Goal: Task Accomplishment & Management: Use online tool/utility

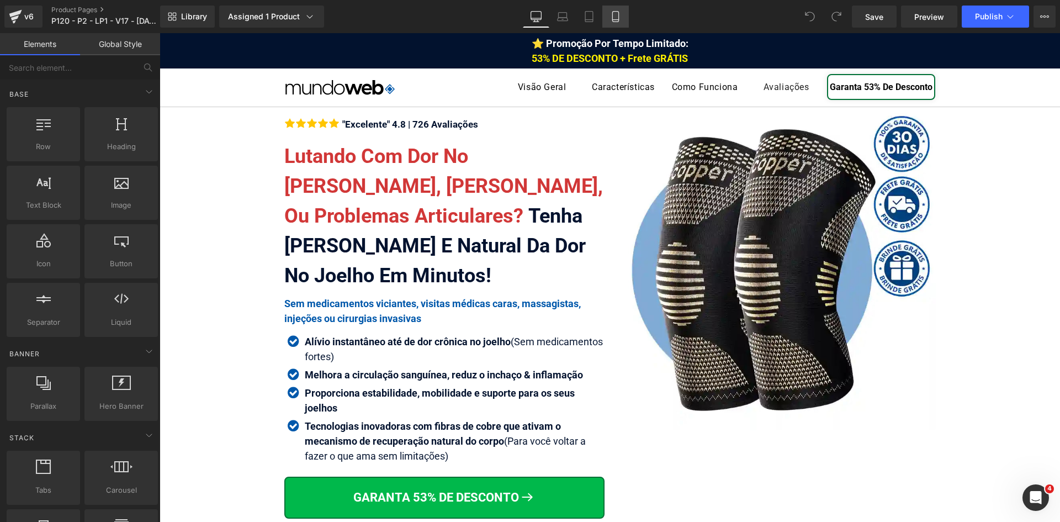
click at [621, 17] on icon at bounding box center [615, 16] width 11 height 11
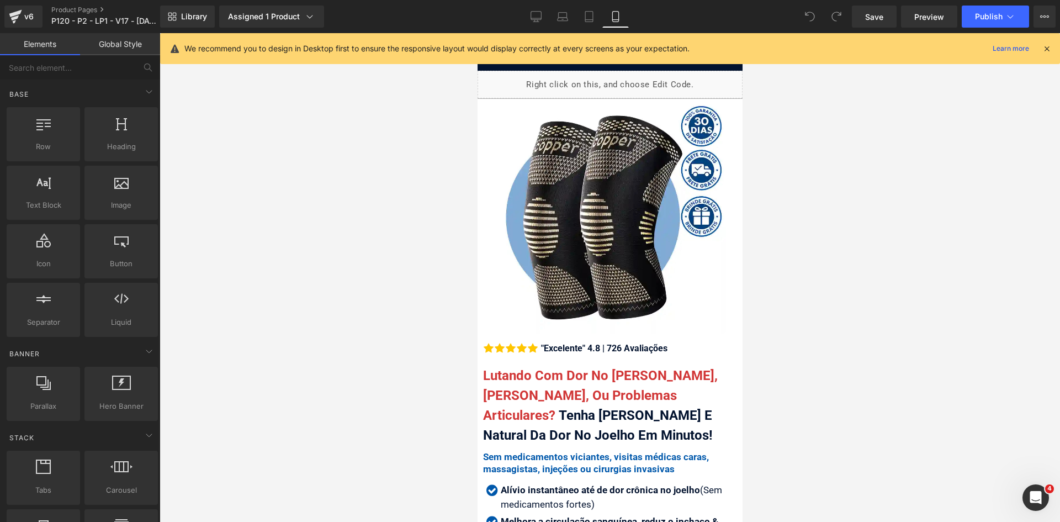
click at [1046, 46] on icon at bounding box center [1047, 49] width 10 height 10
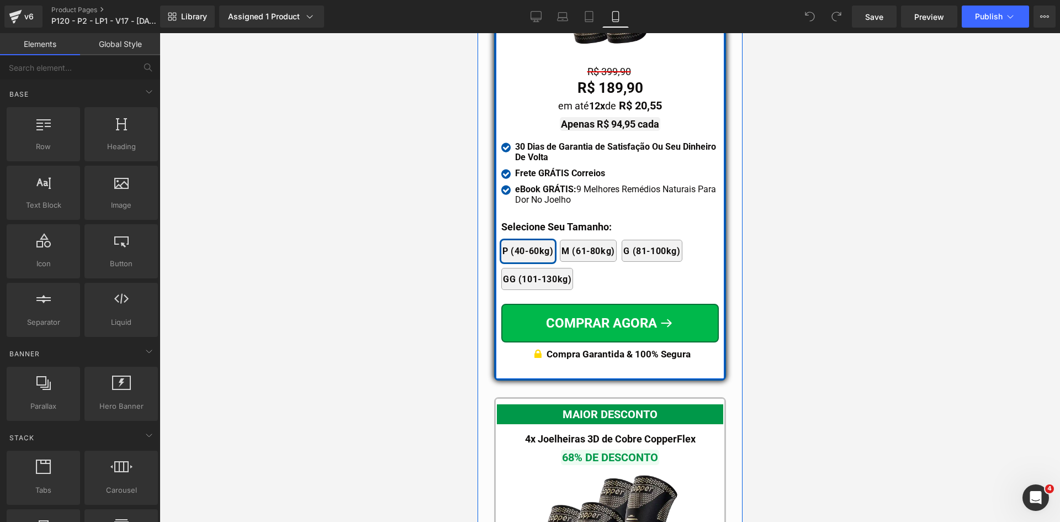
scroll to position [10013, 0]
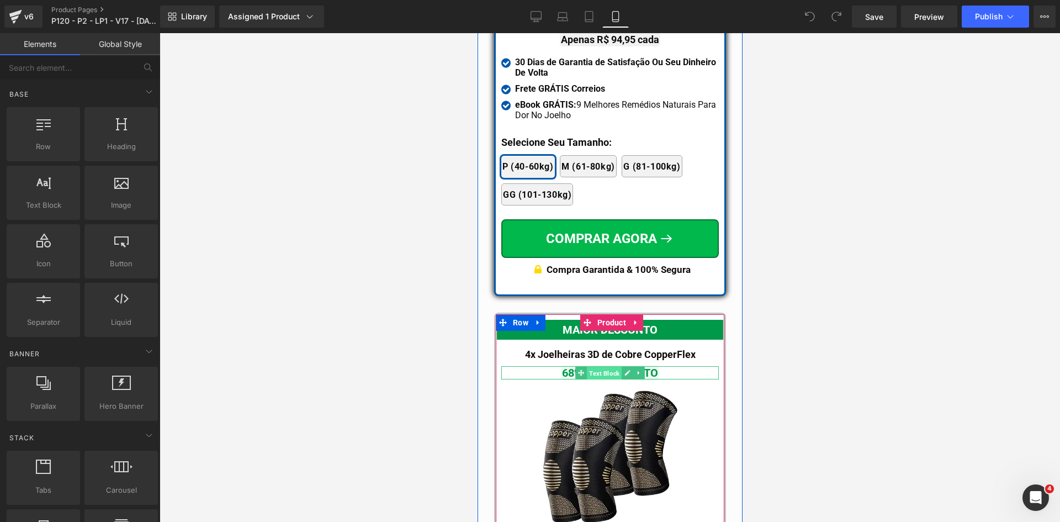
drag, startPoint x: 598, startPoint y: 349, endPoint x: 934, endPoint y: 36, distance: 458.5
click at [598, 367] on span "Text Block" at bounding box center [603, 373] width 35 height 13
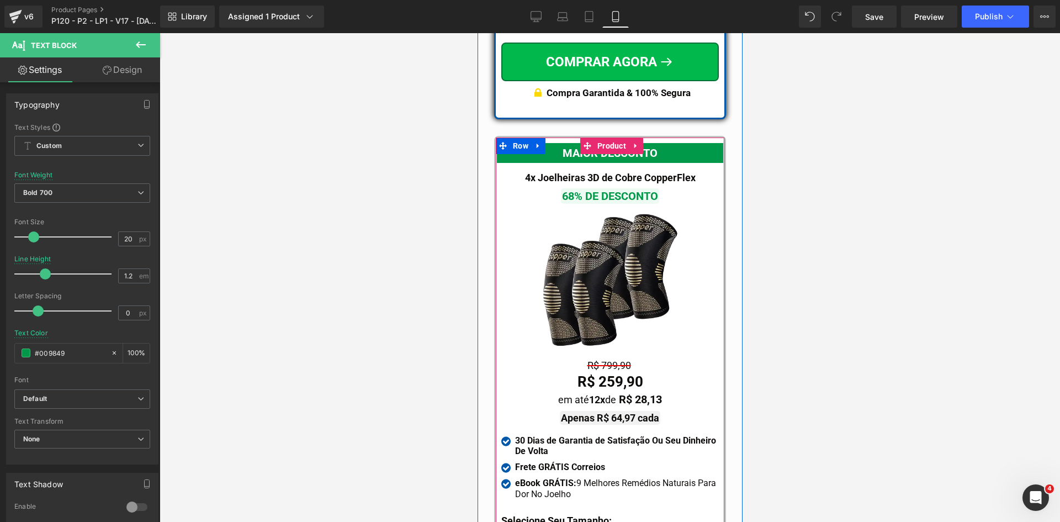
scroll to position [10289, 0]
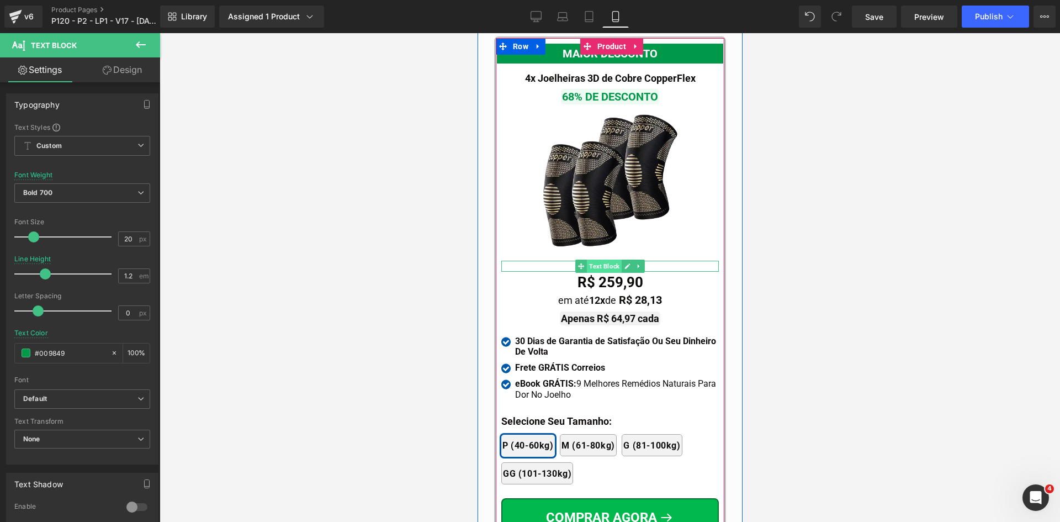
click at [597, 259] on span "Text Block" at bounding box center [603, 265] width 35 height 13
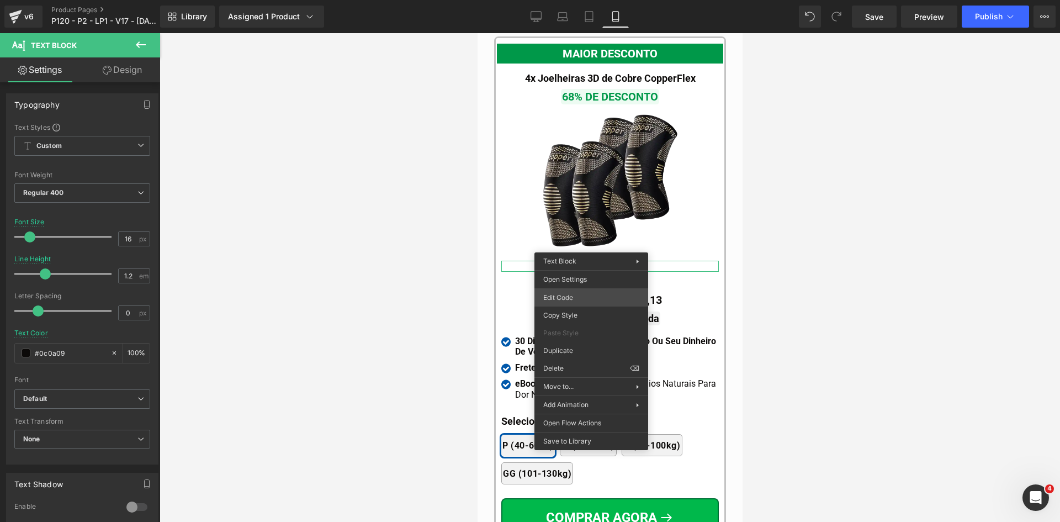
click at [565, 0] on div "Text Block You are previewing how the will restyle your page. You can not edit …" at bounding box center [530, 0] width 1060 height 0
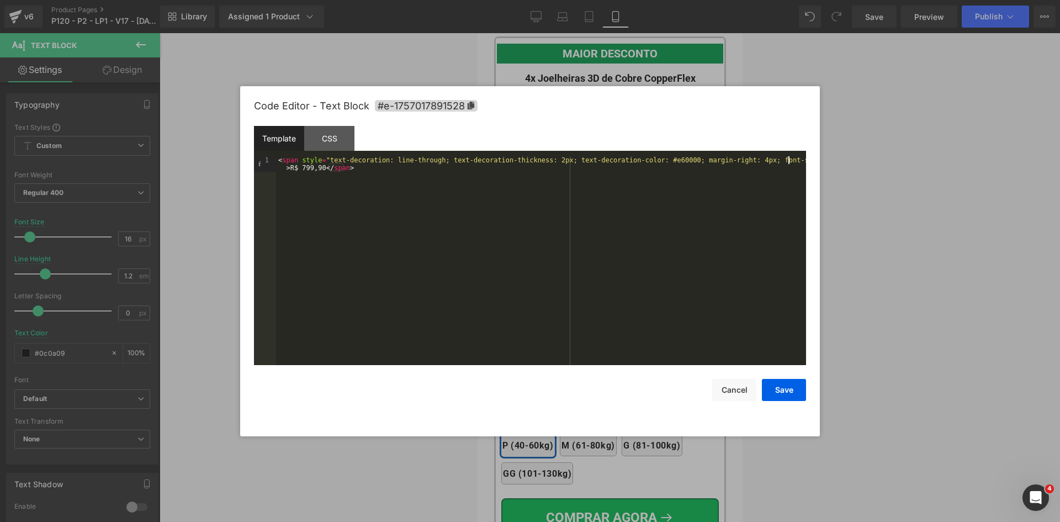
click at [787, 161] on div "< span style = "text-decoration: line-through; text-decoration-thickness: 2px; …" at bounding box center [541, 276] width 530 height 240
click at [788, 393] on button "Save" at bounding box center [784, 390] width 44 height 22
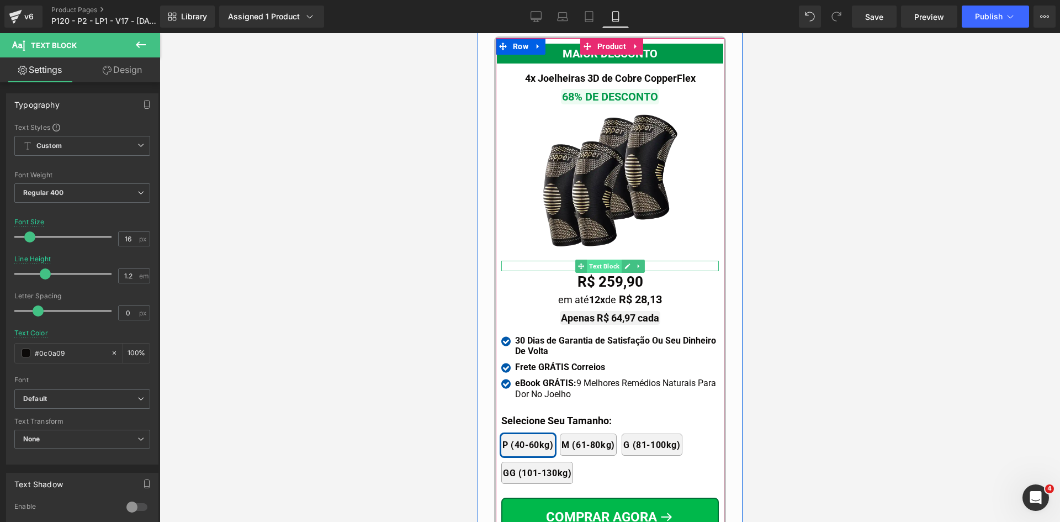
click at [603, 259] on span "Text Block" at bounding box center [603, 265] width 35 height 13
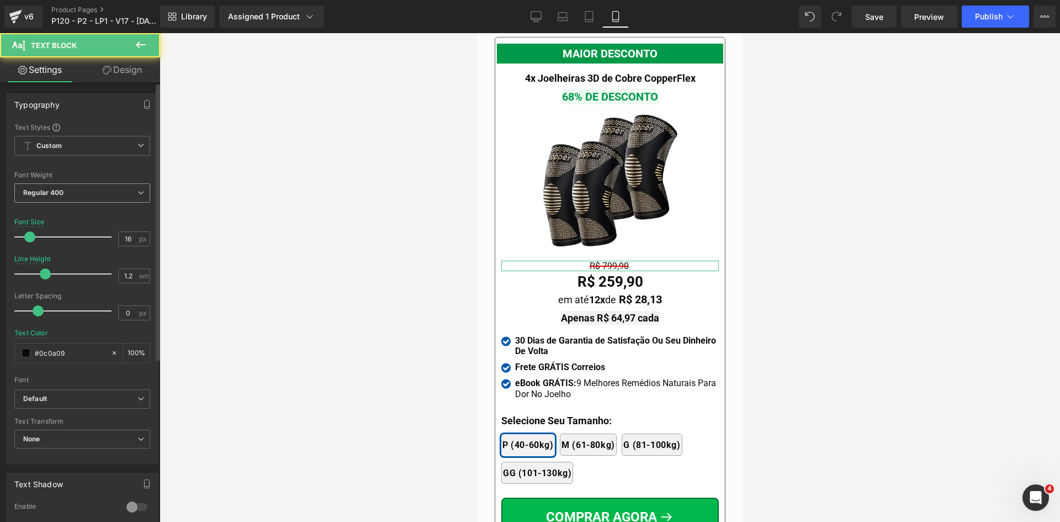
click at [114, 199] on span "Regular 400" at bounding box center [82, 192] width 136 height 19
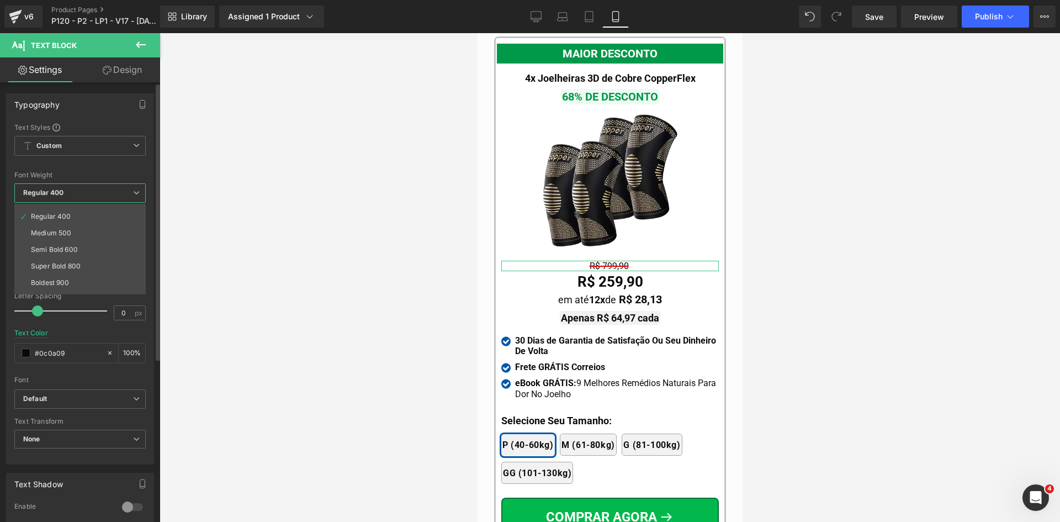
scroll to position [92, 0]
drag, startPoint x: 50, startPoint y: 251, endPoint x: 128, endPoint y: 258, distance: 78.7
click at [50, 252] on div "Bold 700" at bounding box center [45, 253] width 29 height 8
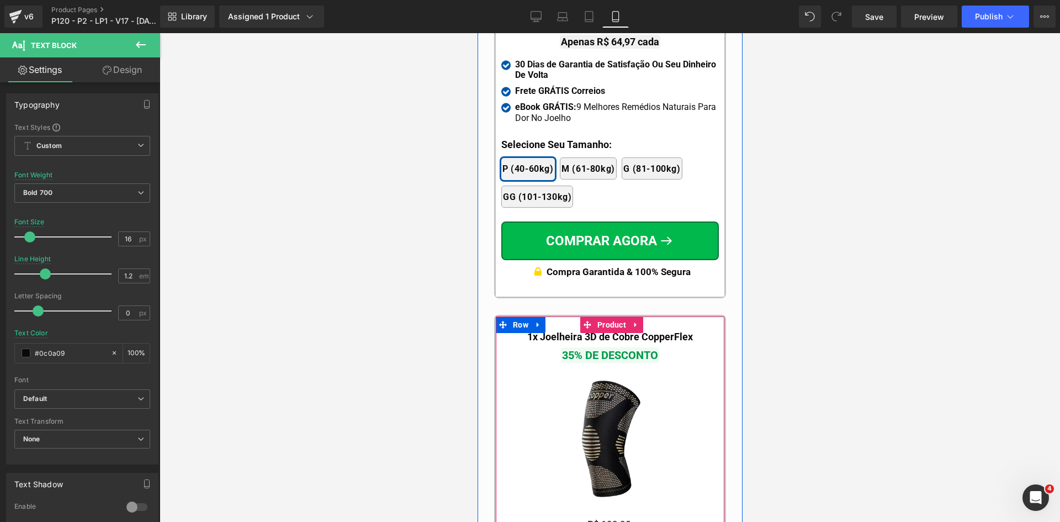
scroll to position [10786, 0]
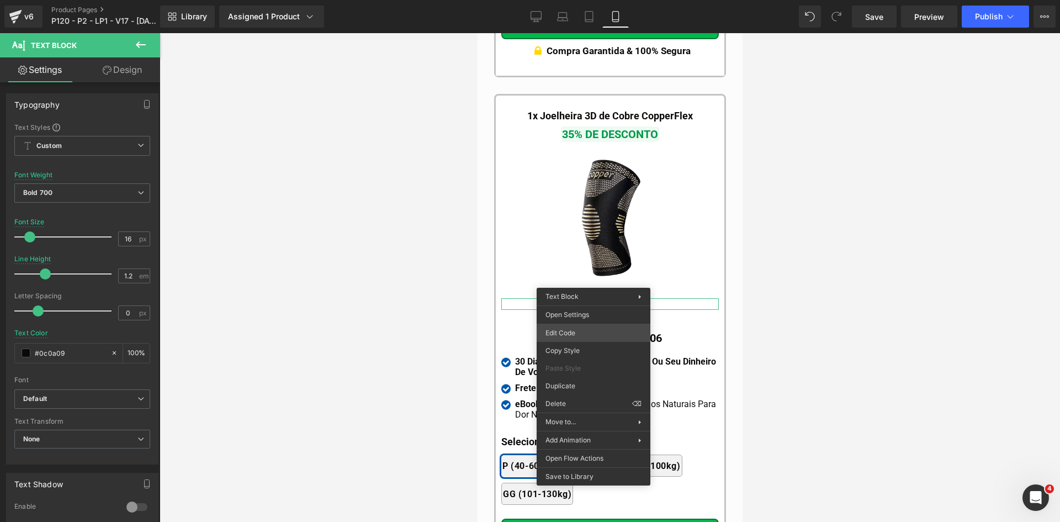
click at [580, 0] on div "Text Block You are previewing how the will restyle your page. You can not edit …" at bounding box center [530, 0] width 1060 height 0
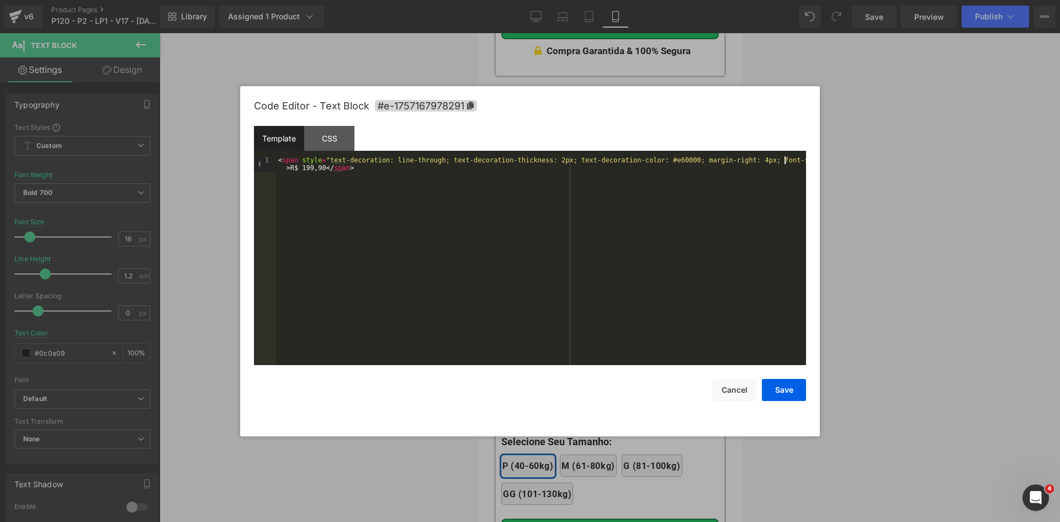
click at [786, 158] on div "< span style = "text-decoration: line-through; text-decoration-thickness: 2px; …" at bounding box center [541, 276] width 530 height 240
click at [787, 159] on div "< span style = "text-decoration: line-through; text-decoration-thickness: 2px; …" at bounding box center [541, 276] width 530 height 240
click at [792, 389] on button "Save" at bounding box center [784, 390] width 44 height 22
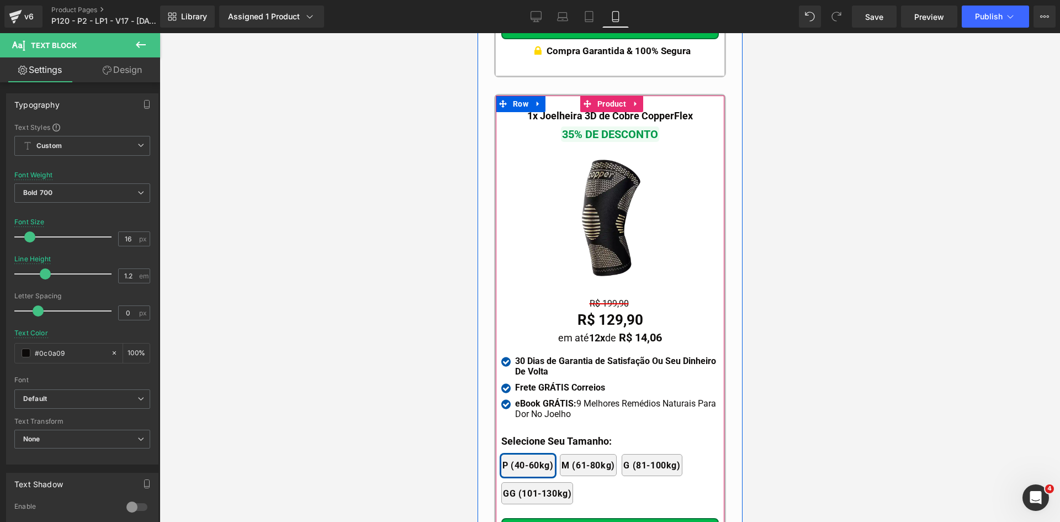
click at [601, 297] on span "Text Block" at bounding box center [603, 303] width 35 height 13
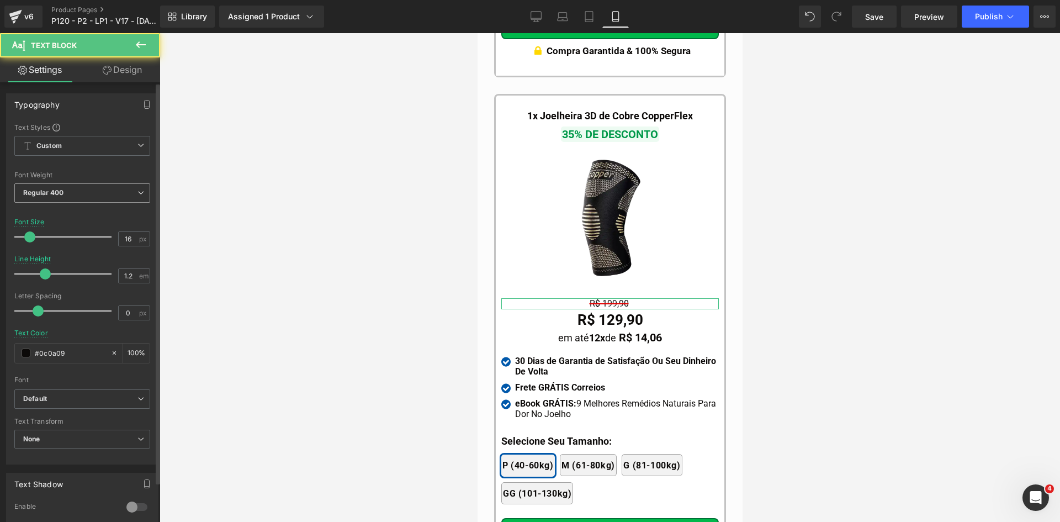
click at [81, 193] on span "Regular 400" at bounding box center [82, 192] width 136 height 19
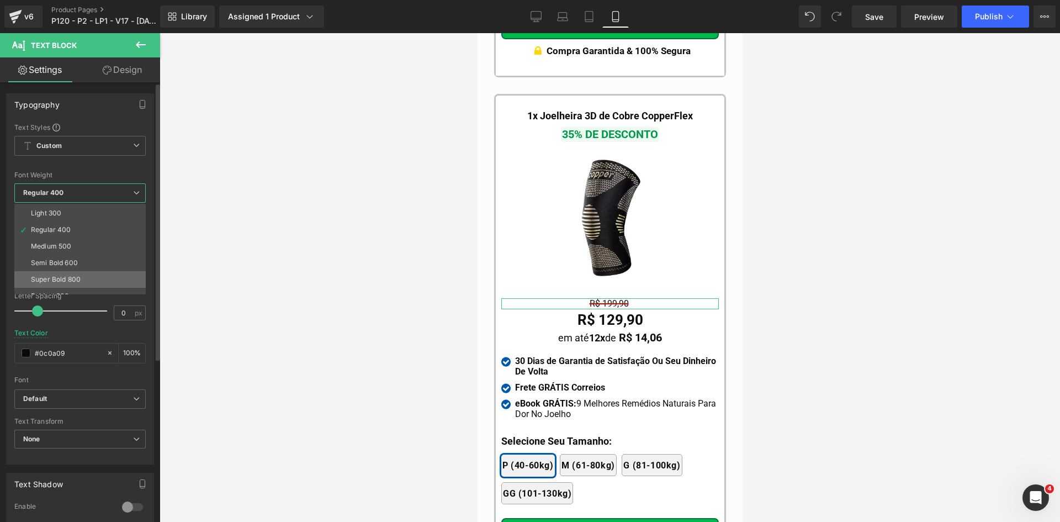
scroll to position [55, 0]
click at [53, 288] on div "Bold 700" at bounding box center [45, 289] width 29 height 8
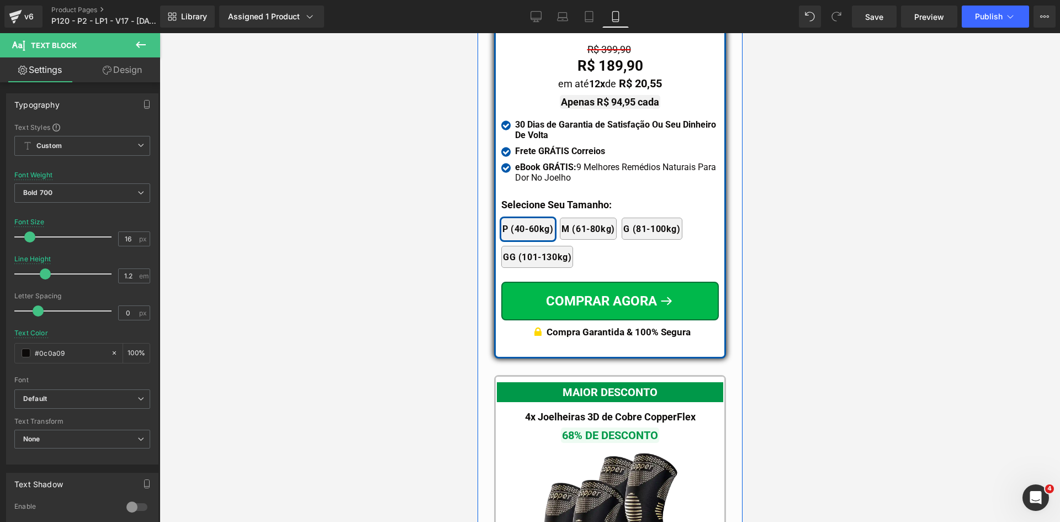
scroll to position [9847, 0]
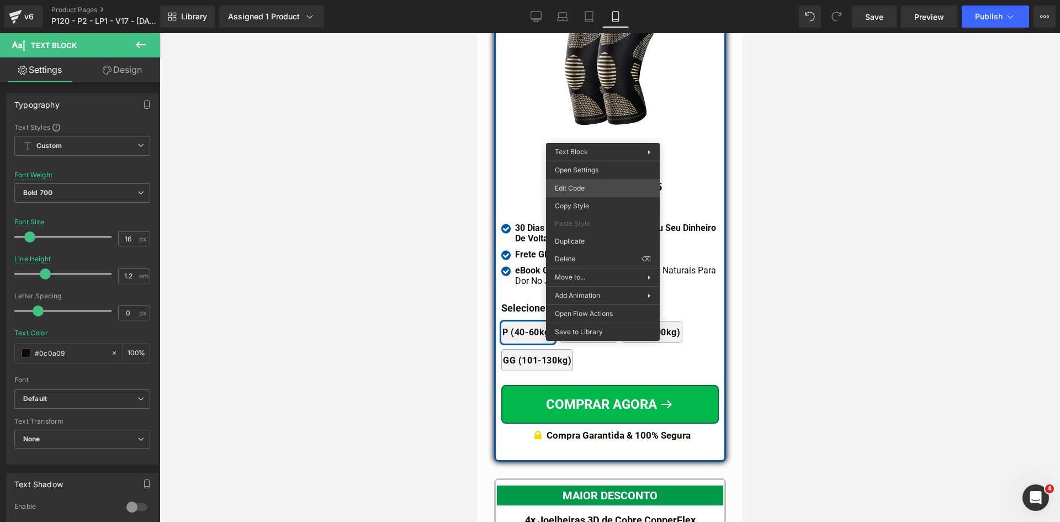
click at [579, 0] on div "Text Block You are previewing how the will restyle your page. You can not edit …" at bounding box center [530, 0] width 1060 height 0
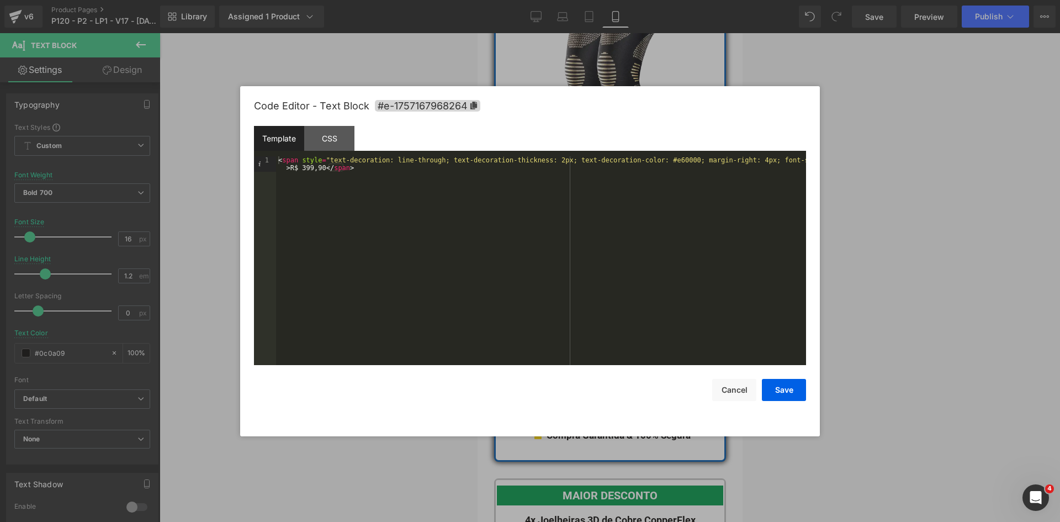
click at [787, 159] on div "< span style = "text-decoration: line-through; text-decoration-thickness: 2px; …" at bounding box center [541, 276] width 530 height 240
click at [782, 383] on button "Save" at bounding box center [784, 390] width 44 height 22
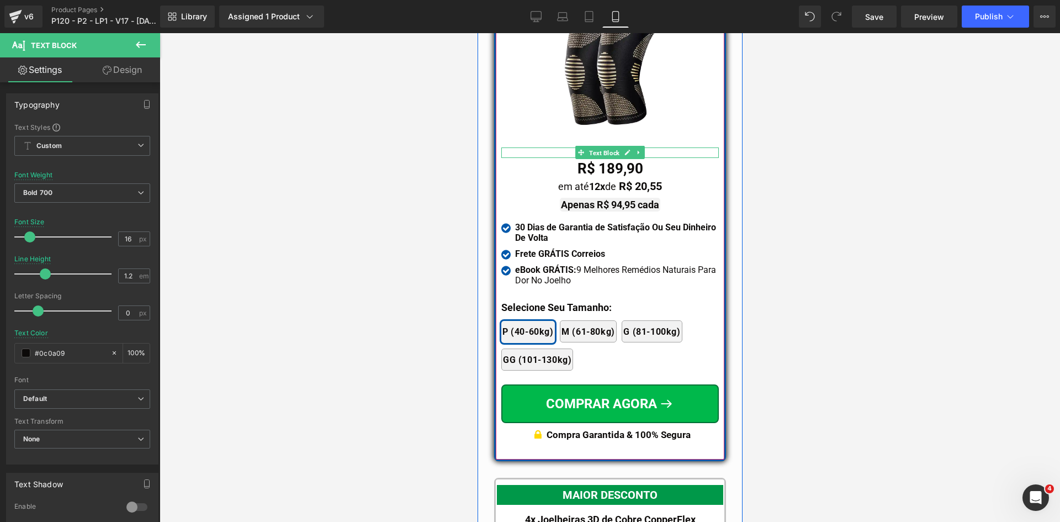
drag, startPoint x: 605, startPoint y: 135, endPoint x: 692, endPoint y: 192, distance: 103.4
click at [605, 146] on span "Text Block" at bounding box center [603, 152] width 35 height 13
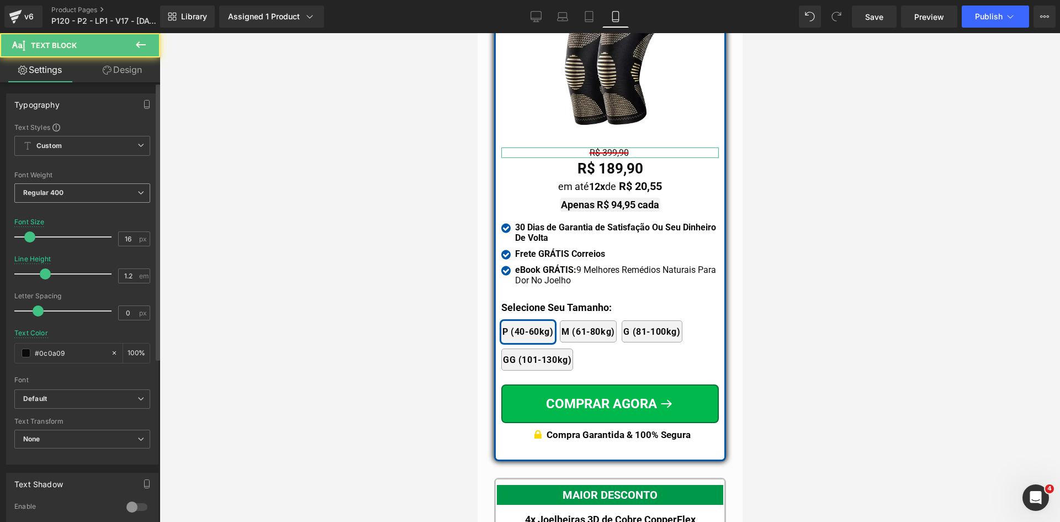
click at [75, 197] on span "Regular 400" at bounding box center [82, 192] width 136 height 19
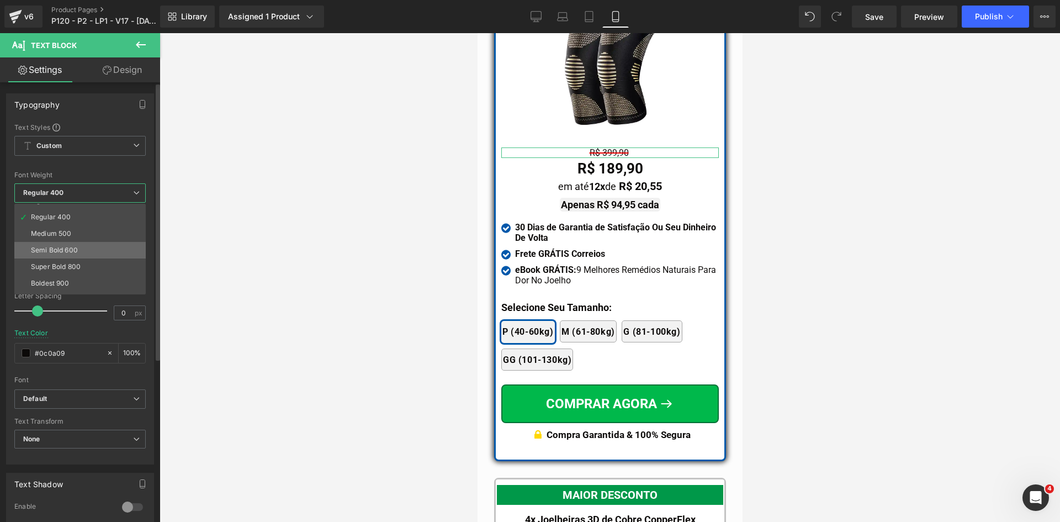
scroll to position [55, 0]
click at [48, 286] on div "Bold 700" at bounding box center [45, 289] width 29 height 8
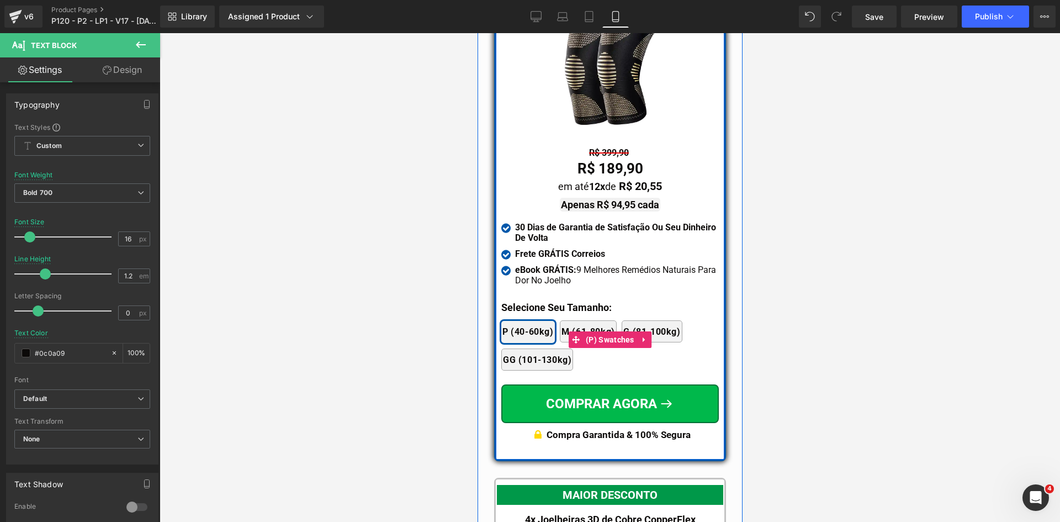
scroll to position [9903, 0]
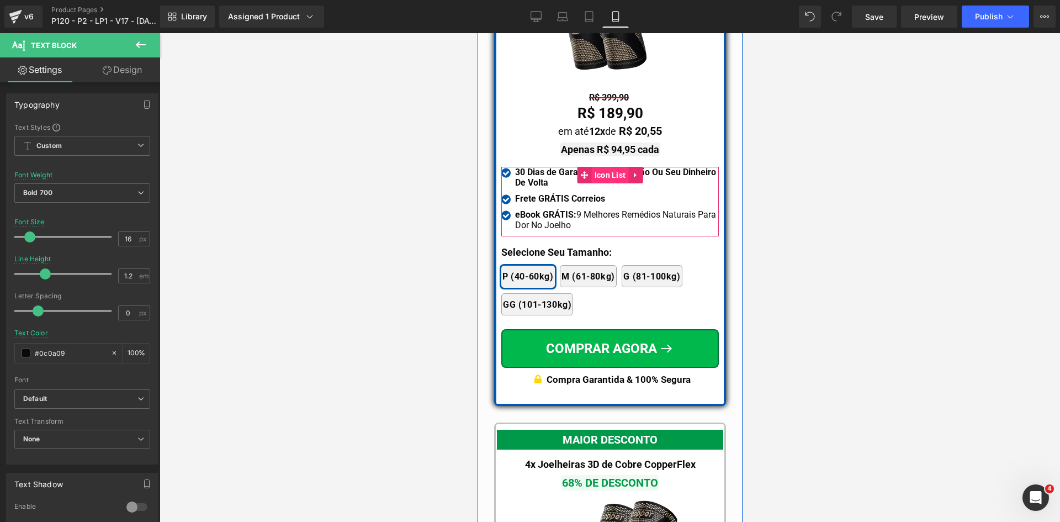
click at [598, 167] on span "Icon List" at bounding box center [609, 175] width 37 height 17
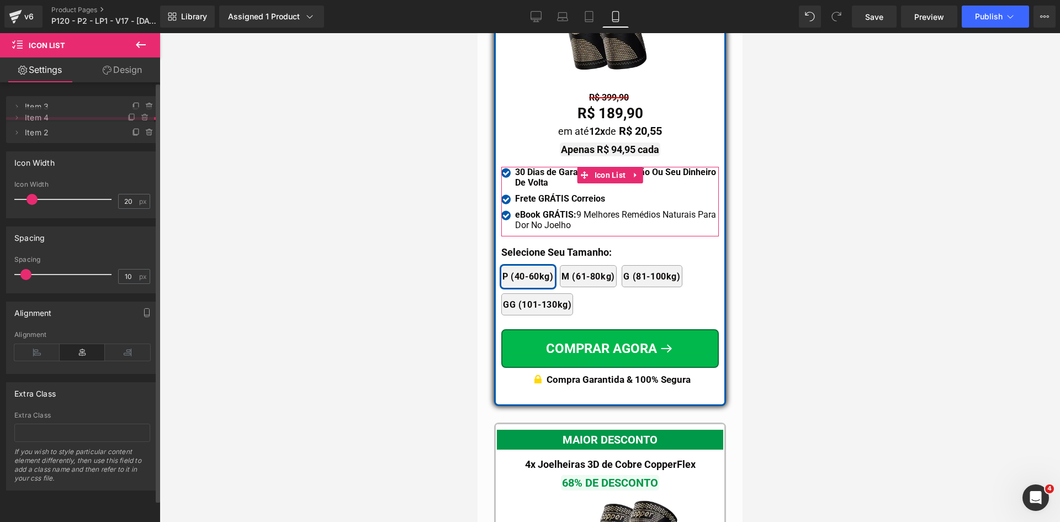
drag, startPoint x: 83, startPoint y: 132, endPoint x: 107, endPoint y: 98, distance: 41.5
drag, startPoint x: 56, startPoint y: 131, endPoint x: 258, endPoint y: 146, distance: 202.0
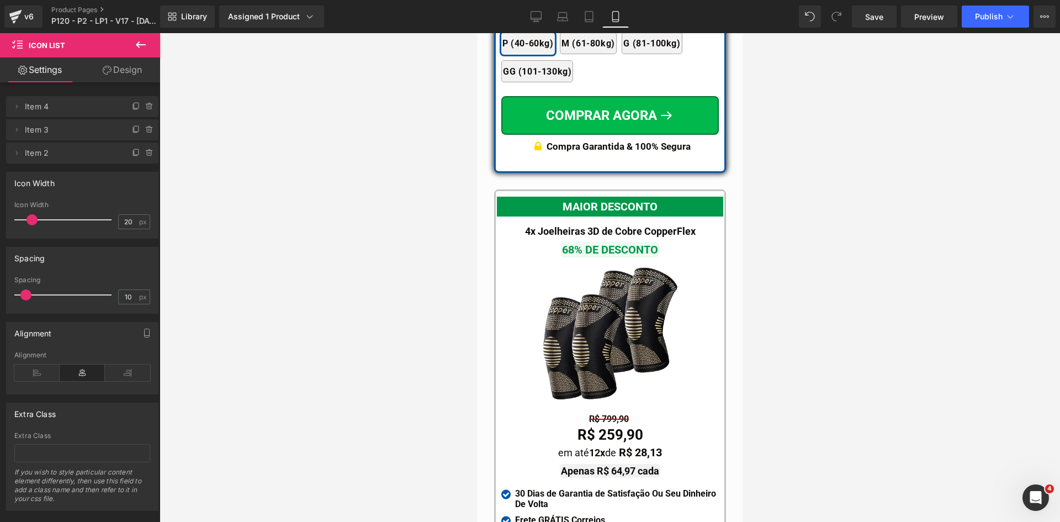
scroll to position [10344, 0]
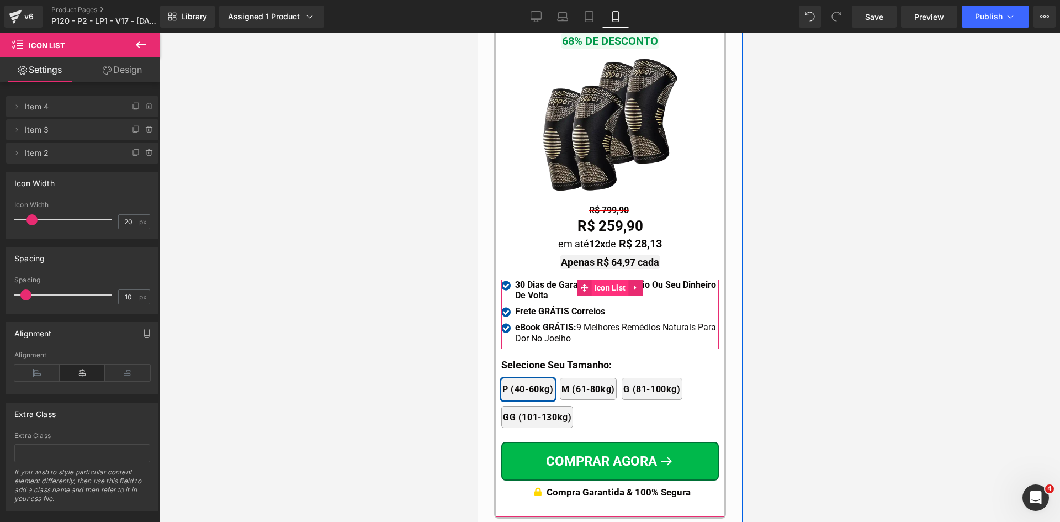
click at [603, 279] on span "Icon List" at bounding box center [609, 287] width 37 height 17
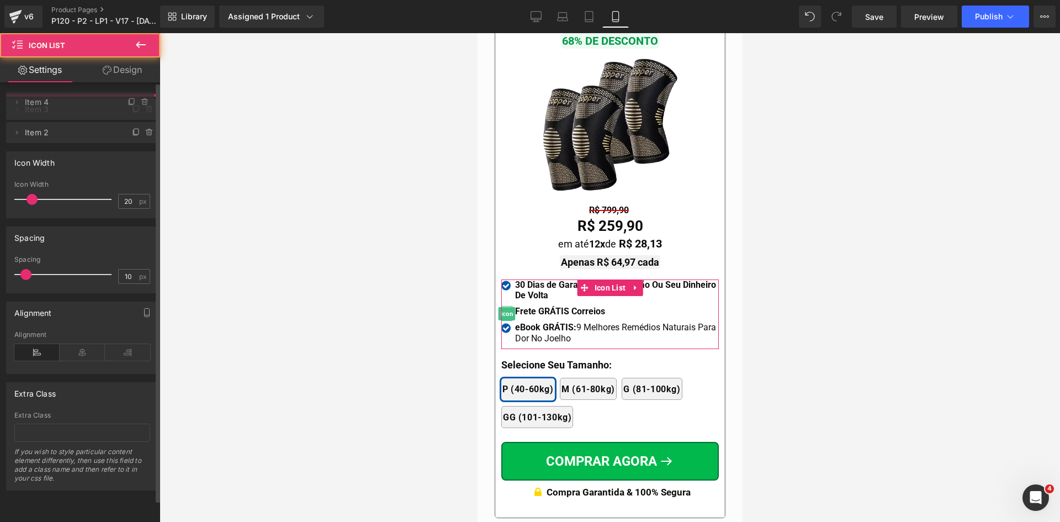
drag, startPoint x: 85, startPoint y: 131, endPoint x: 78, endPoint y: 103, distance: 28.4
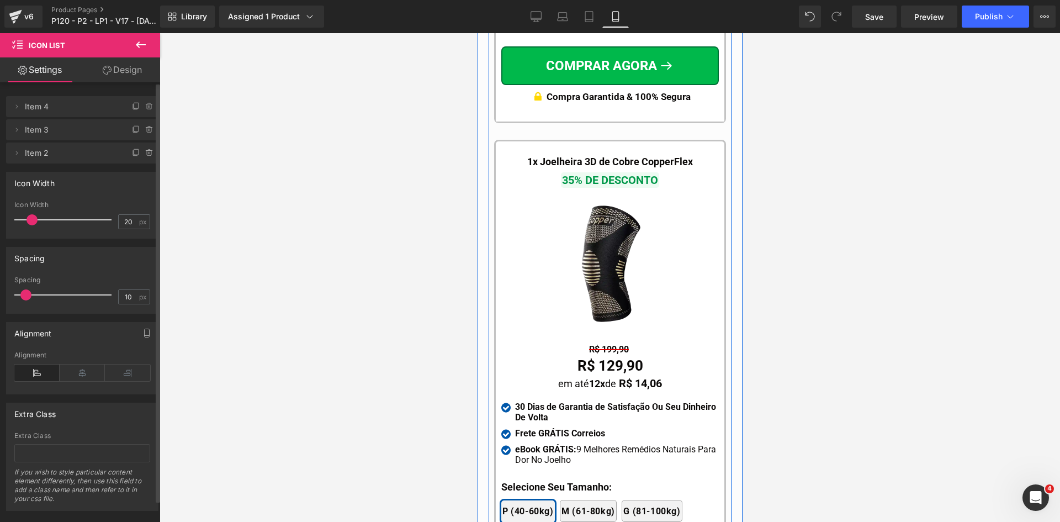
scroll to position [10841, 0]
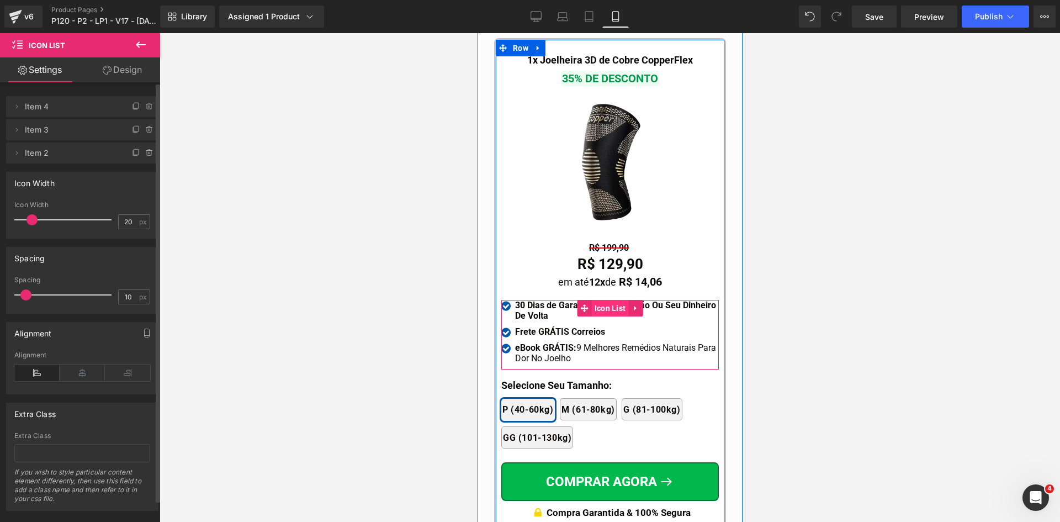
click at [596, 300] on span "Icon List" at bounding box center [609, 308] width 37 height 17
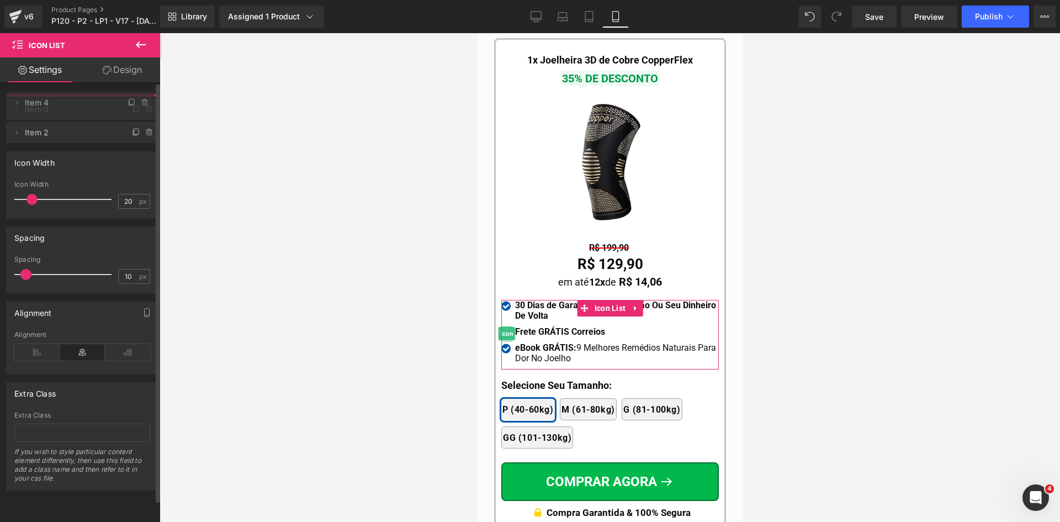
drag, startPoint x: 81, startPoint y: 132, endPoint x: 75, endPoint y: 105, distance: 27.7
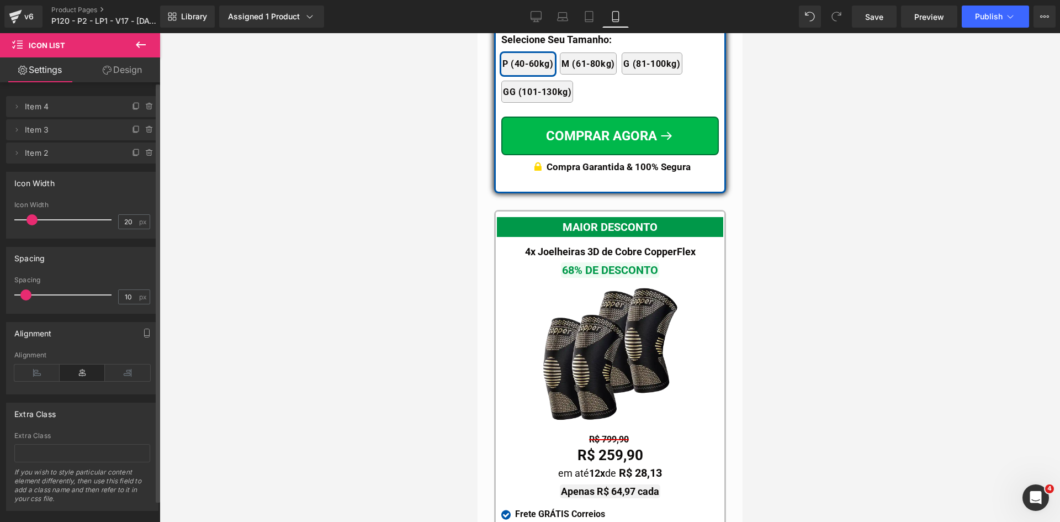
scroll to position [9737, 0]
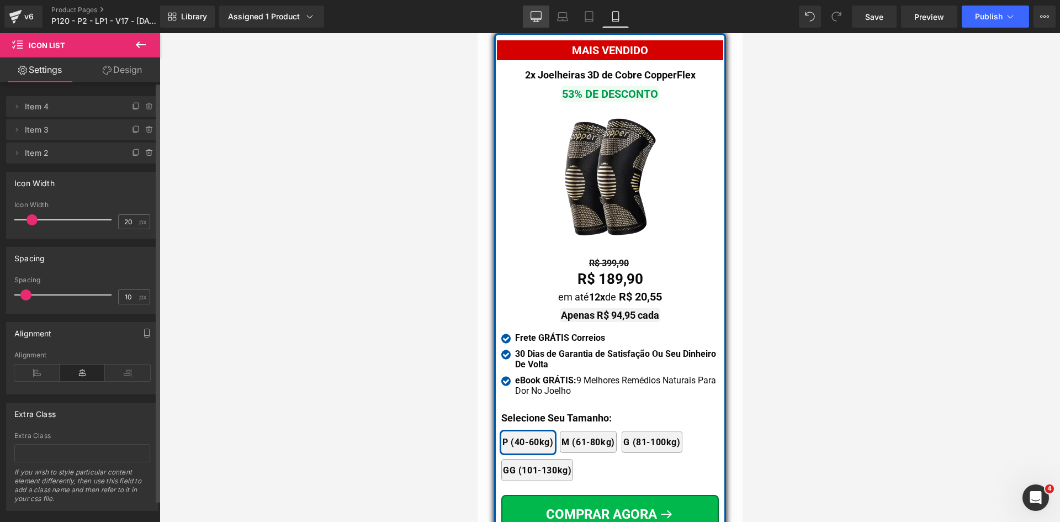
click at [534, 20] on icon at bounding box center [536, 16] width 10 height 8
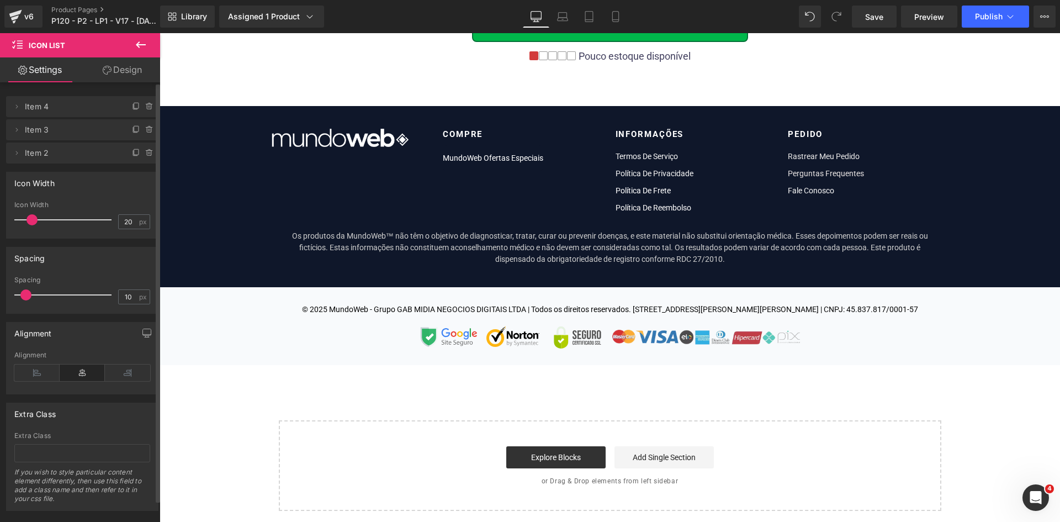
scroll to position [0, 0]
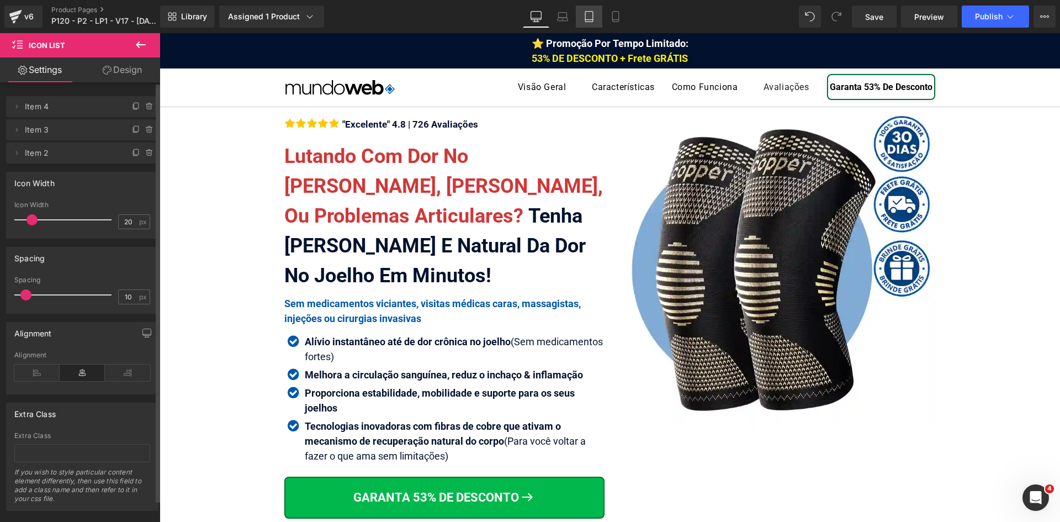
click at [595, 20] on link "Tablet" at bounding box center [589, 17] width 26 height 22
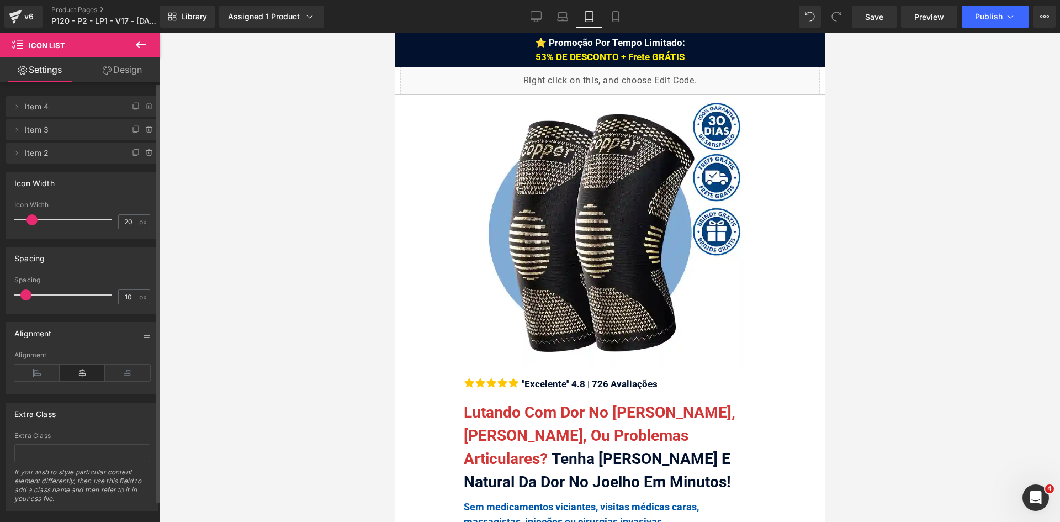
scroll to position [10667, 0]
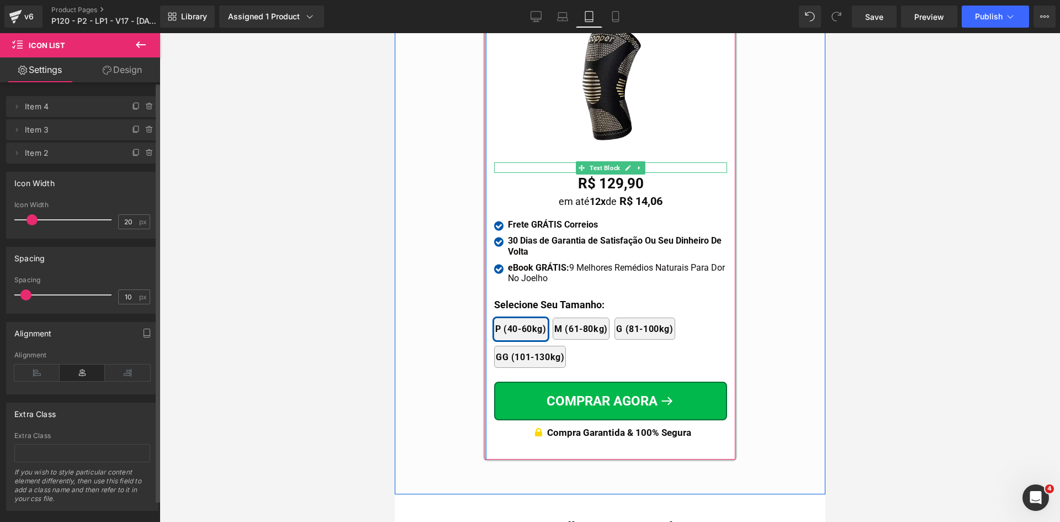
click at [601, 161] on span "Text Block" at bounding box center [604, 167] width 35 height 13
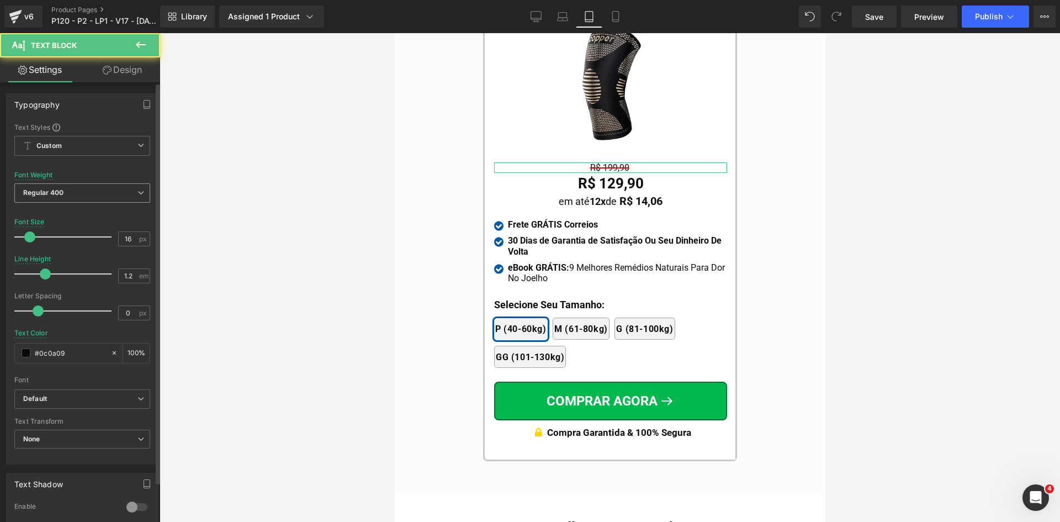
drag, startPoint x: 64, startPoint y: 193, endPoint x: 67, endPoint y: 216, distance: 22.8
click at [64, 194] on span "Regular 400" at bounding box center [82, 192] width 136 height 19
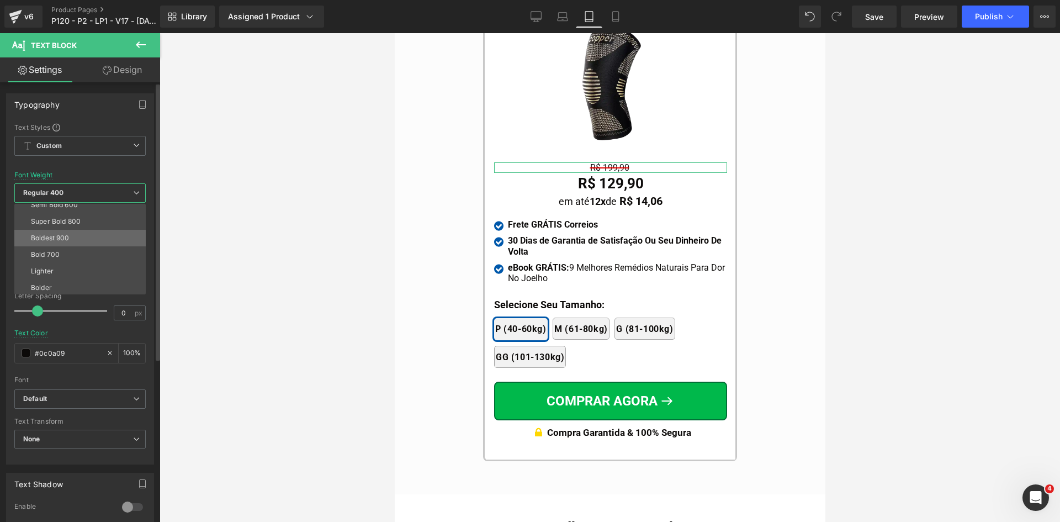
scroll to position [92, 0]
click at [58, 253] on div "Bold 700" at bounding box center [45, 253] width 29 height 8
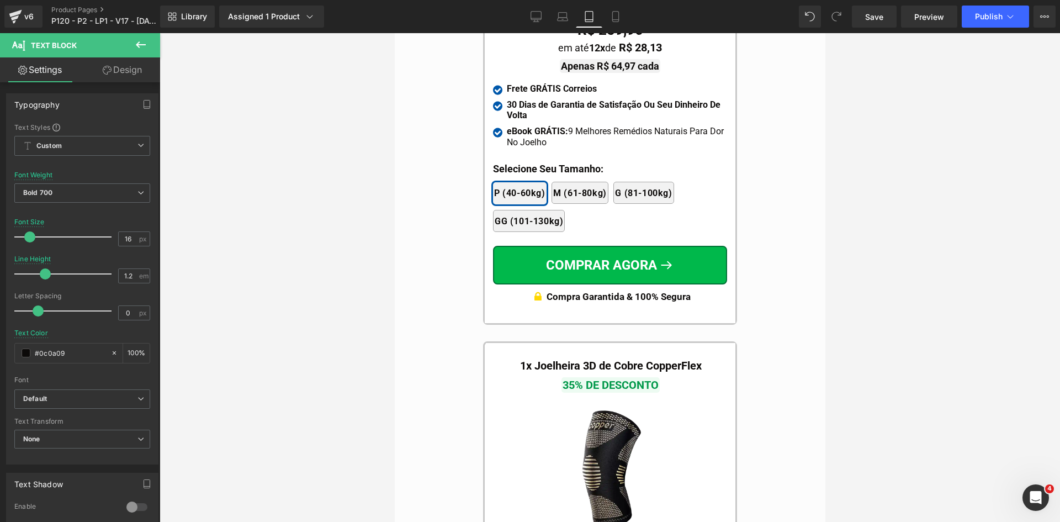
scroll to position [10170, 0]
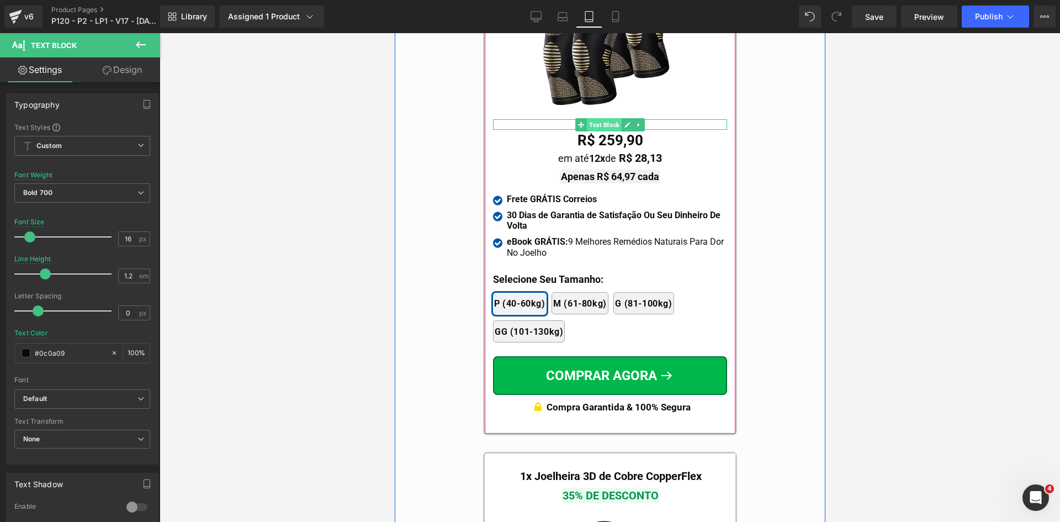
click at [604, 118] on span "Text Block" at bounding box center [603, 124] width 35 height 13
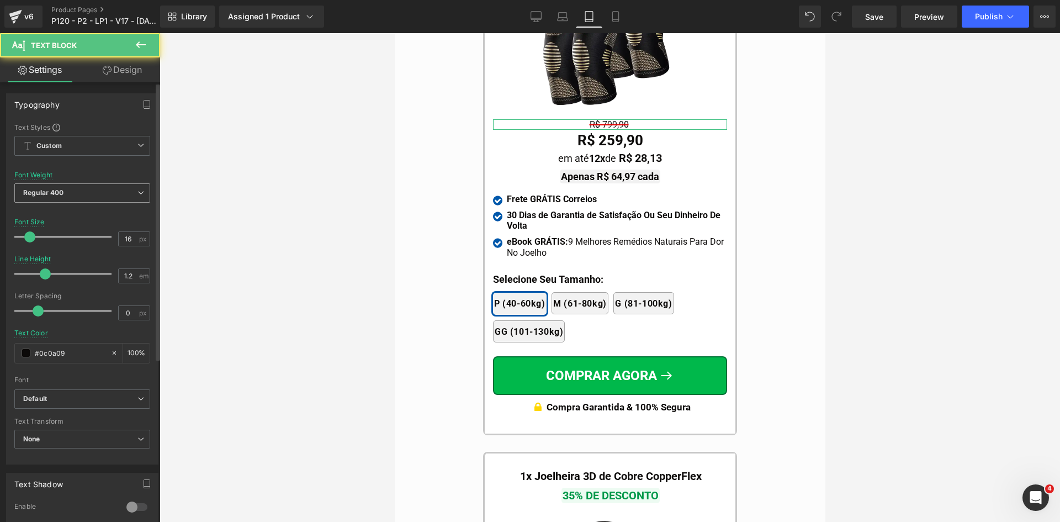
click at [56, 195] on b "Regular 400" at bounding box center [43, 192] width 41 height 8
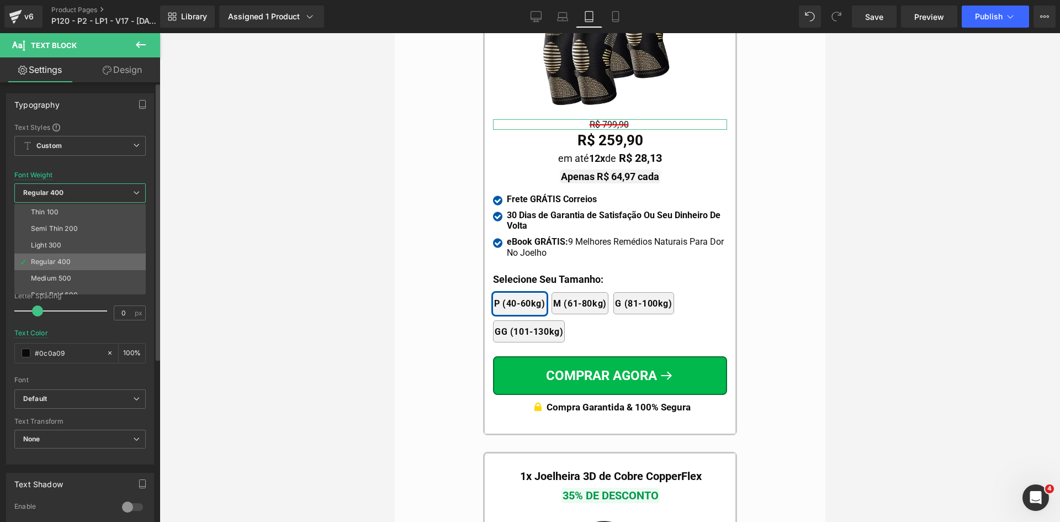
scroll to position [55, 0]
click at [50, 287] on div "Bold 700" at bounding box center [45, 289] width 29 height 8
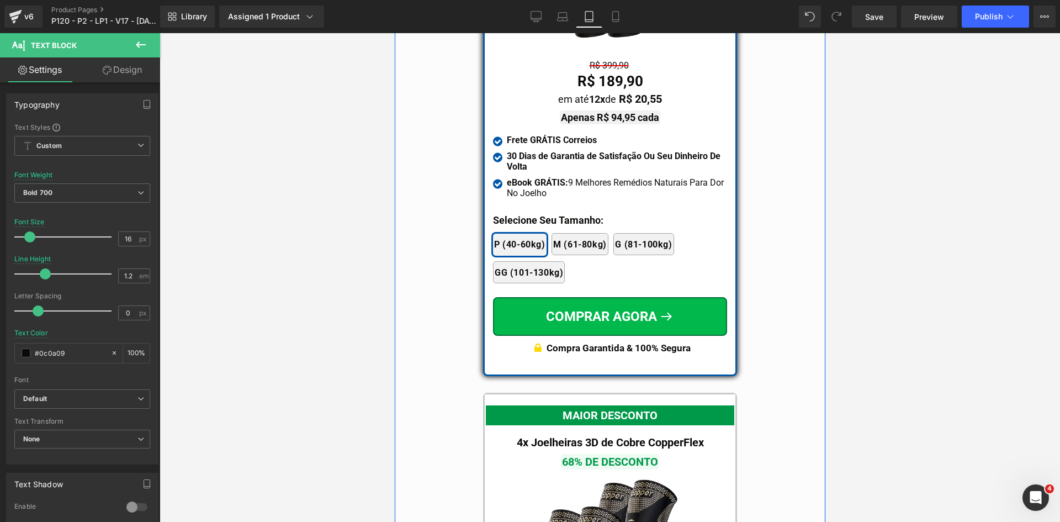
scroll to position [9563, 0]
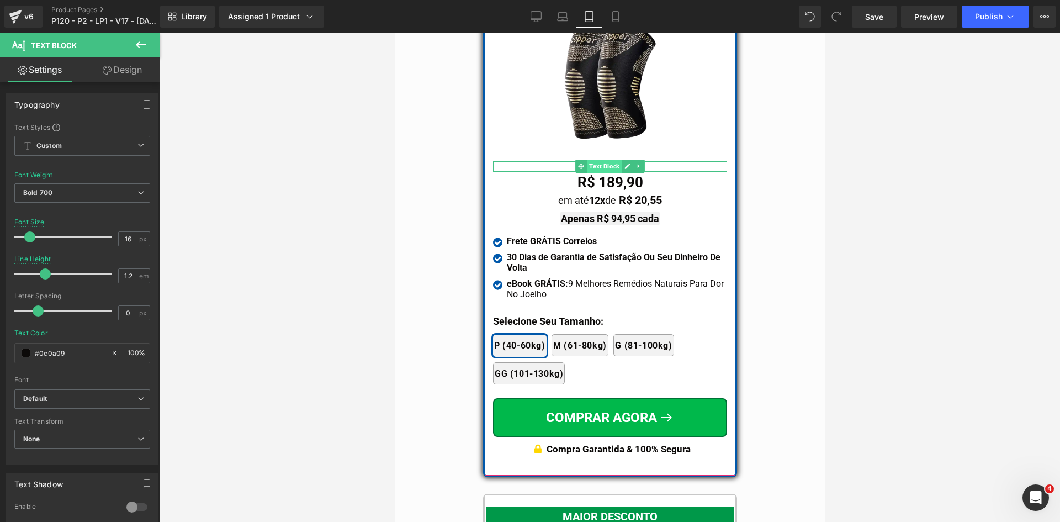
click at [605, 160] on span "Text Block" at bounding box center [603, 166] width 35 height 13
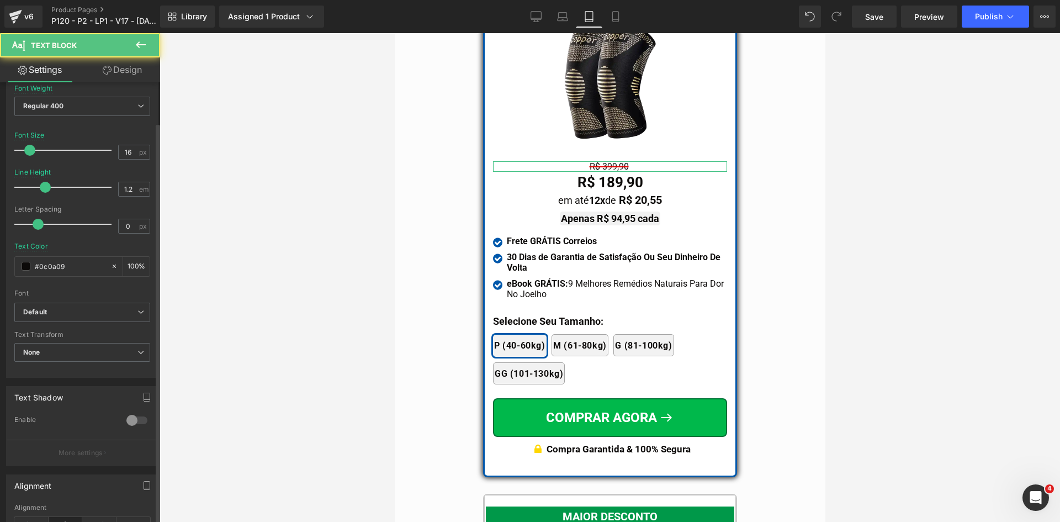
scroll to position [110, 0]
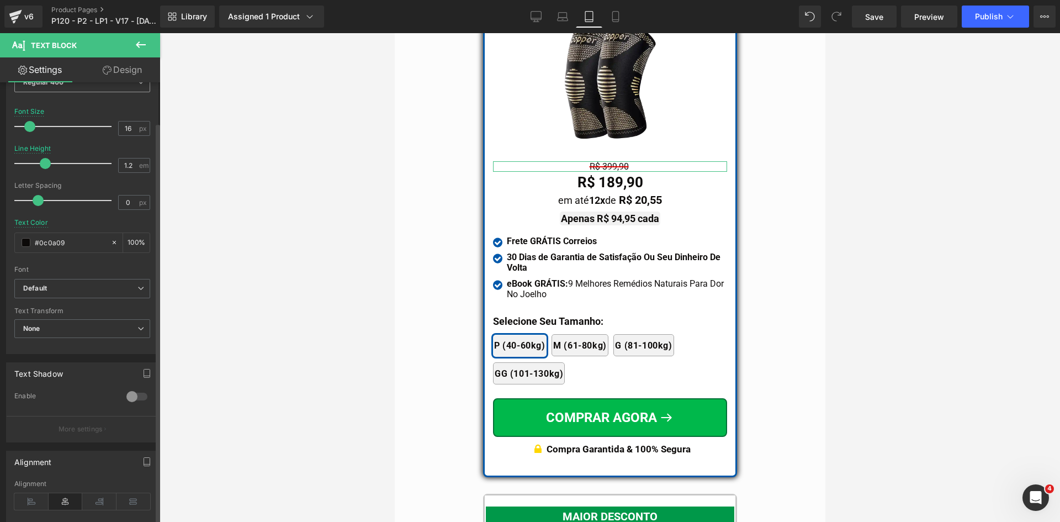
click at [68, 87] on span "Regular 400" at bounding box center [82, 82] width 136 height 19
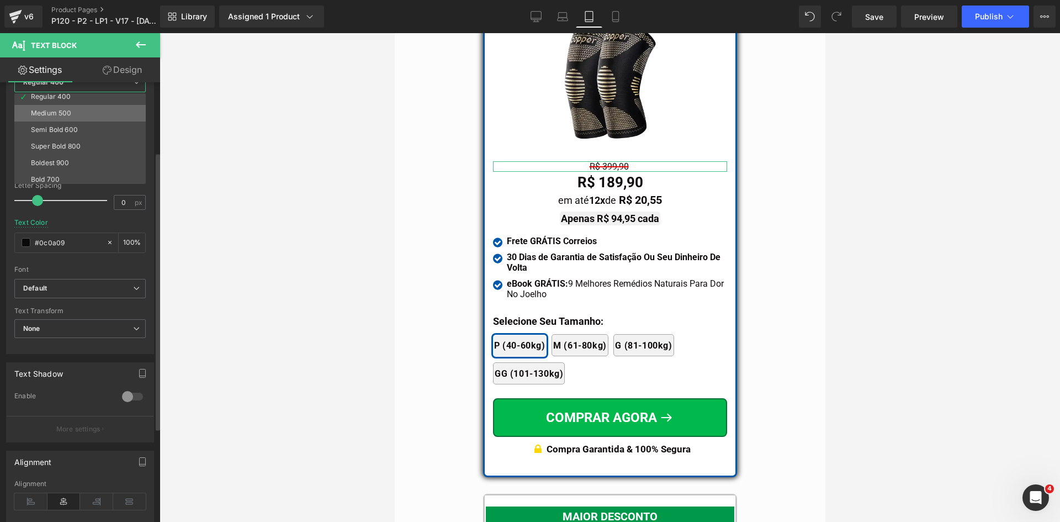
scroll to position [55, 0]
click at [49, 178] on div "Bold 700" at bounding box center [45, 179] width 29 height 8
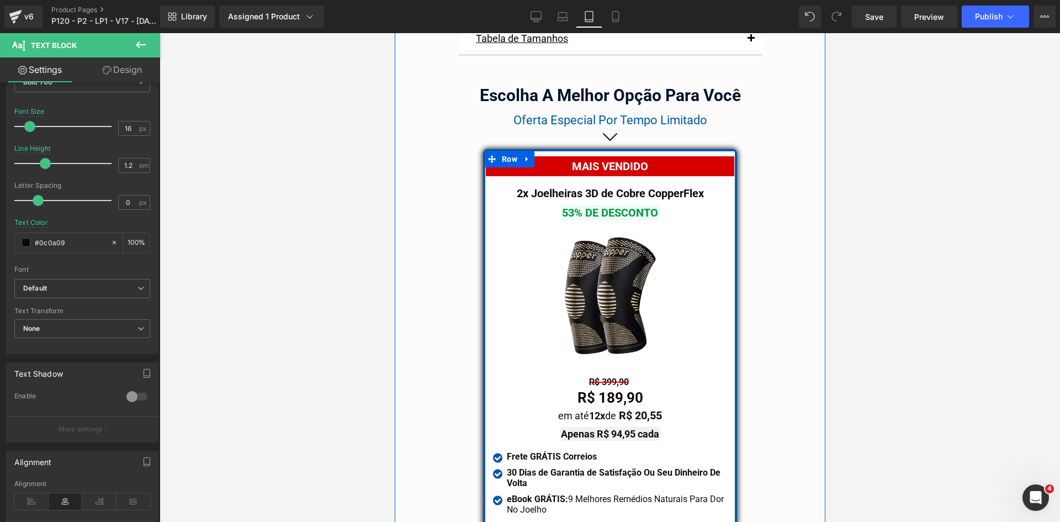
scroll to position [9287, 0]
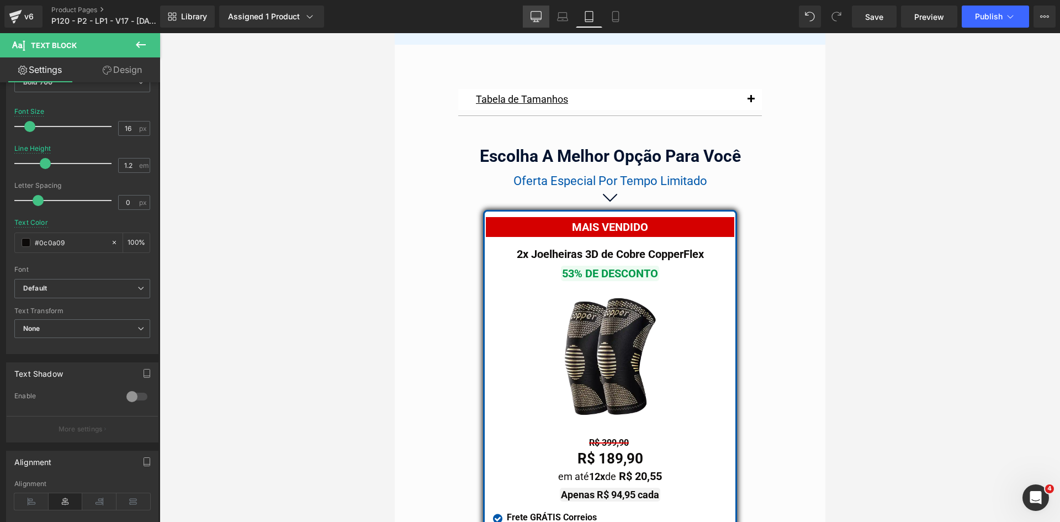
click at [539, 20] on icon at bounding box center [536, 16] width 10 height 8
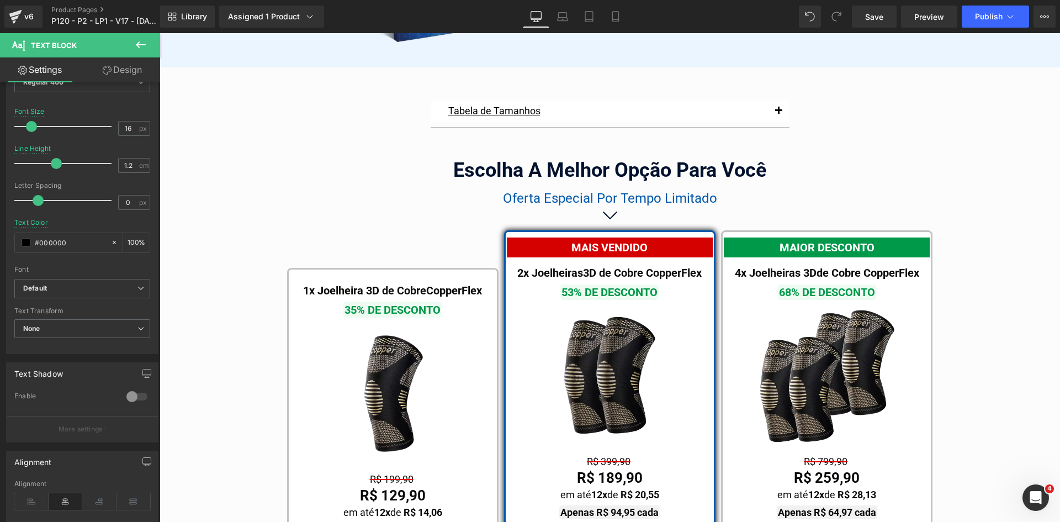
scroll to position [6345, 0]
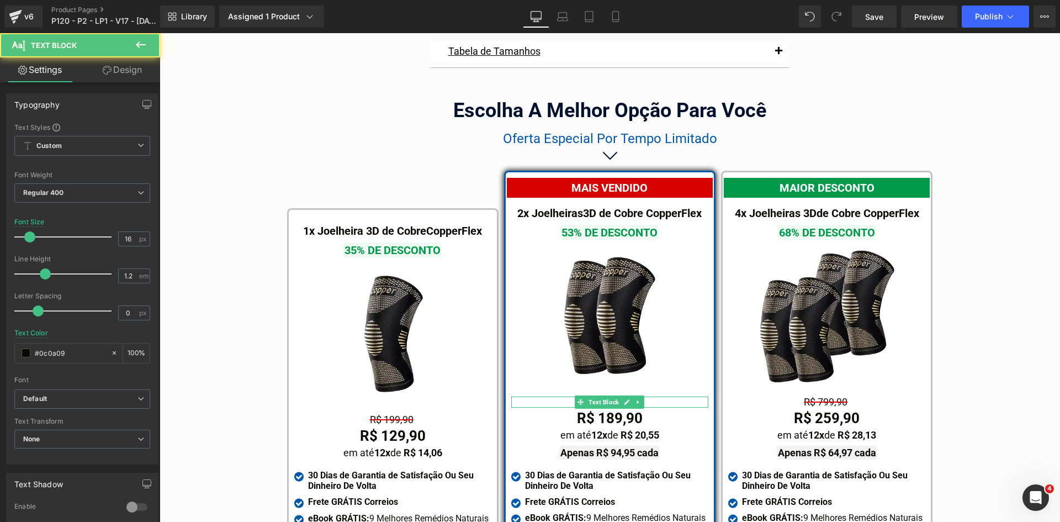
click at [530, 396] on div "R$ 399,90" at bounding box center [609, 401] width 197 height 11
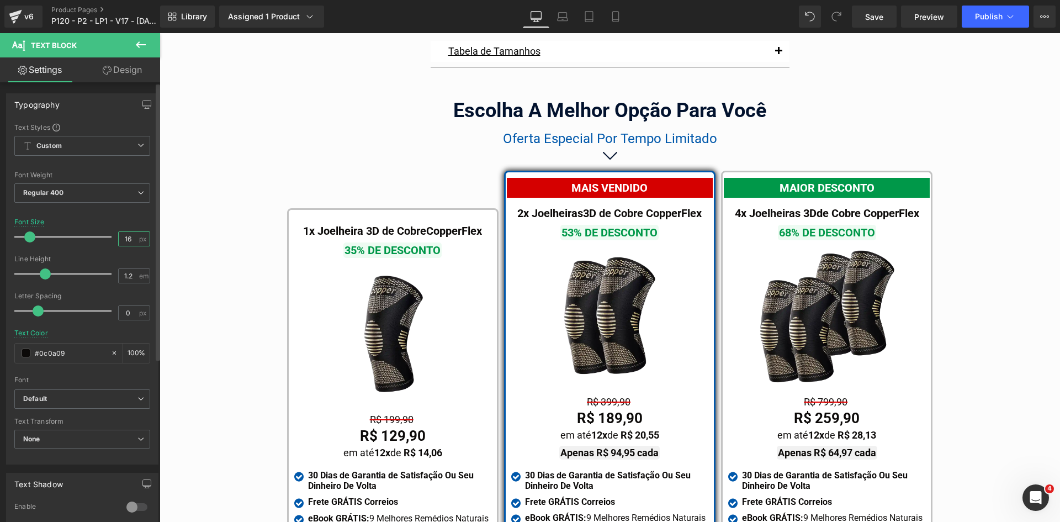
drag, startPoint x: 121, startPoint y: 238, endPoint x: 106, endPoint y: 222, distance: 21.9
click at [121, 238] on input "16" at bounding box center [128, 239] width 19 height 14
click at [63, 181] on div "Font Weight Regular 400 Thin 100 Semi Thin 200 Light 300 Regular 400 Medium 500…" at bounding box center [82, 193] width 136 height 44
click at [64, 195] on span "Regular 400" at bounding box center [82, 192] width 136 height 19
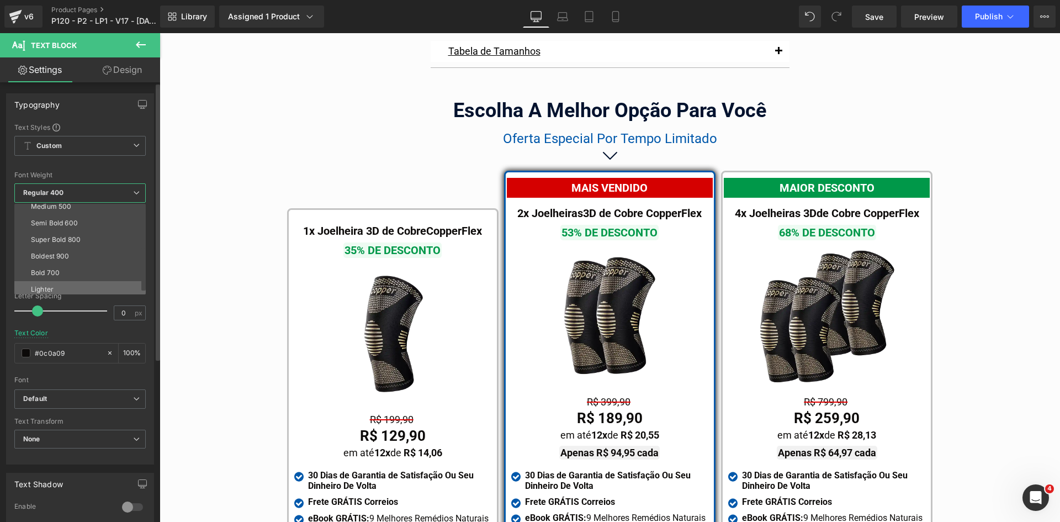
scroll to position [92, 0]
click at [50, 254] on div "Bold 700" at bounding box center [45, 253] width 29 height 8
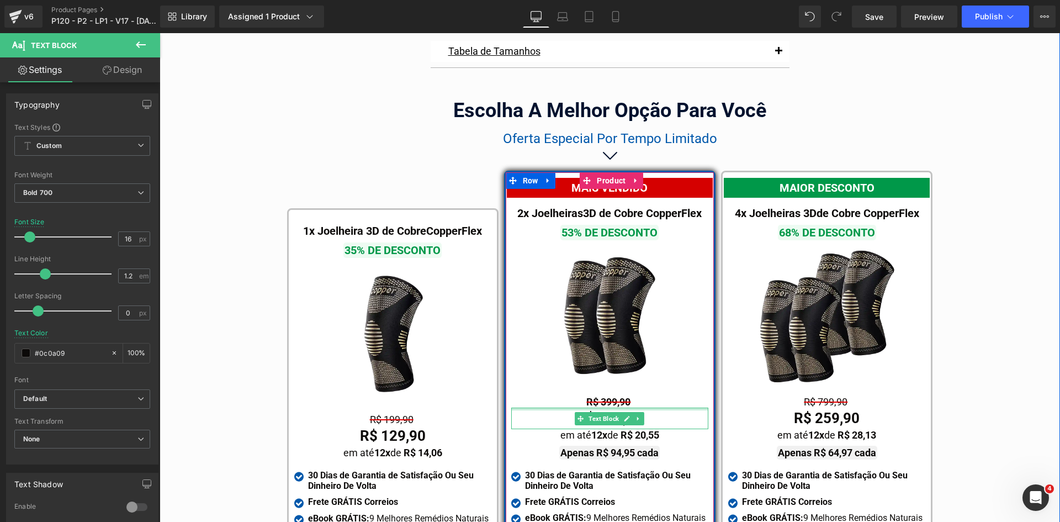
click at [601, 407] on div at bounding box center [609, 408] width 197 height 3
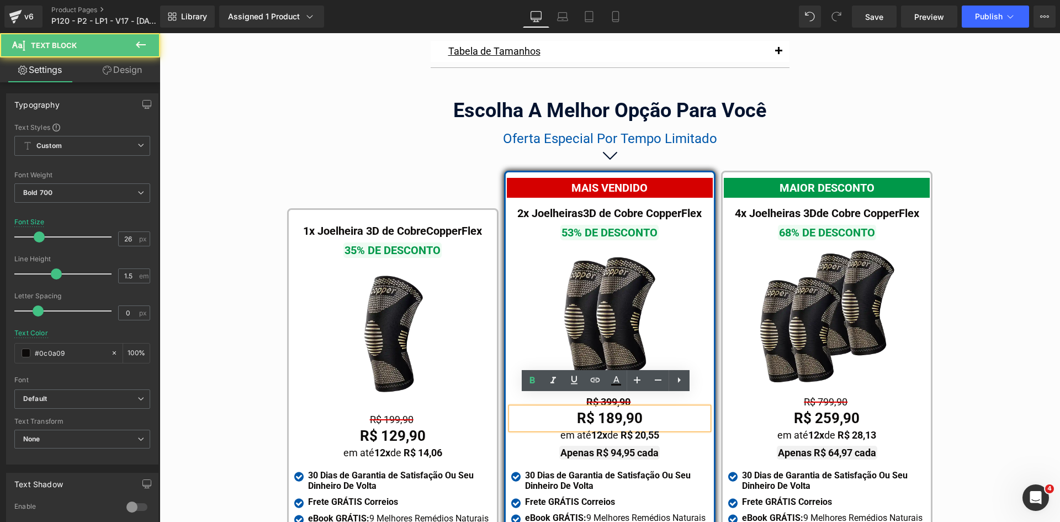
drag, startPoint x: 760, startPoint y: 421, endPoint x: 616, endPoint y: 408, distance: 144.1
click at [616, 408] on div "R$ 189,90" at bounding box center [609, 418] width 197 height 22
click at [1006, 421] on div "Tabela de Tamanhos Text Block Image Se você estiver entre tamanhos, recomendamo…" at bounding box center [610, 371] width 900 height 672
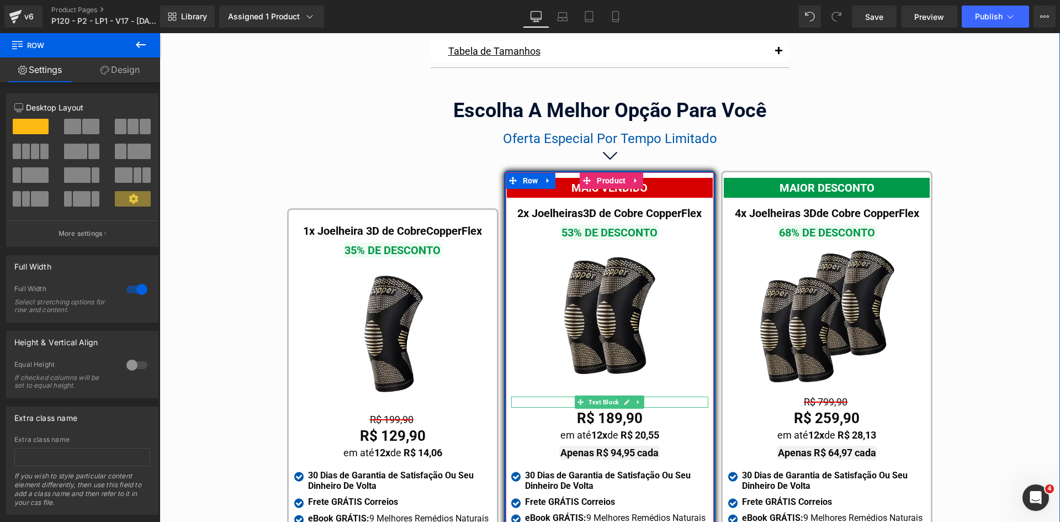
click at [651, 396] on div "R$ 399,90" at bounding box center [609, 401] width 197 height 11
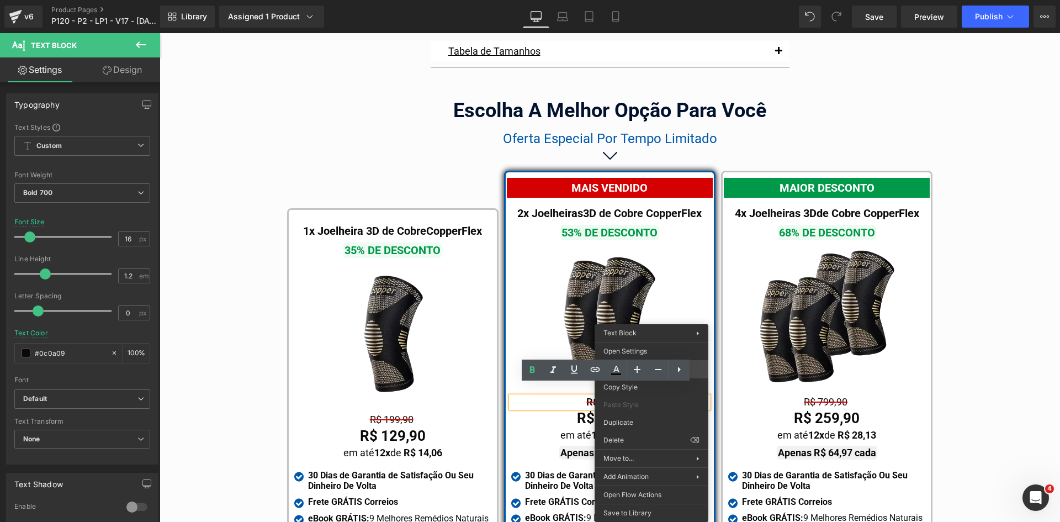
click at [699, 0] on div "Text Block You are previewing how the will restyle your page. You can not edit …" at bounding box center [530, 0] width 1060 height 0
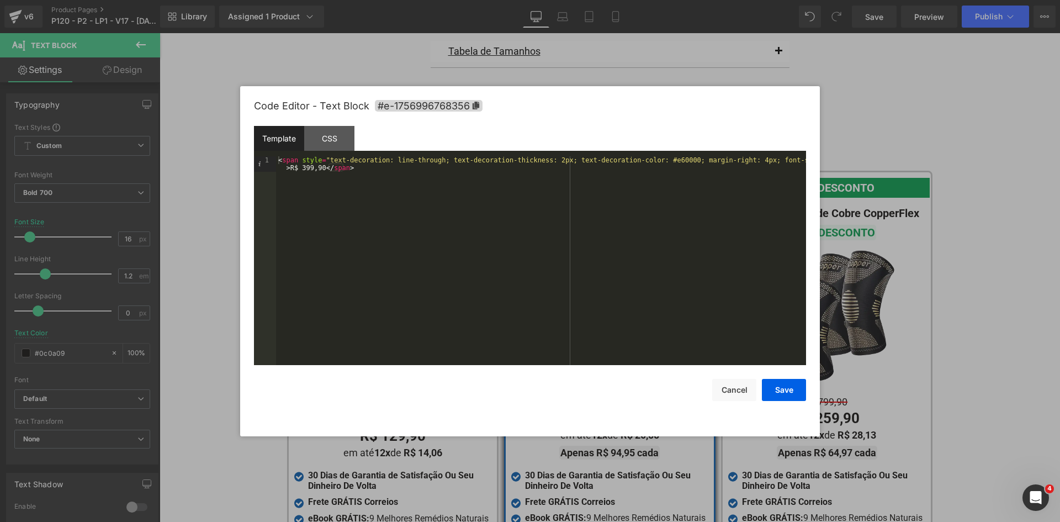
click at [786, 161] on div "< span style = "text-decoration: line-through; text-decoration-thickness: 2px; …" at bounding box center [541, 276] width 530 height 240
click at [787, 161] on div "< span style = "text-decoration: line-through; text-decoration-thickness: 2px; …" at bounding box center [541, 276] width 530 height 240
click at [789, 396] on button "Save" at bounding box center [784, 390] width 44 height 22
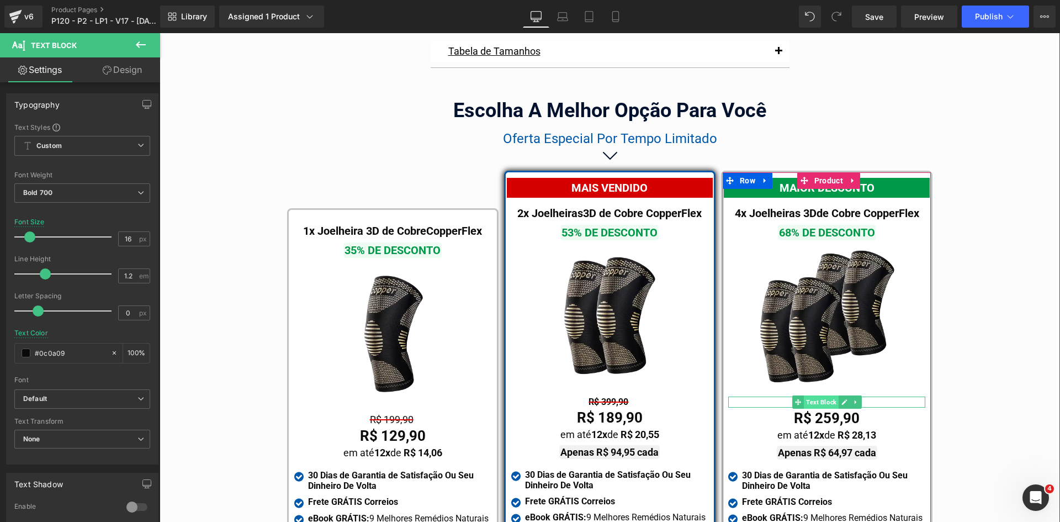
click at [816, 395] on span "Text Block" at bounding box center [821, 401] width 35 height 13
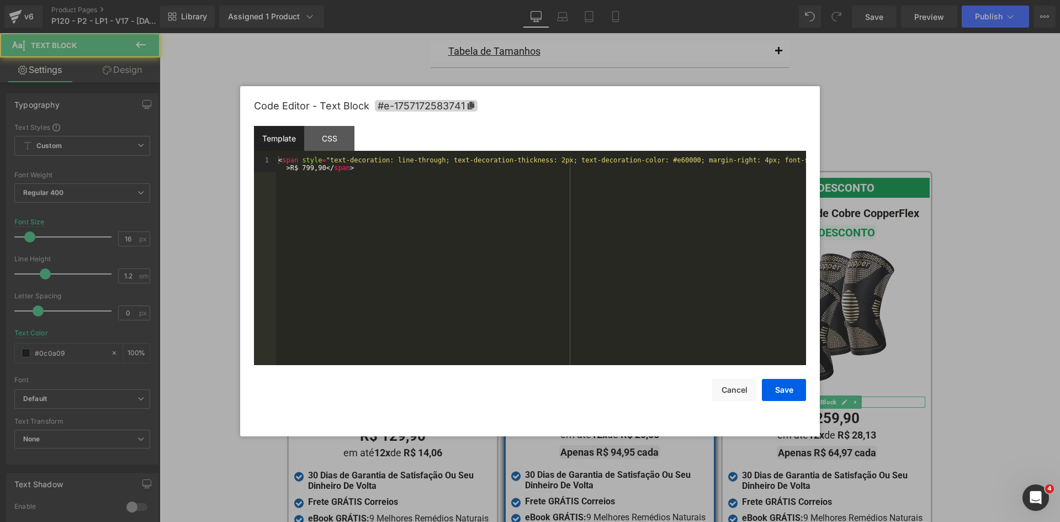
click at [809, 0] on div "Text Block You are previewing how the will restyle your page. You can not edit …" at bounding box center [530, 0] width 1060 height 0
click at [787, 157] on div "< span style = "text-decoration: line-through; text-decoration-thickness: 2px; …" at bounding box center [541, 276] width 530 height 240
click at [784, 394] on button "Save" at bounding box center [784, 390] width 44 height 22
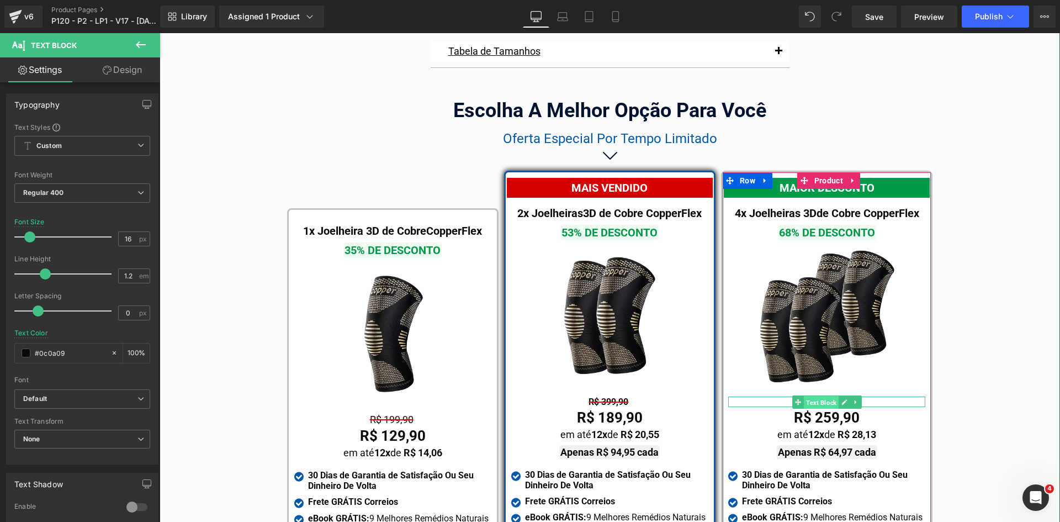
click at [823, 396] on span "Text Block" at bounding box center [821, 402] width 35 height 13
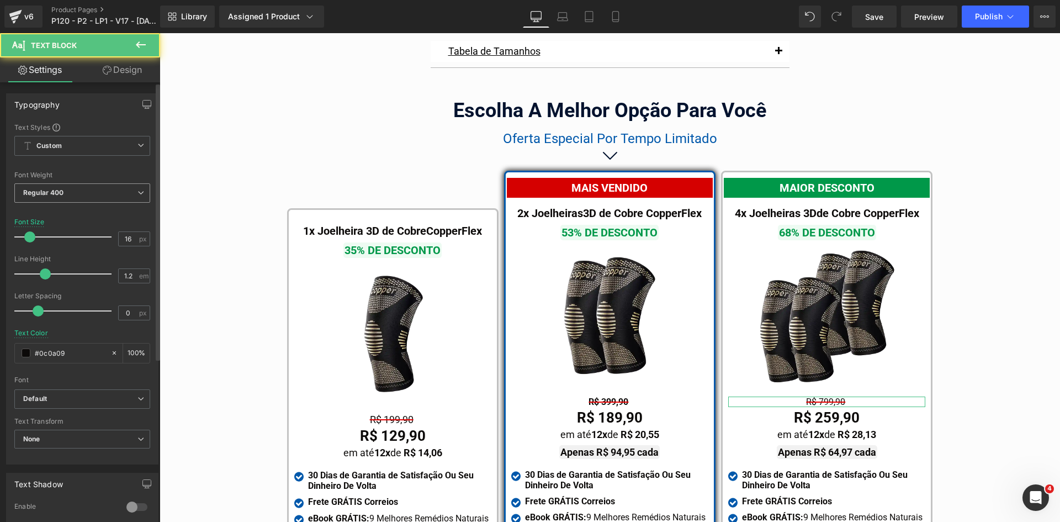
click at [62, 194] on b "Regular 400" at bounding box center [43, 192] width 41 height 8
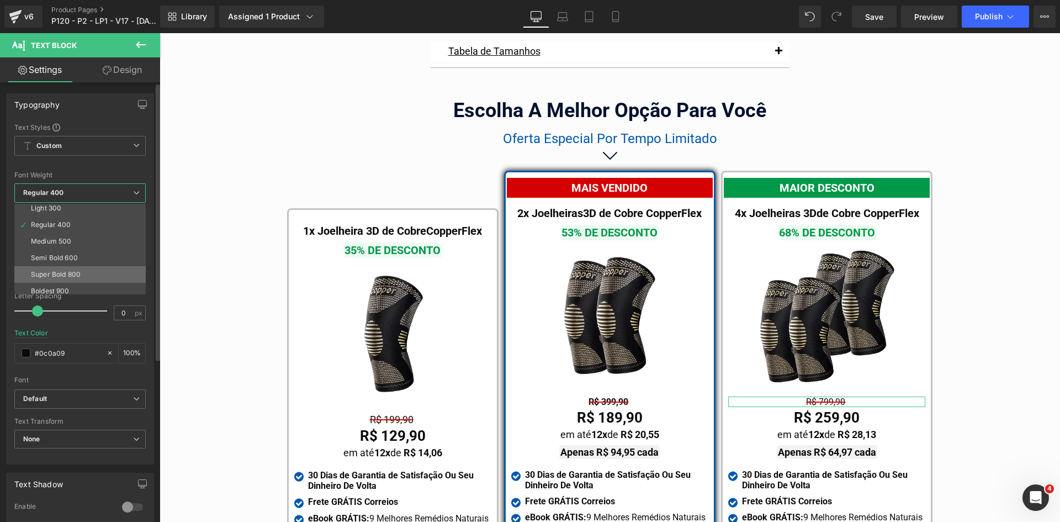
scroll to position [55, 0]
drag, startPoint x: 52, startPoint y: 287, endPoint x: 158, endPoint y: 368, distance: 133.5
click at [52, 287] on div "Bold 700" at bounding box center [45, 289] width 29 height 8
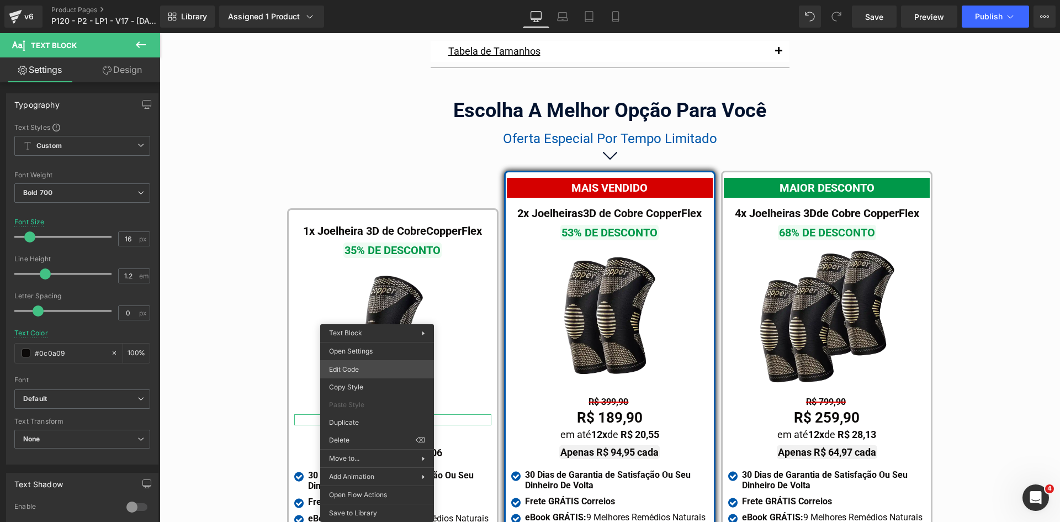
click at [353, 0] on div "Text Block You are previewing how the will restyle your page. You can not edit …" at bounding box center [530, 0] width 1060 height 0
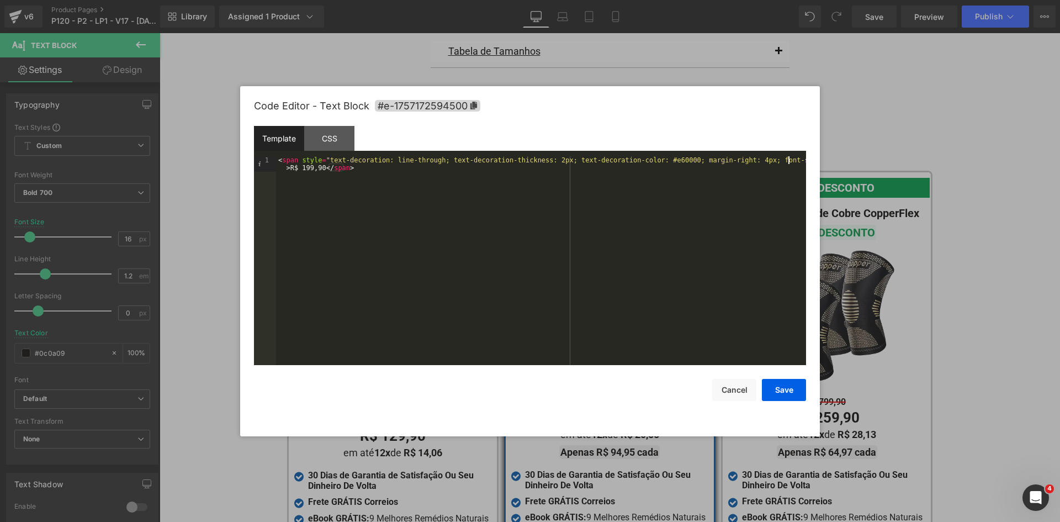
click at [788, 159] on div "< span style = "text-decoration: line-through; text-decoration-thickness: 2px; …" at bounding box center [541, 276] width 530 height 240
click at [782, 394] on button "Save" at bounding box center [784, 390] width 44 height 22
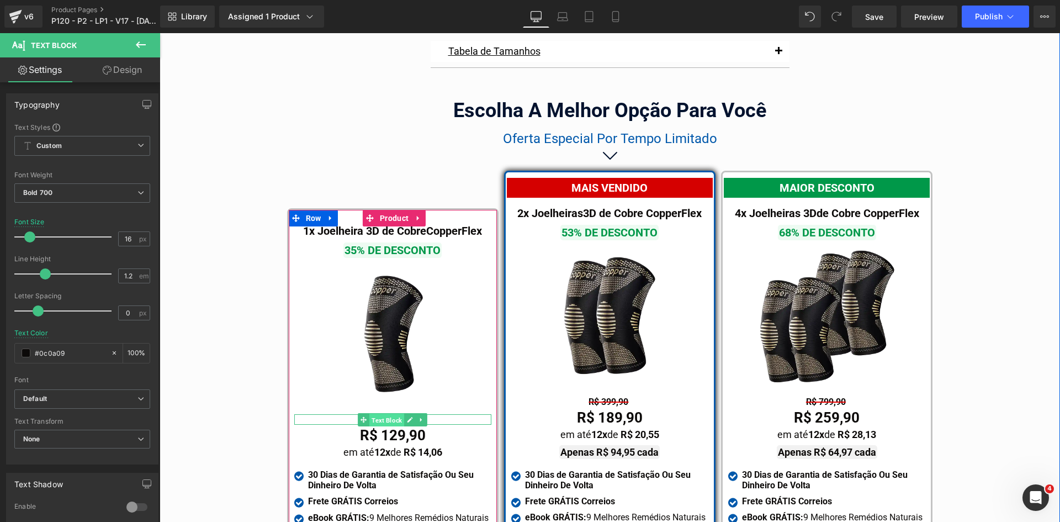
click at [383, 413] on span "Text Block" at bounding box center [386, 419] width 35 height 13
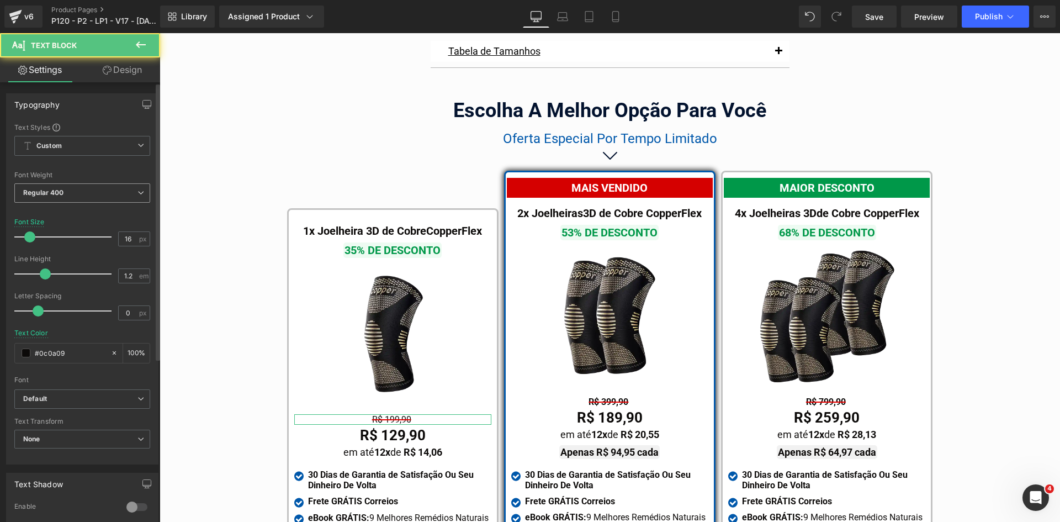
click at [65, 192] on span "Regular 400" at bounding box center [82, 192] width 136 height 19
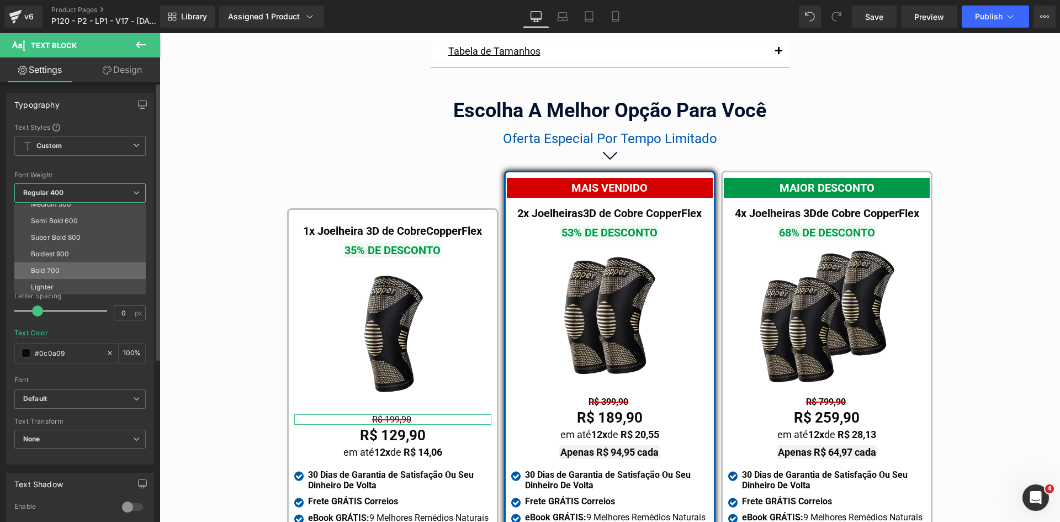
scroll to position [92, 0]
click at [58, 247] on li "Bold 700" at bounding box center [82, 253] width 136 height 17
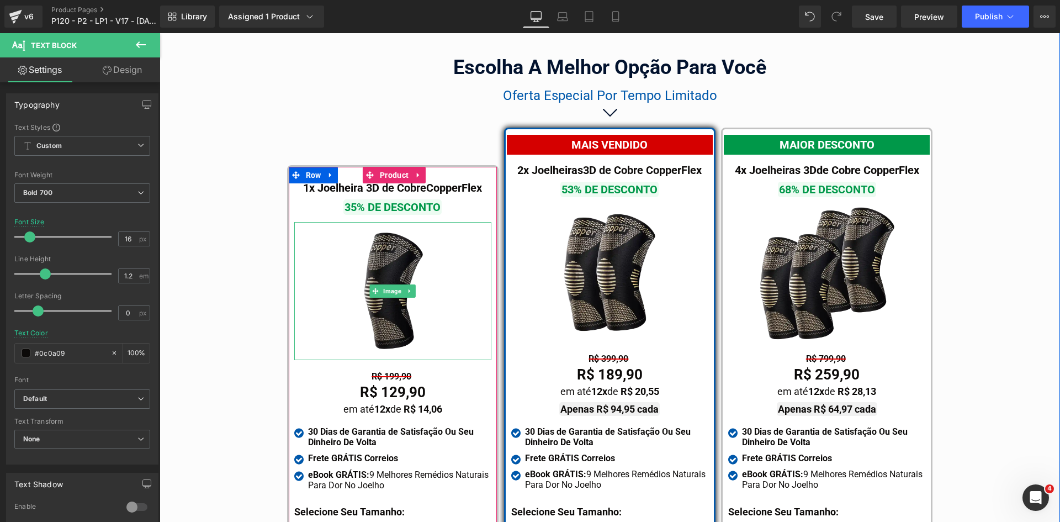
scroll to position [6456, 0]
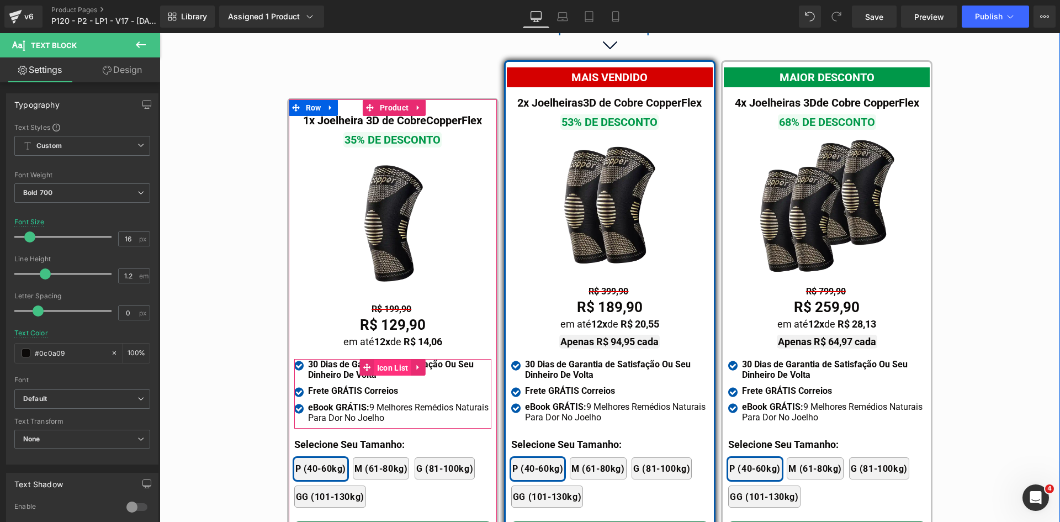
click at [389, 359] on span "Icon List" at bounding box center [392, 367] width 37 height 17
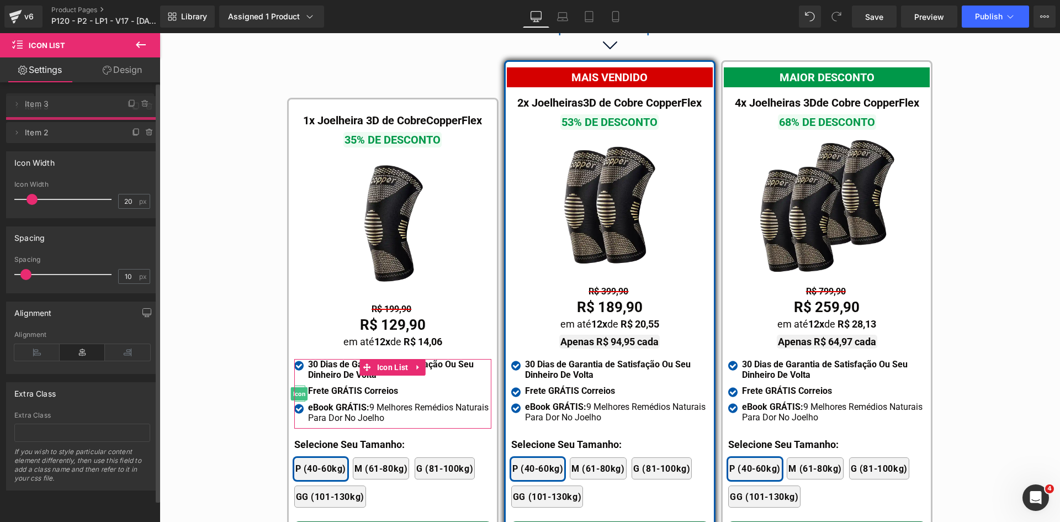
drag, startPoint x: 67, startPoint y: 127, endPoint x: 91, endPoint y: 113, distance: 27.0
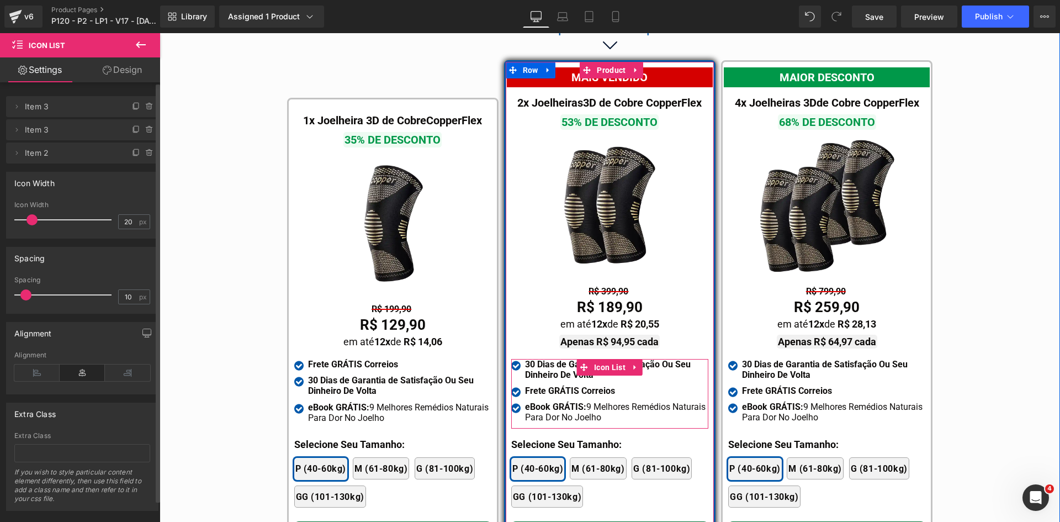
click at [595, 359] on span "Icon List" at bounding box center [609, 367] width 37 height 17
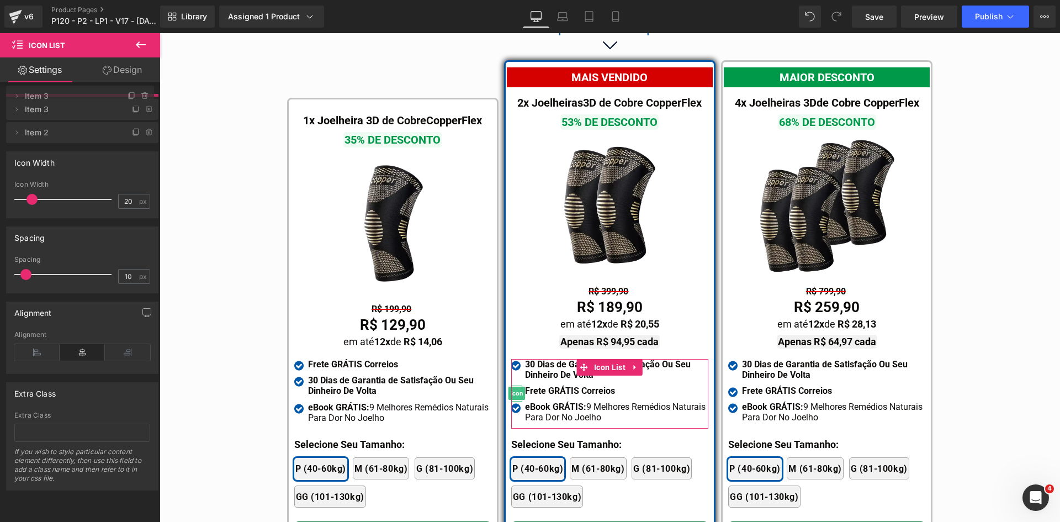
drag, startPoint x: 81, startPoint y: 136, endPoint x: 82, endPoint y: 102, distance: 34.2
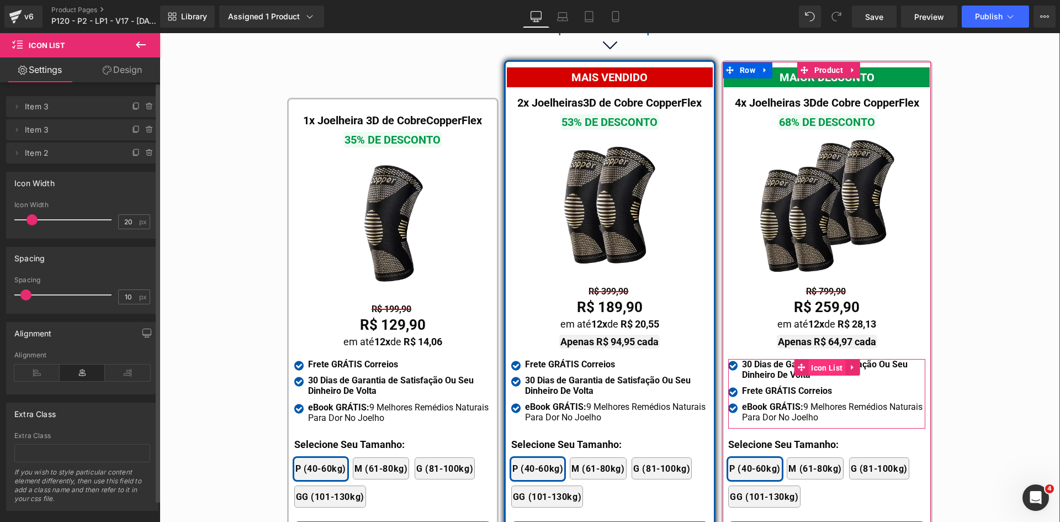
click at [813, 359] on span "Icon List" at bounding box center [826, 367] width 37 height 17
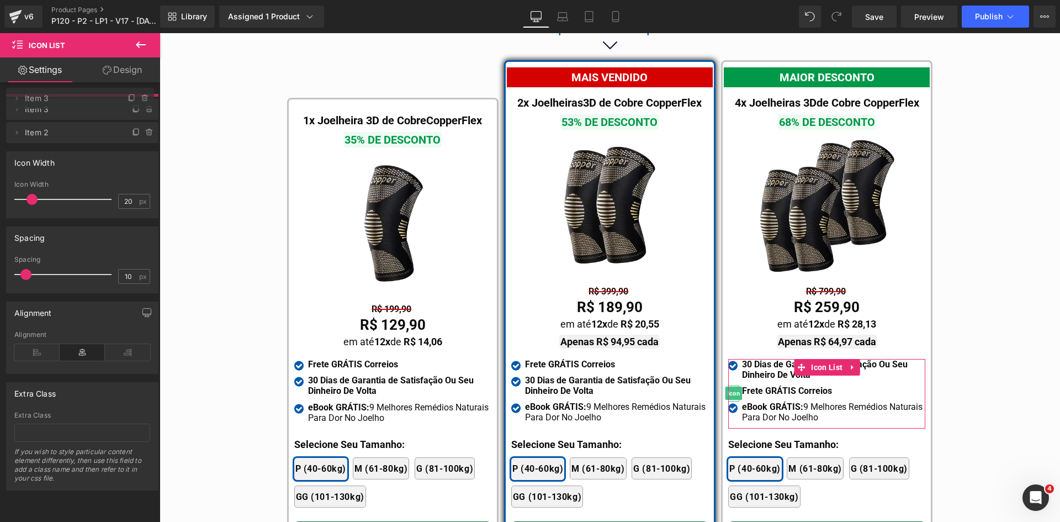
drag, startPoint x: 96, startPoint y: 130, endPoint x: 91, endPoint y: 99, distance: 31.9
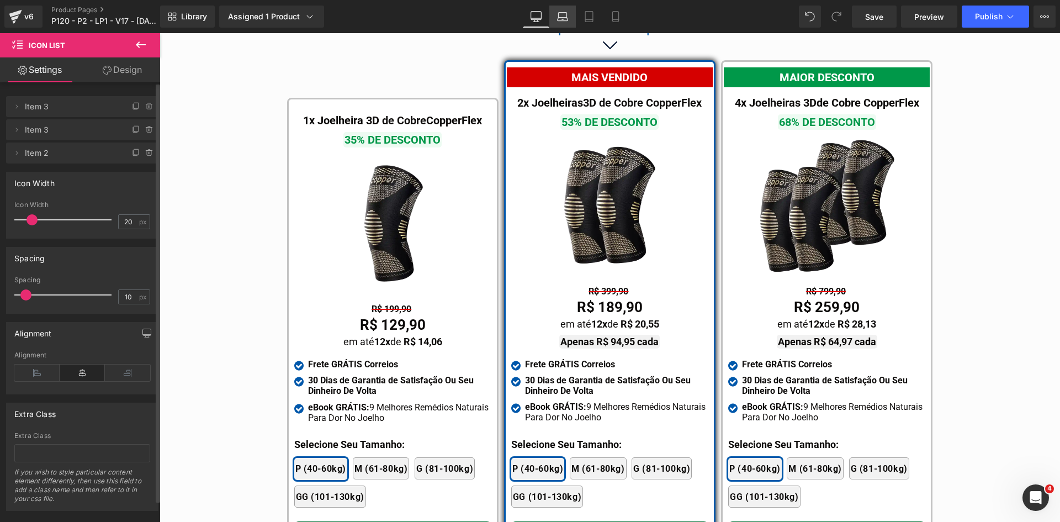
drag, startPoint x: 558, startPoint y: 15, endPoint x: 271, endPoint y: 245, distance: 367.3
click at [558, 15] on icon at bounding box center [562, 16] width 11 height 11
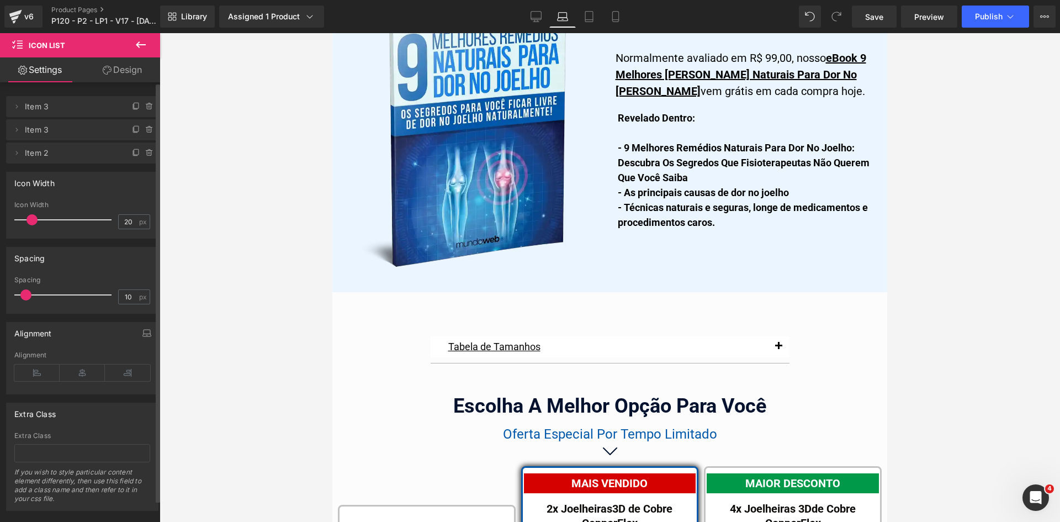
scroll to position [6867, 0]
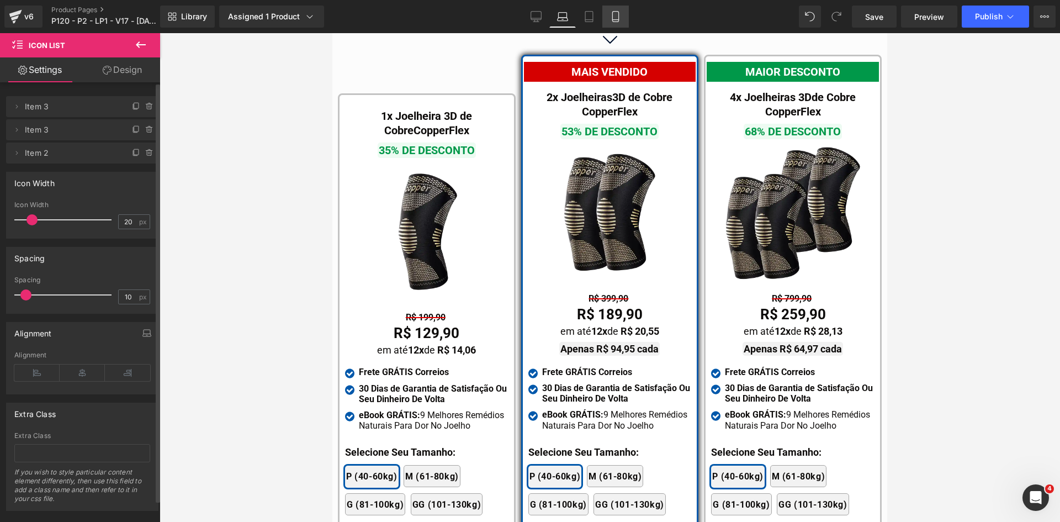
click at [612, 17] on icon at bounding box center [615, 16] width 11 height 11
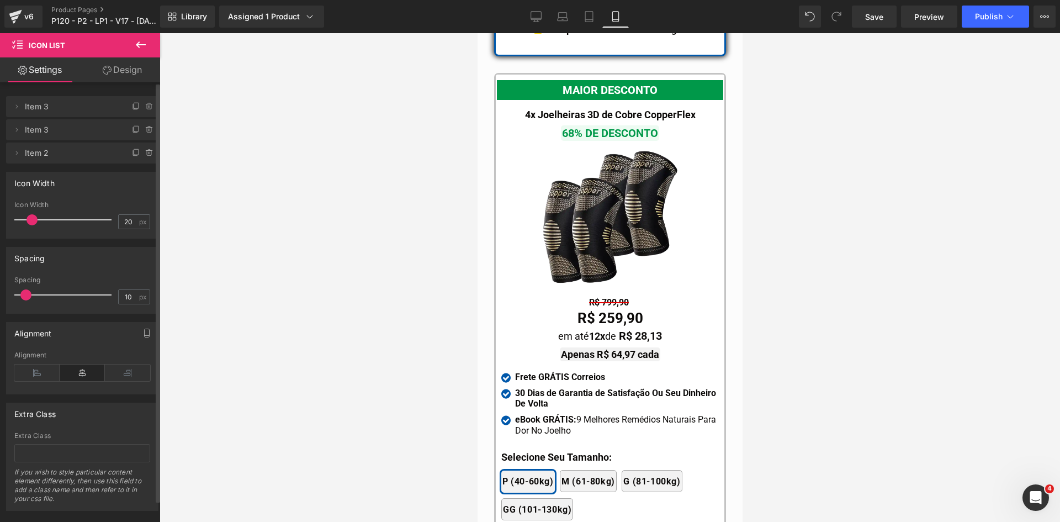
scroll to position [10169, 0]
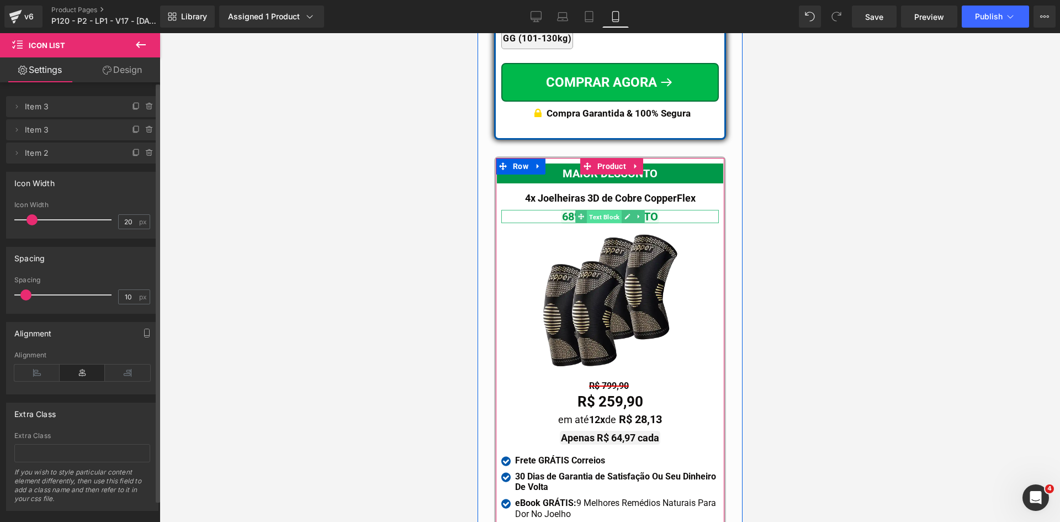
click at [603, 210] on span "Text Block" at bounding box center [603, 216] width 35 height 13
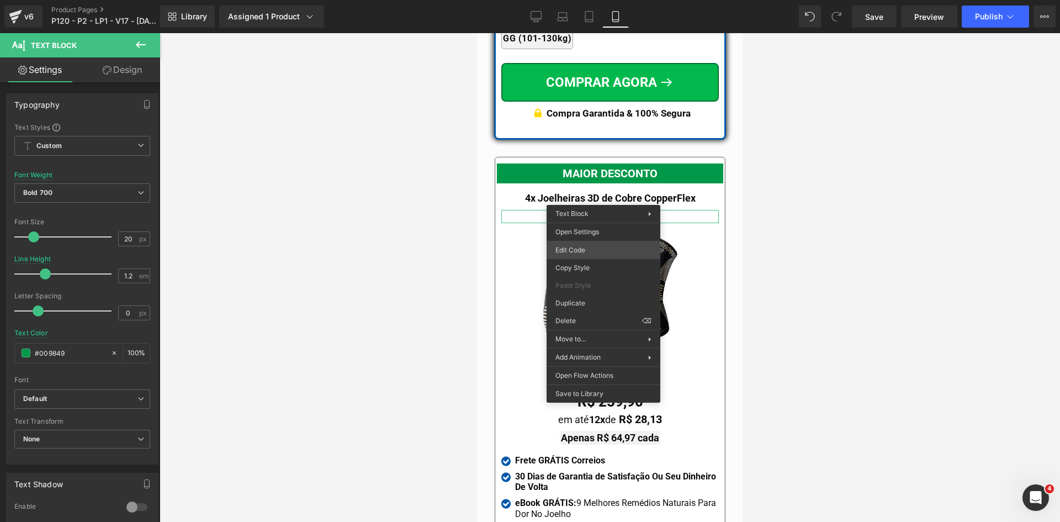
click at [594, 0] on div "Text Block You are previewing how the will restyle your page. You can not edit …" at bounding box center [530, 0] width 1060 height 0
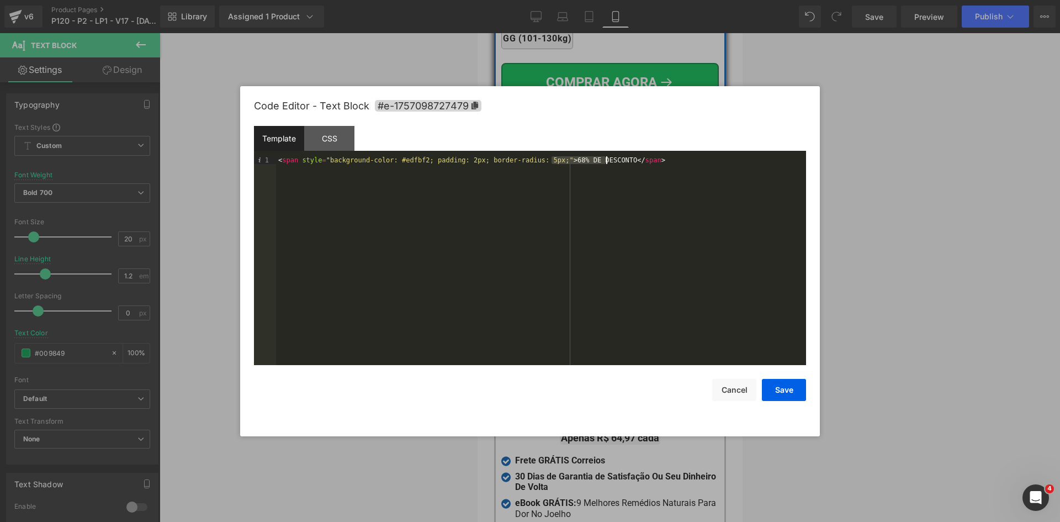
drag, startPoint x: 553, startPoint y: 158, endPoint x: 605, endPoint y: 161, distance: 52.0
click at [605, 161] on div "< span style = "background-color: #edfbf2; padding: 2px; border-radius: 5px;" >…" at bounding box center [541, 268] width 530 height 224
click at [790, 396] on button "Save" at bounding box center [784, 390] width 44 height 22
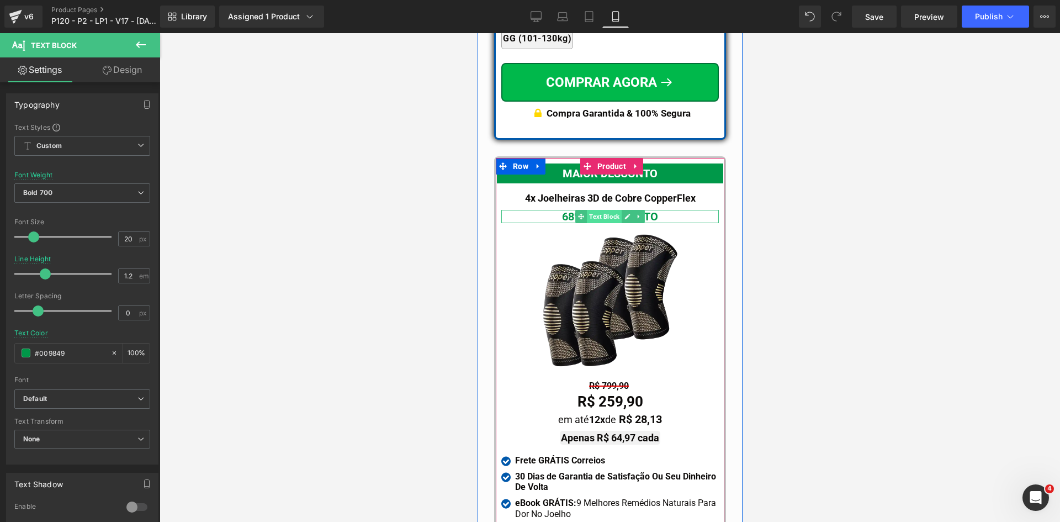
click at [599, 210] on span "Text Block" at bounding box center [603, 216] width 35 height 13
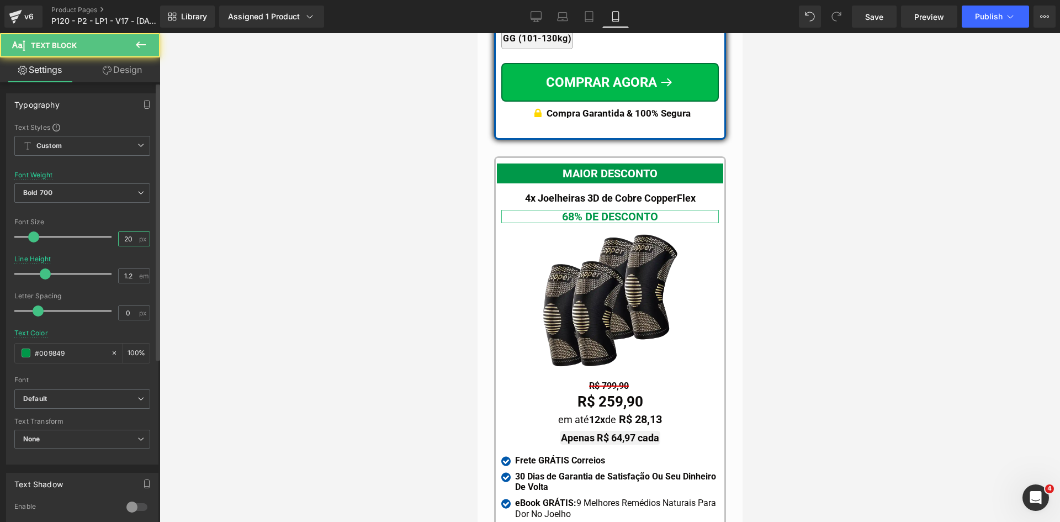
drag, startPoint x: 125, startPoint y: 236, endPoint x: 138, endPoint y: 236, distance: 12.7
click at [130, 236] on input "20" at bounding box center [128, 239] width 19 height 14
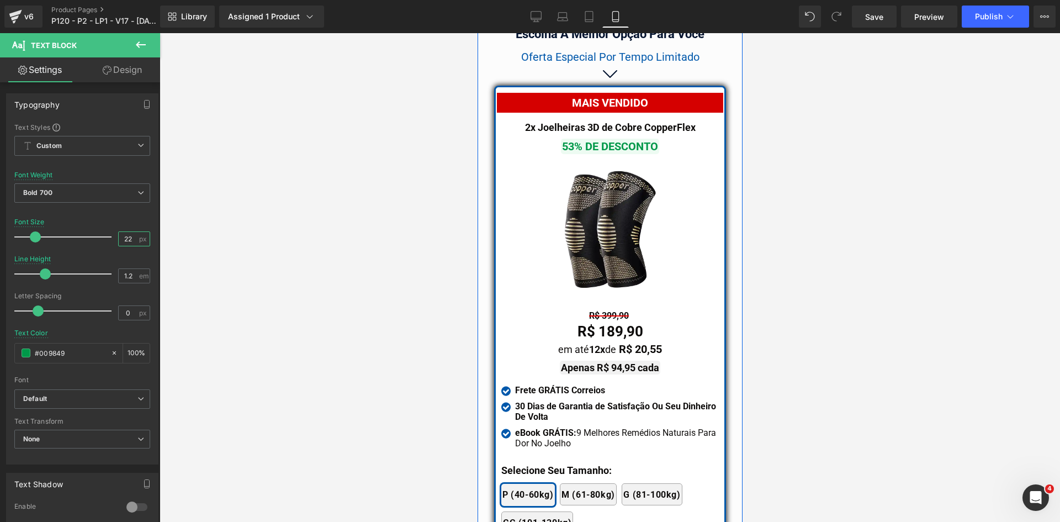
scroll to position [9672, 0]
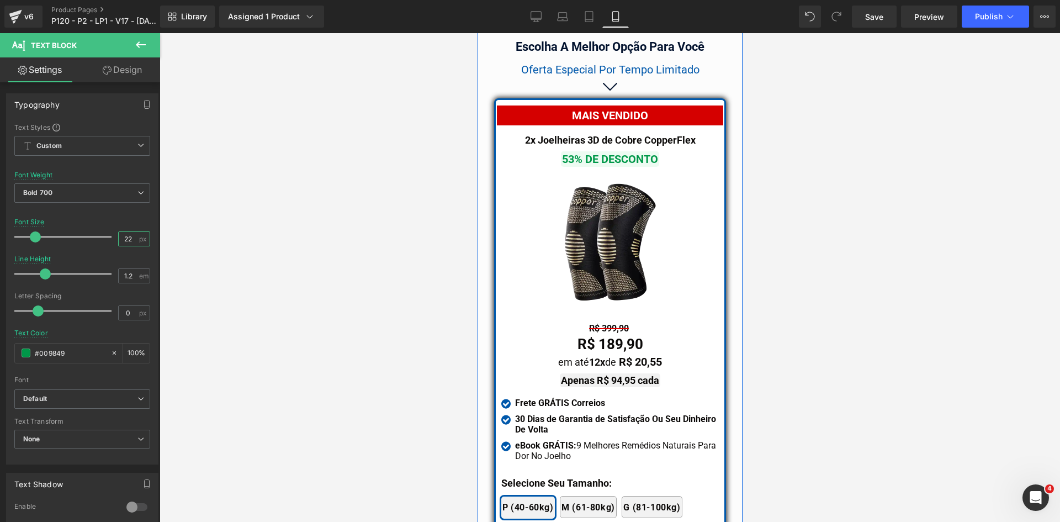
type input "22"
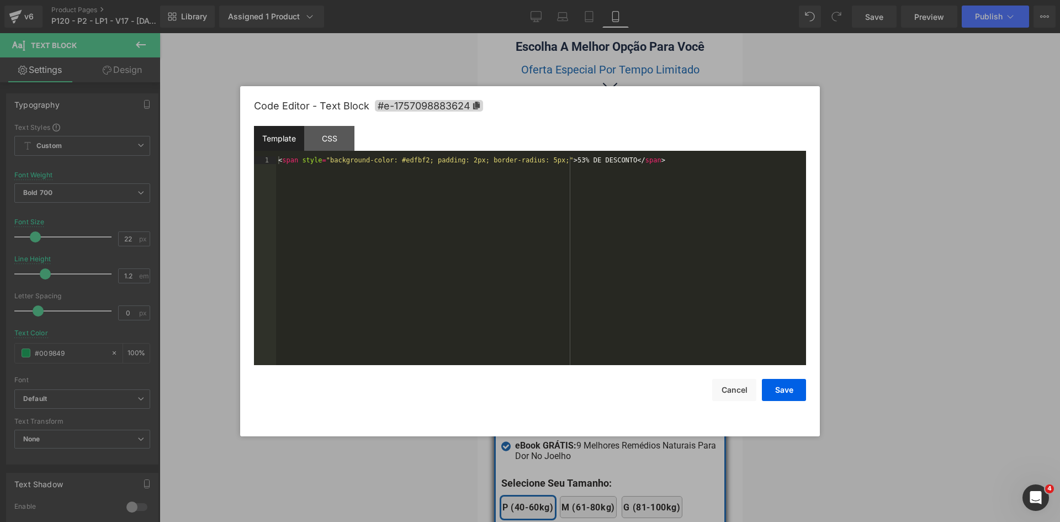
click at [590, 0] on div "Text Block You are previewing how the will restyle your page. You can not edit …" at bounding box center [530, 0] width 1060 height 0
click at [523, 158] on div "< span style = "background-color: #edfbf2; padding: 2px; border-radius: 5px;" >…" at bounding box center [541, 268] width 530 height 224
paste textarea
drag, startPoint x: 287, startPoint y: 163, endPoint x: 268, endPoint y: 161, distance: 18.9
click at [268, 161] on pre "1 68% DE DESCONTO XXXXXXXXXXXXXXXXXXXXXXXXXXXXXXXXXXXXXXXXXXXXXXXXXX" at bounding box center [530, 260] width 552 height 209
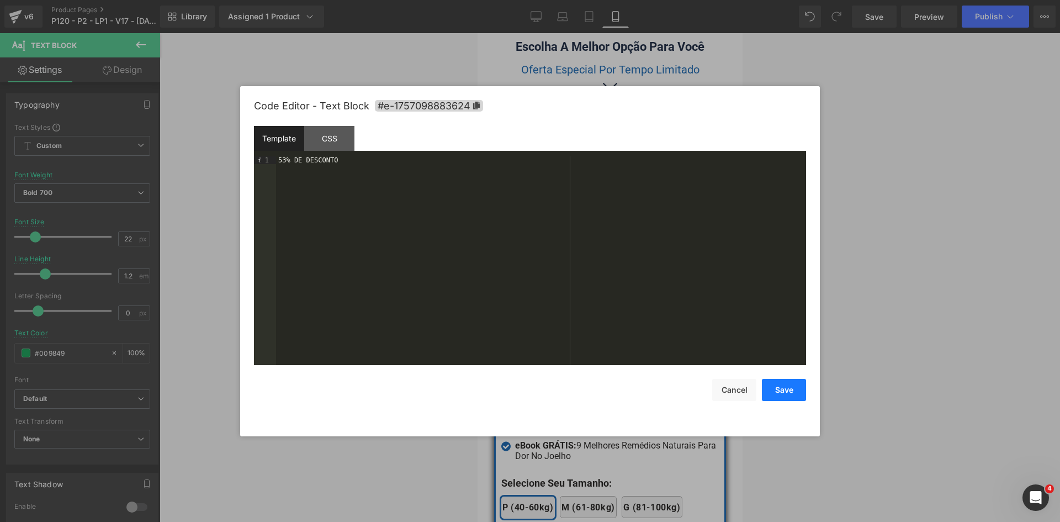
click at [784, 392] on button "Save" at bounding box center [784, 390] width 44 height 22
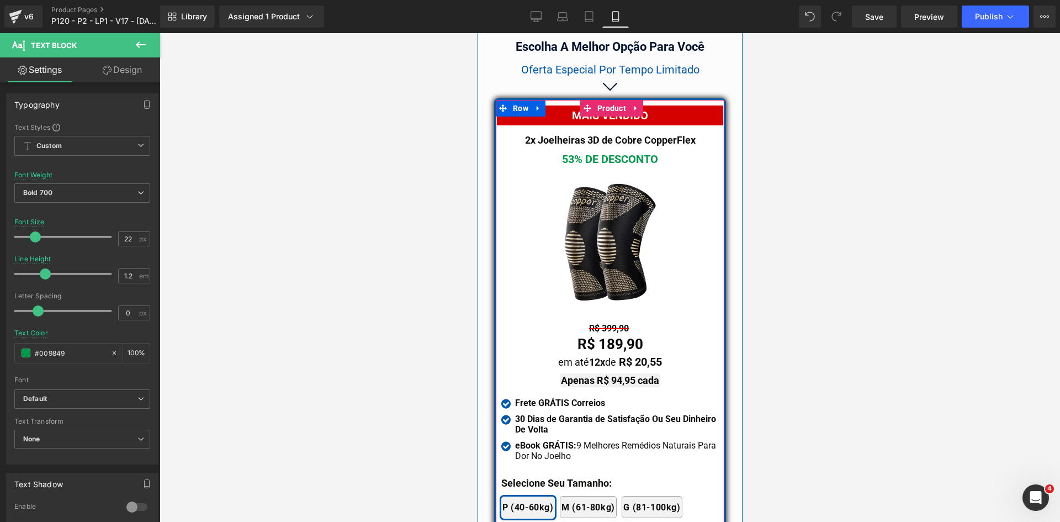
click at [602, 152] on span "Text Block" at bounding box center [603, 158] width 35 height 13
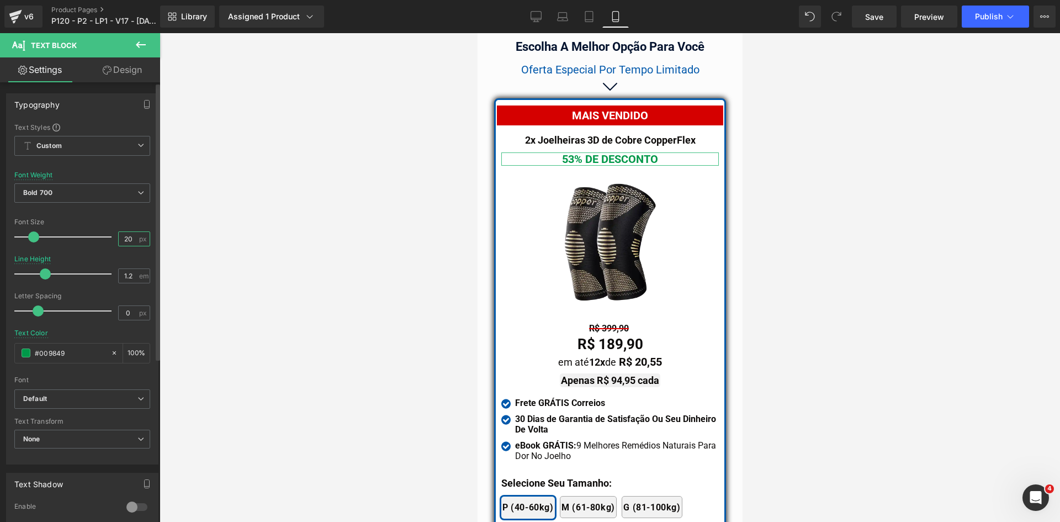
drag, startPoint x: 125, startPoint y: 236, endPoint x: 132, endPoint y: 238, distance: 7.9
click at [132, 238] on input "20" at bounding box center [128, 239] width 19 height 14
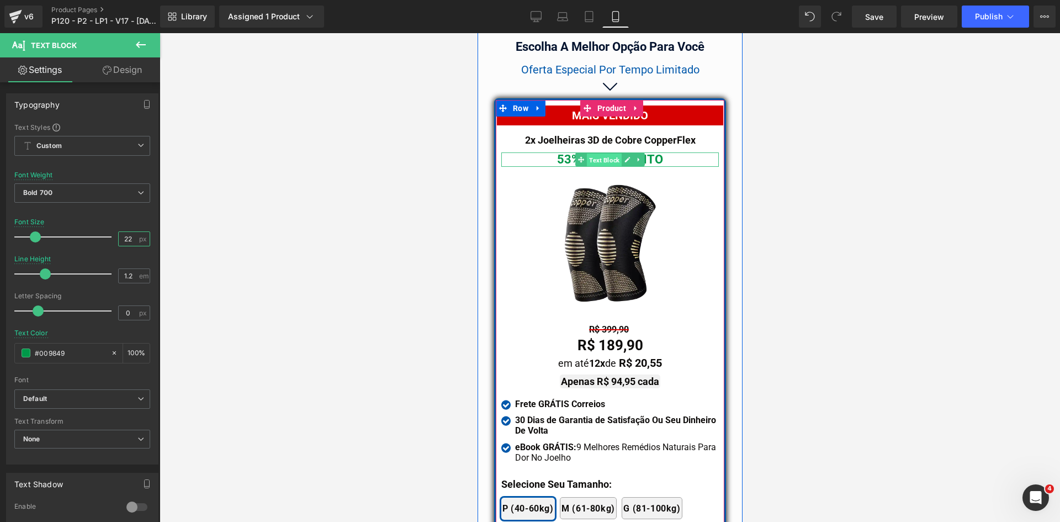
click at [592, 153] on span "Text Block" at bounding box center [603, 159] width 35 height 13
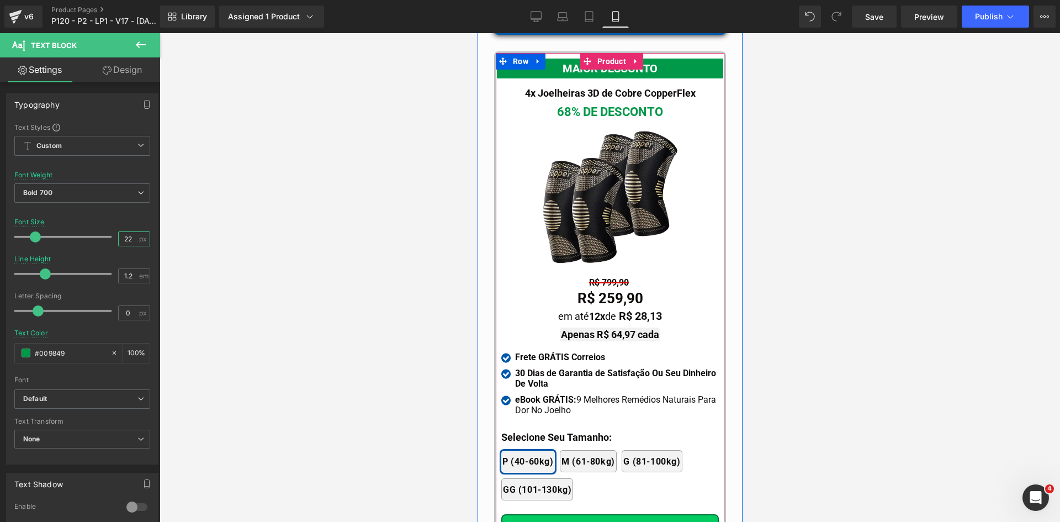
scroll to position [10169, 0]
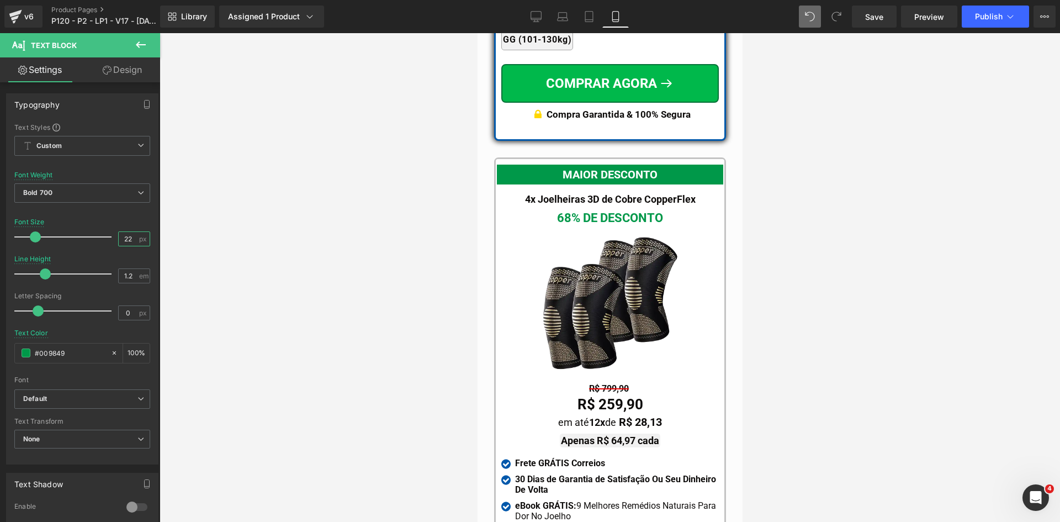
type input "22"
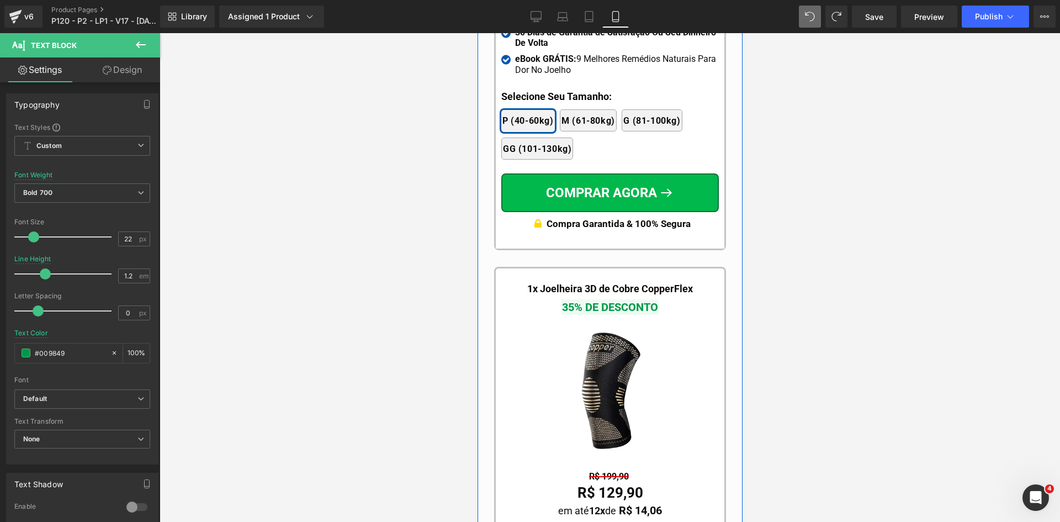
scroll to position [10713, 0]
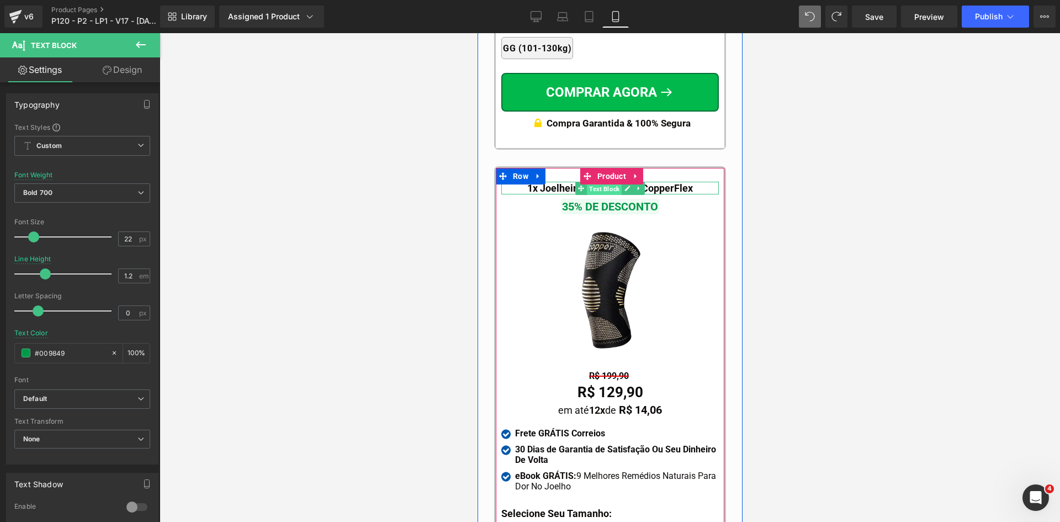
click at [598, 182] on span "Text Block" at bounding box center [603, 188] width 35 height 13
click at [610, 182] on span "Text Block" at bounding box center [603, 188] width 35 height 13
click at [608, 182] on span "Text Block" at bounding box center [603, 188] width 35 height 13
click at [607, 182] on span "Text Block" at bounding box center [603, 188] width 35 height 13
click at [586, 200] on span "Text Block" at bounding box center [603, 206] width 35 height 13
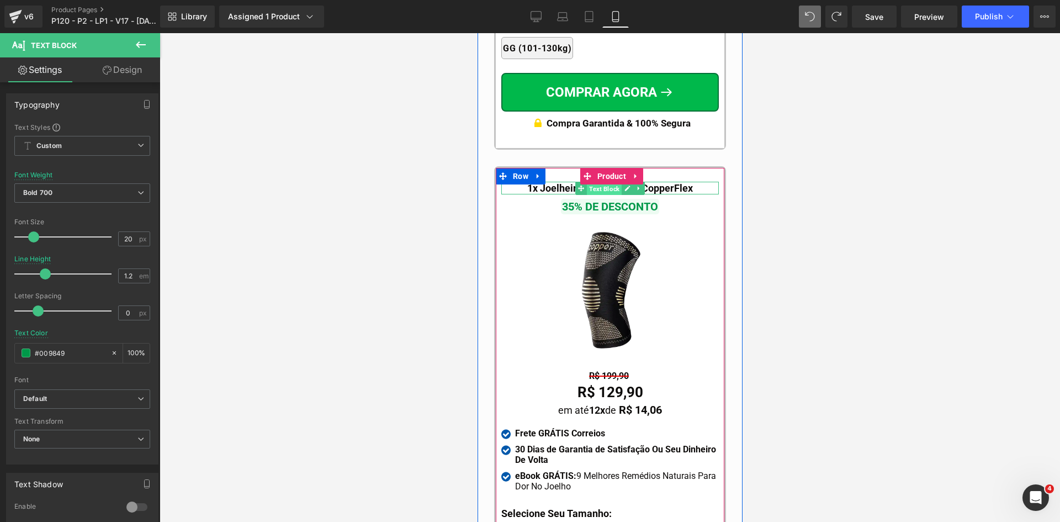
drag, startPoint x: 593, startPoint y: 170, endPoint x: 638, endPoint y: 255, distance: 95.8
click at [593, 182] on span "Text Block" at bounding box center [603, 188] width 35 height 13
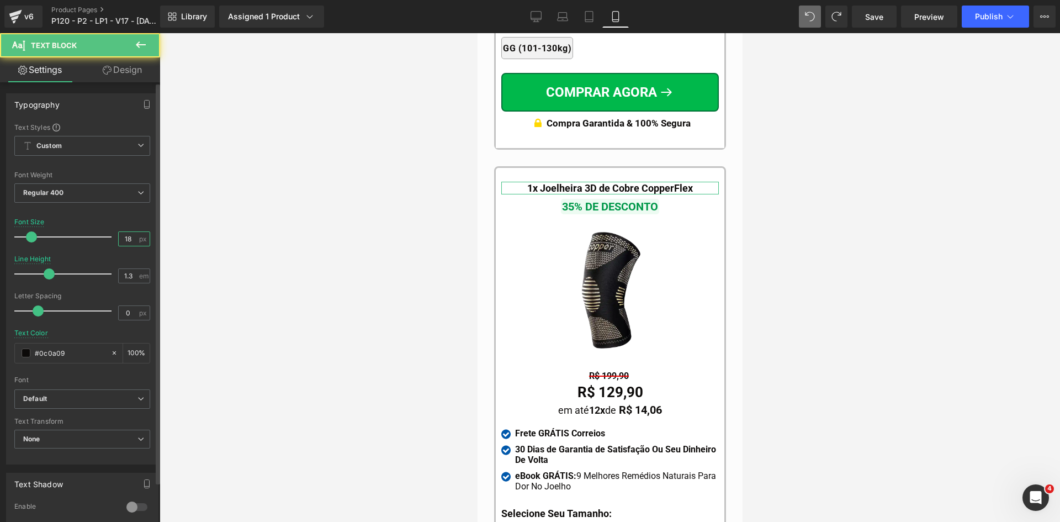
drag, startPoint x: 128, startPoint y: 237, endPoint x: 112, endPoint y: 238, distance: 16.0
click at [119, 238] on input "18" at bounding box center [128, 239] width 19 height 14
type input "20"
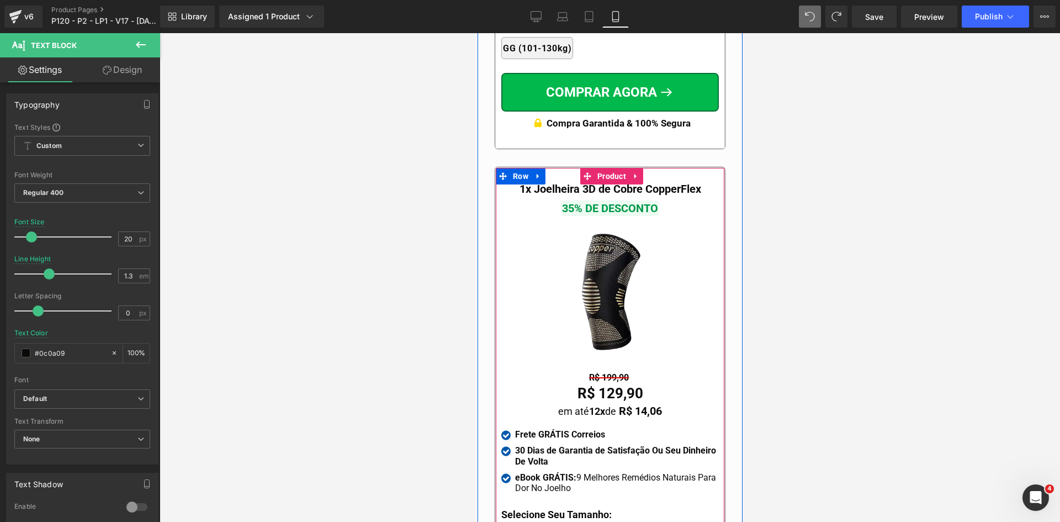
click at [595, 201] on span "Text Block" at bounding box center [603, 207] width 35 height 13
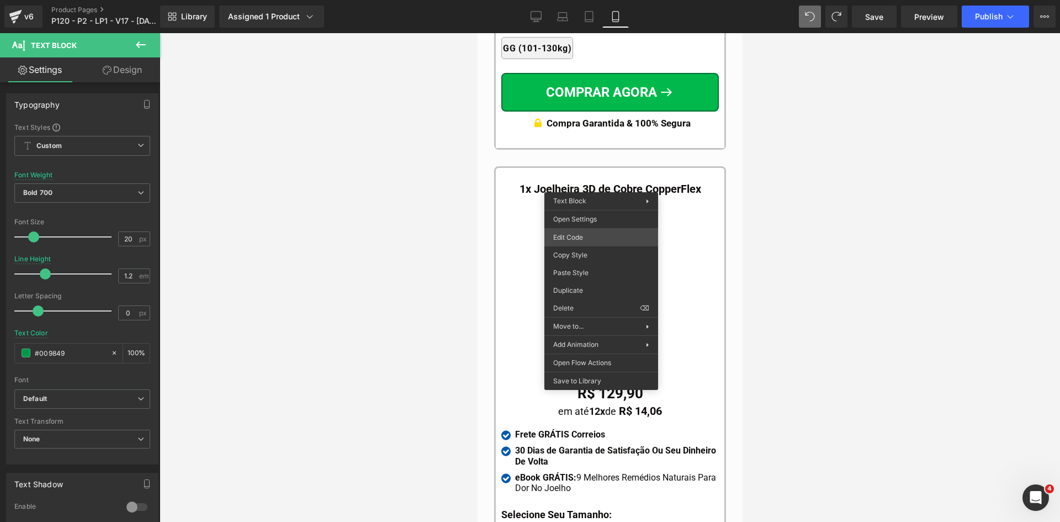
click at [567, 0] on div "Text Block You are previewing how the will restyle your page. You can not edit …" at bounding box center [530, 0] width 1060 height 0
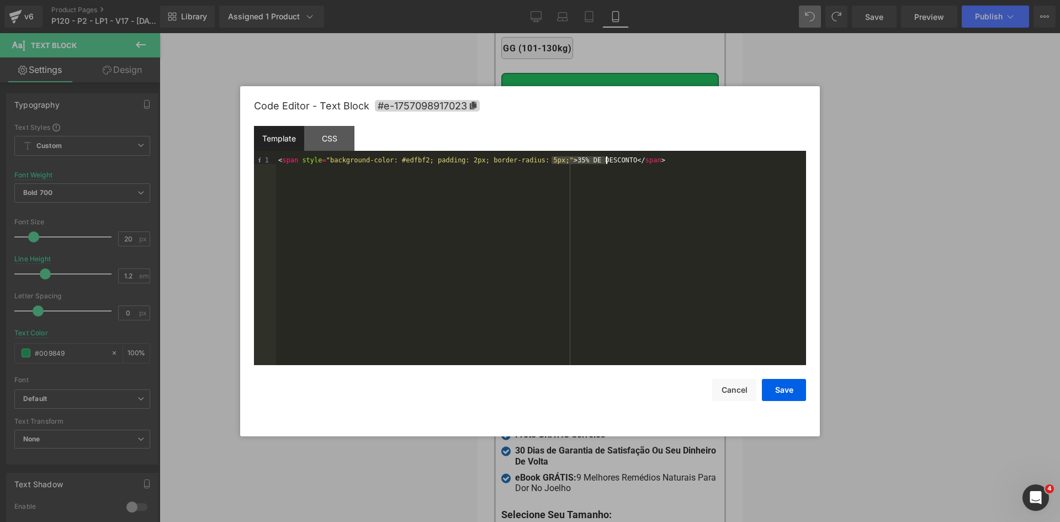
drag, startPoint x: 553, startPoint y: 160, endPoint x: 606, endPoint y: 160, distance: 53.6
click at [606, 160] on div "< span style = "background-color: #edfbf2; padding: 2px; border-radius: 5px;" >…" at bounding box center [541, 268] width 530 height 224
click at [777, 391] on button "Save" at bounding box center [784, 390] width 44 height 22
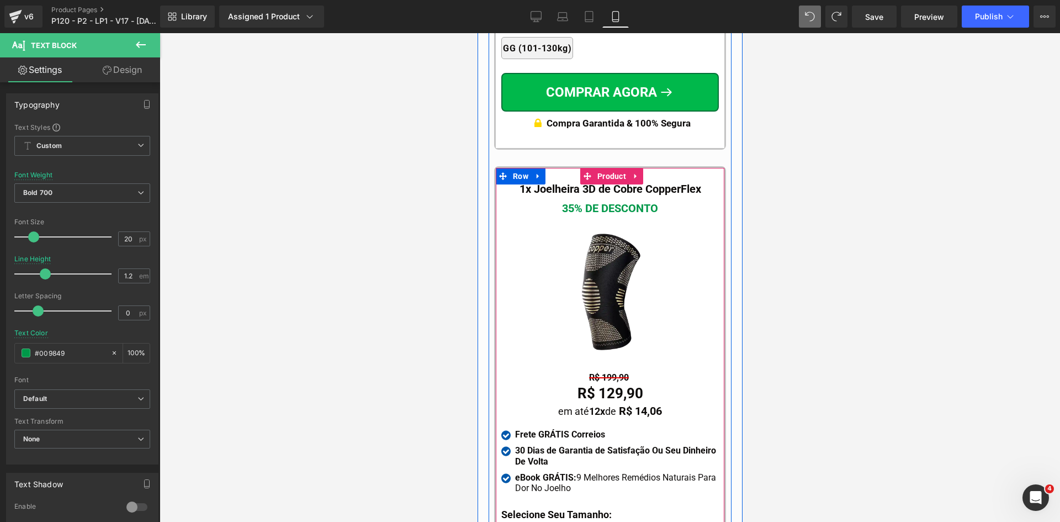
click at [601, 201] on span "Text Block" at bounding box center [603, 207] width 35 height 13
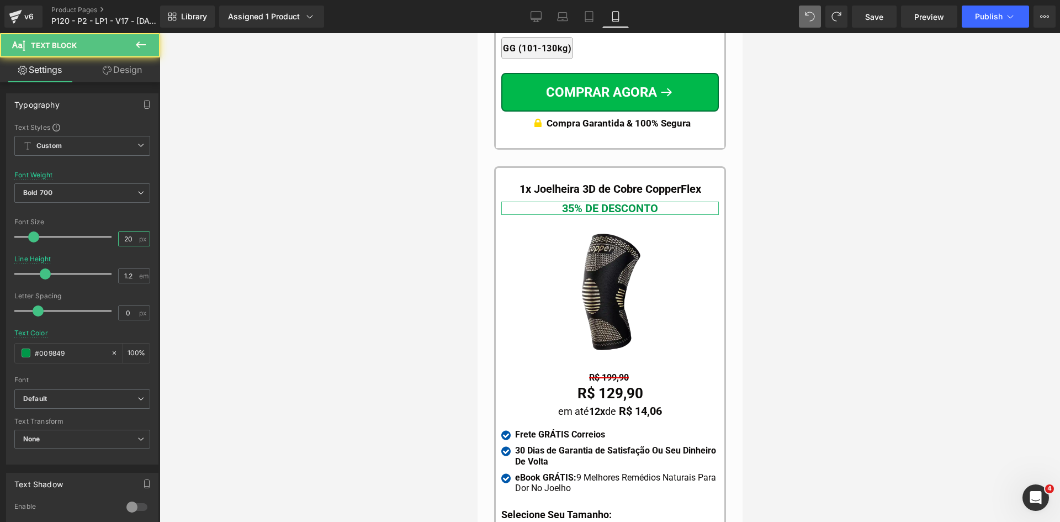
drag, startPoint x: 126, startPoint y: 237, endPoint x: 219, endPoint y: 250, distance: 93.5
click at [130, 237] on input "20" at bounding box center [128, 239] width 19 height 14
type input "22"
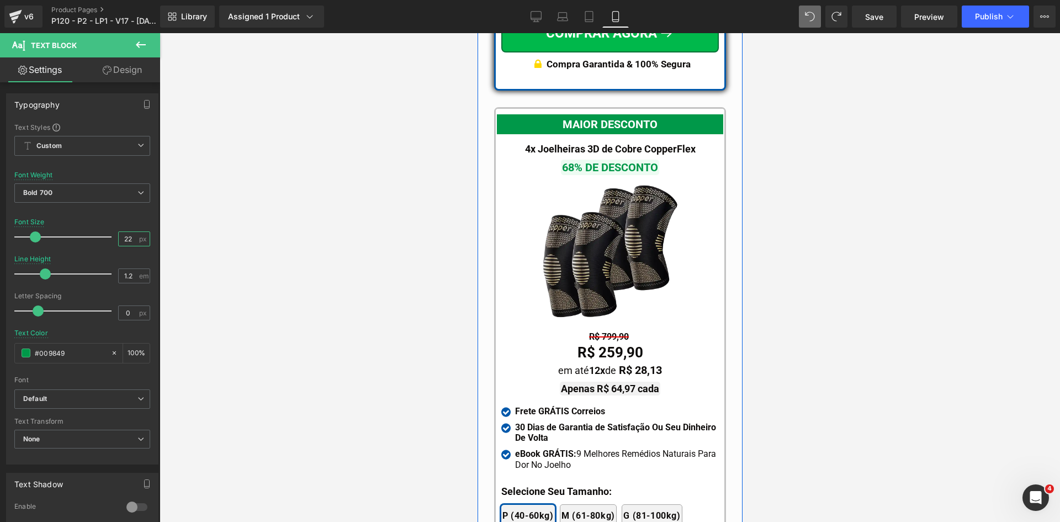
scroll to position [10216, 0]
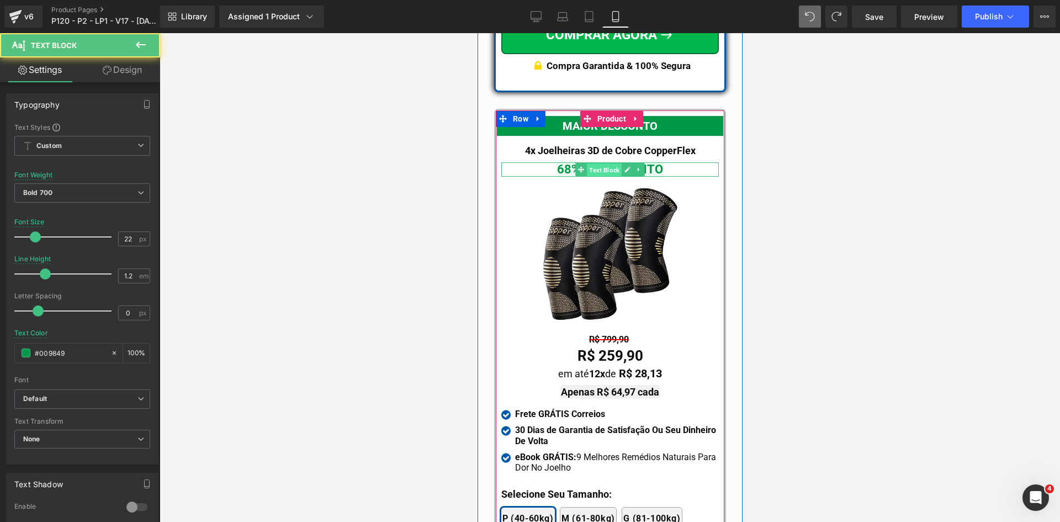
click at [591, 163] on span "Text Block" at bounding box center [603, 169] width 35 height 13
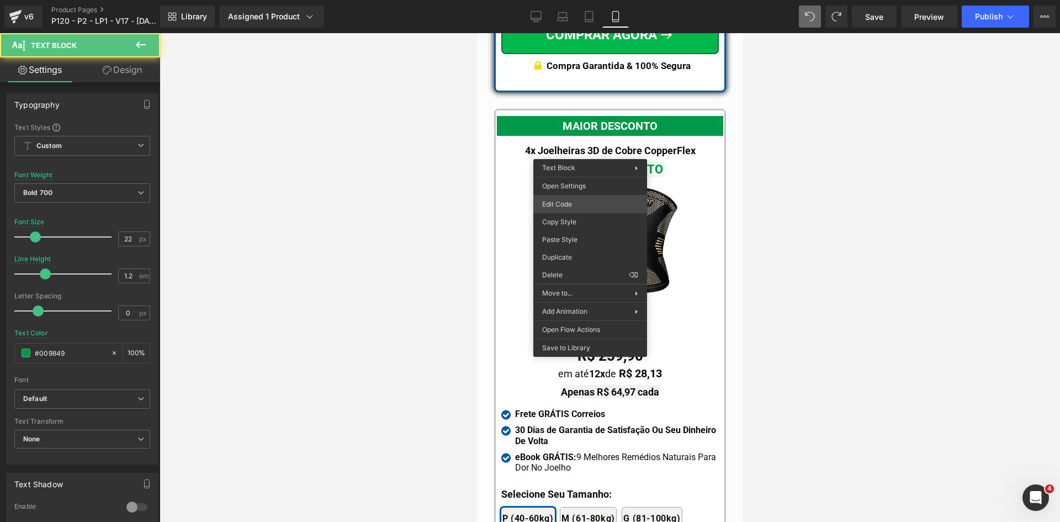
click at [575, 0] on div "Text Block You are previewing how the will restyle your page. You can not edit …" at bounding box center [530, 0] width 1060 height 0
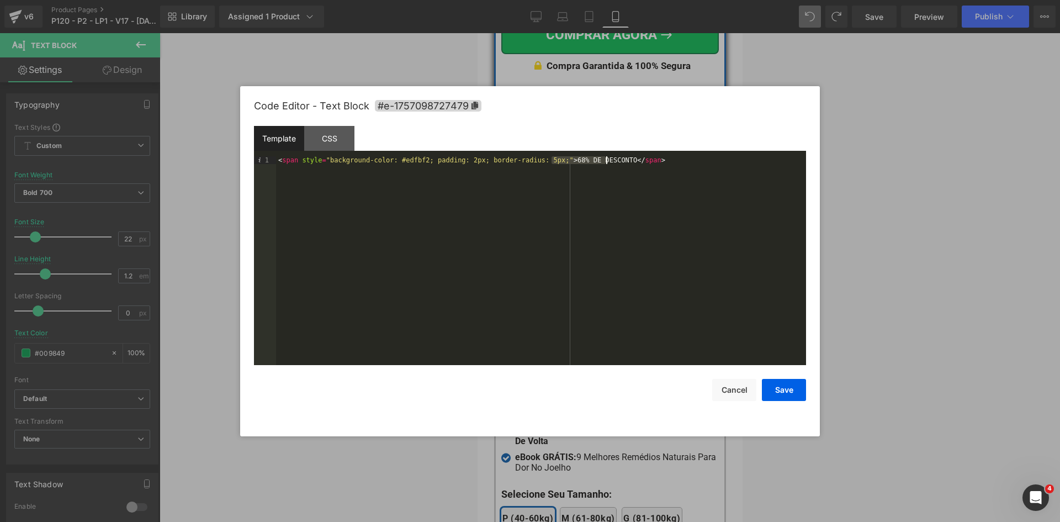
drag, startPoint x: 551, startPoint y: 161, endPoint x: 607, endPoint y: 162, distance: 55.2
click at [607, 162] on div "< span style = "background-color: #edfbf2; padding: 2px; border-radius: 5px;" >…" at bounding box center [541, 268] width 530 height 224
click at [773, 386] on button "Save" at bounding box center [784, 390] width 44 height 22
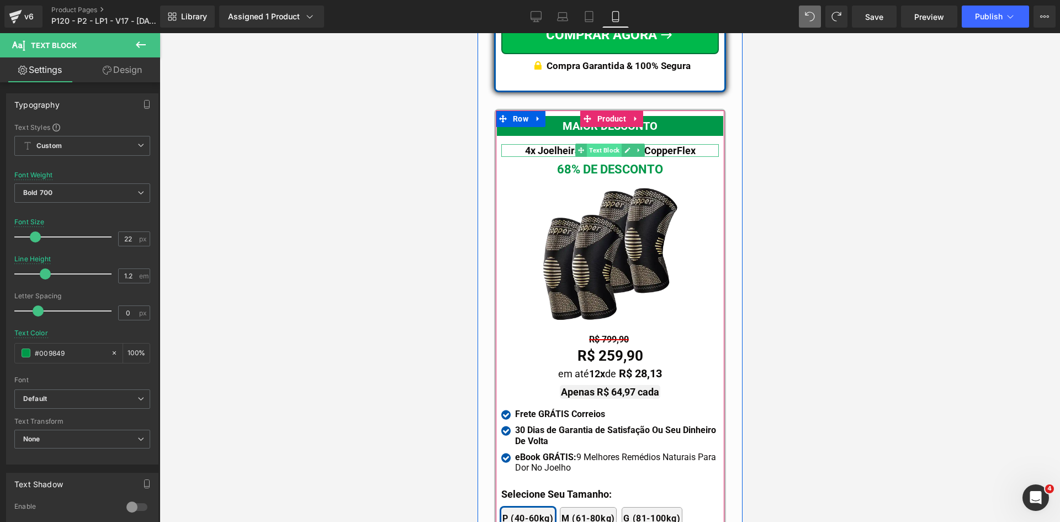
click at [595, 144] on span "Text Block" at bounding box center [603, 150] width 35 height 13
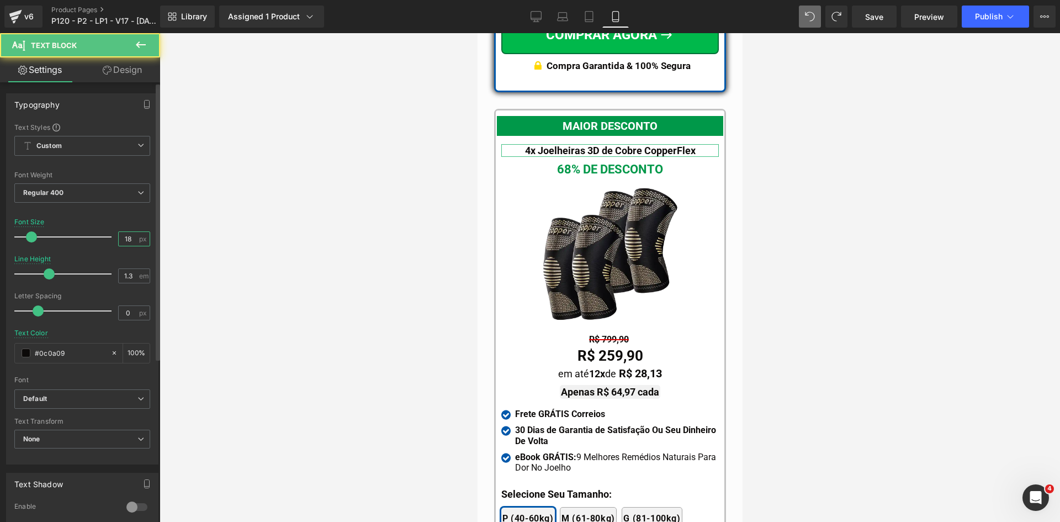
click at [144, 242] on div "18 px" at bounding box center [134, 238] width 32 height 15
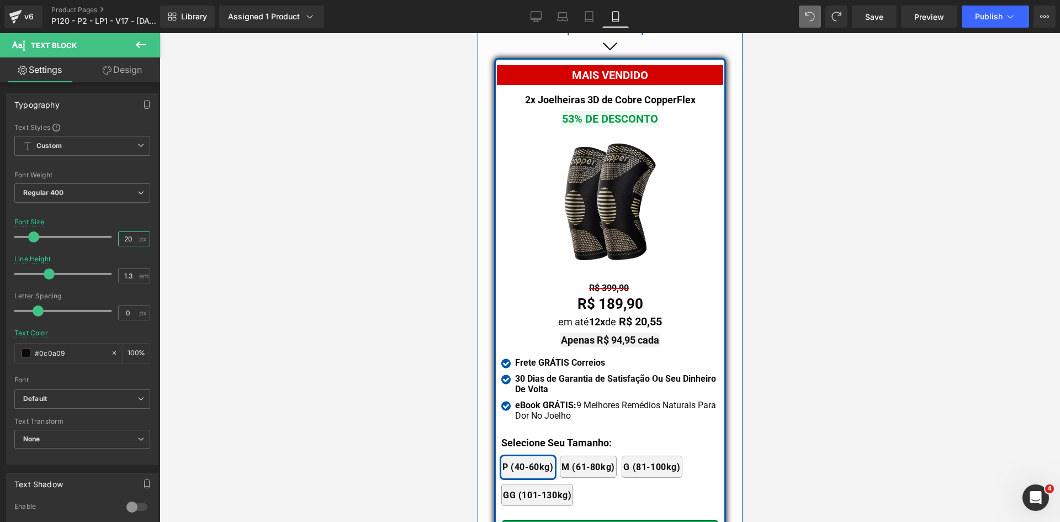
scroll to position [9664, 0]
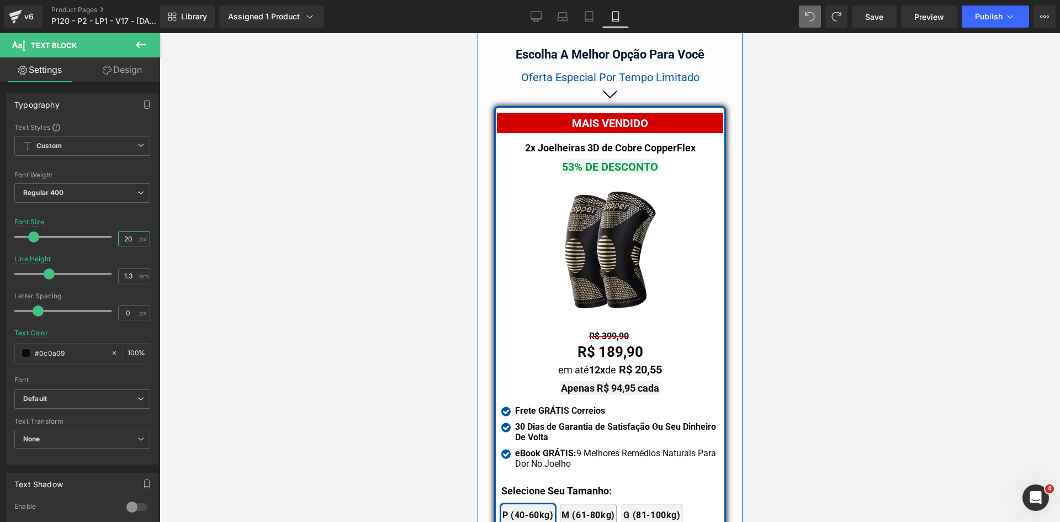
type input "20"
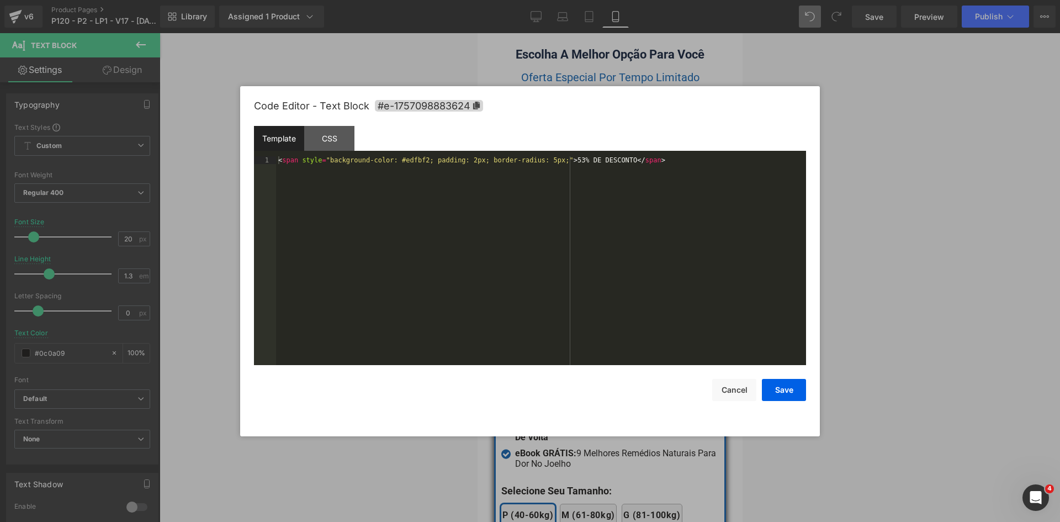
click at [593, 0] on div "Text Block You are previewing how the will restyle your page. You can not edit …" at bounding box center [530, 0] width 1060 height 0
drag, startPoint x: 606, startPoint y: 158, endPoint x: 551, endPoint y: 157, distance: 54.1
click at [551, 157] on div "< span style = "background-color: #edfbf2; padding: 2px; border-radius: 5px;" >…" at bounding box center [541, 268] width 530 height 224
click at [796, 388] on button "Save" at bounding box center [784, 390] width 44 height 22
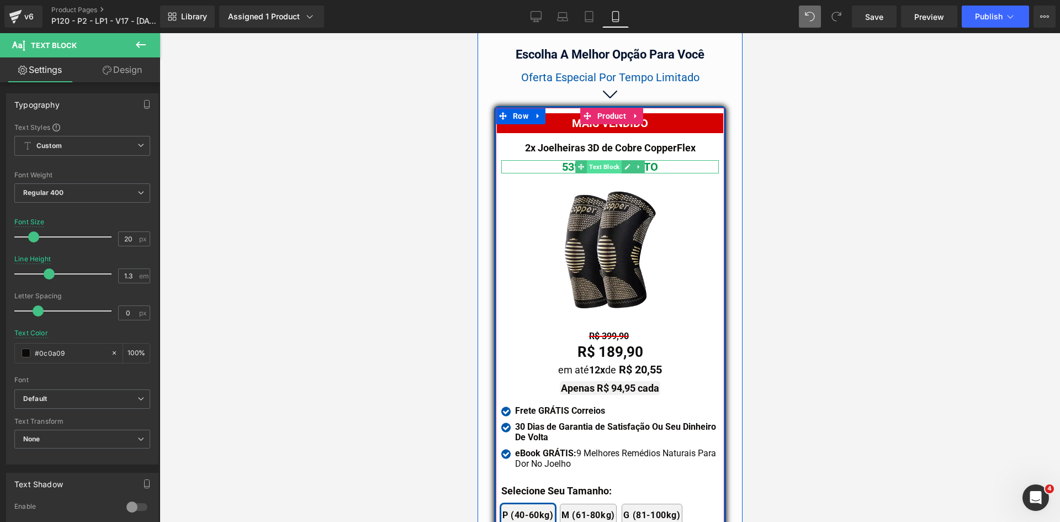
click at [603, 160] on span "Text Block" at bounding box center [603, 166] width 35 height 13
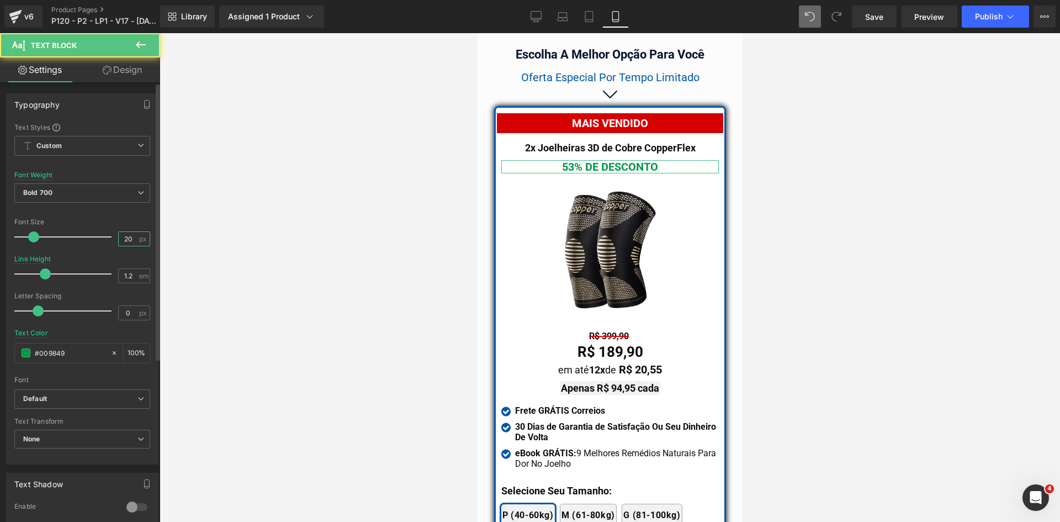
click at [127, 239] on input "20" at bounding box center [128, 239] width 19 height 14
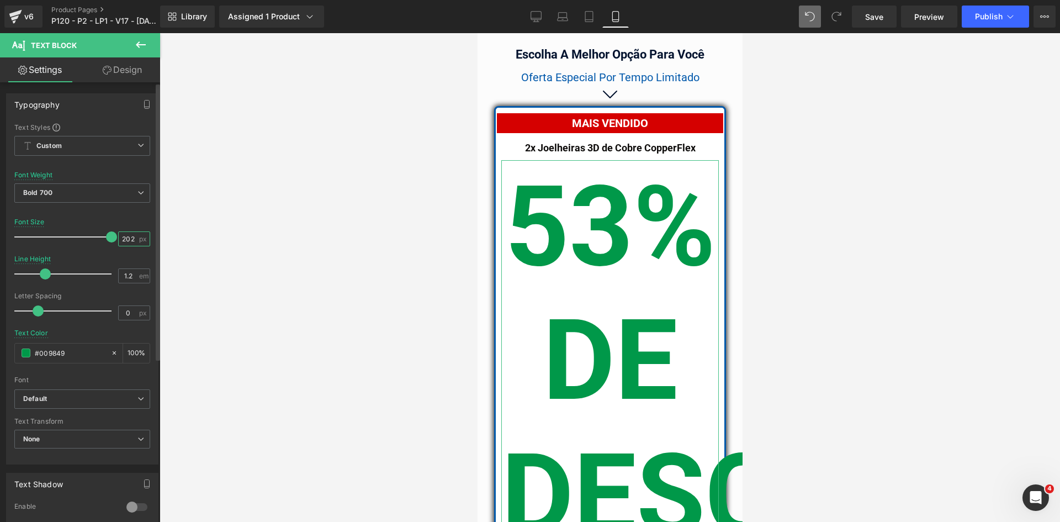
drag, startPoint x: 119, startPoint y: 239, endPoint x: 145, endPoint y: 242, distance: 26.2
click at [145, 242] on div "202 px" at bounding box center [134, 238] width 32 height 15
type input "22"
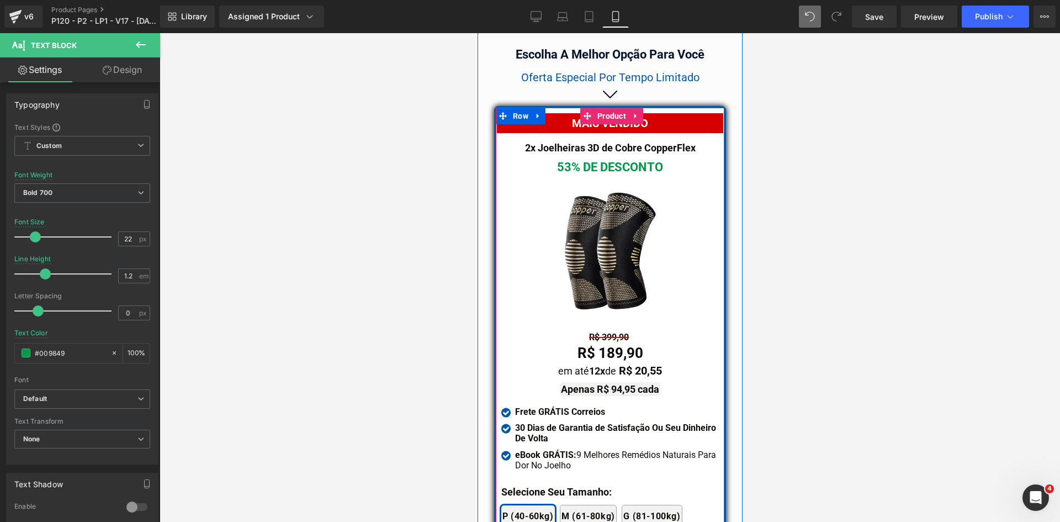
click at [599, 141] on span "Text Block" at bounding box center [603, 147] width 35 height 13
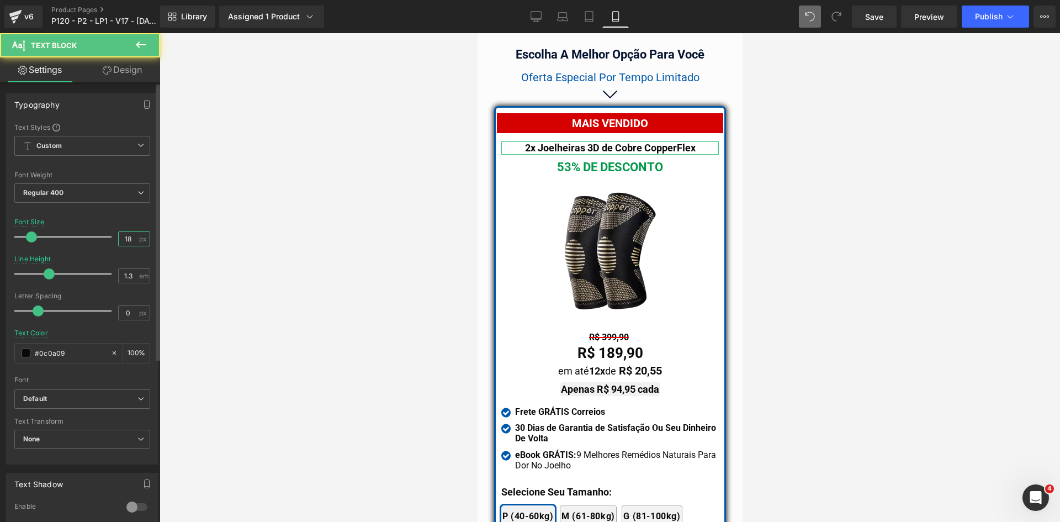
click at [123, 243] on input "18" at bounding box center [128, 239] width 19 height 14
click at [124, 243] on input "18" at bounding box center [128, 239] width 19 height 14
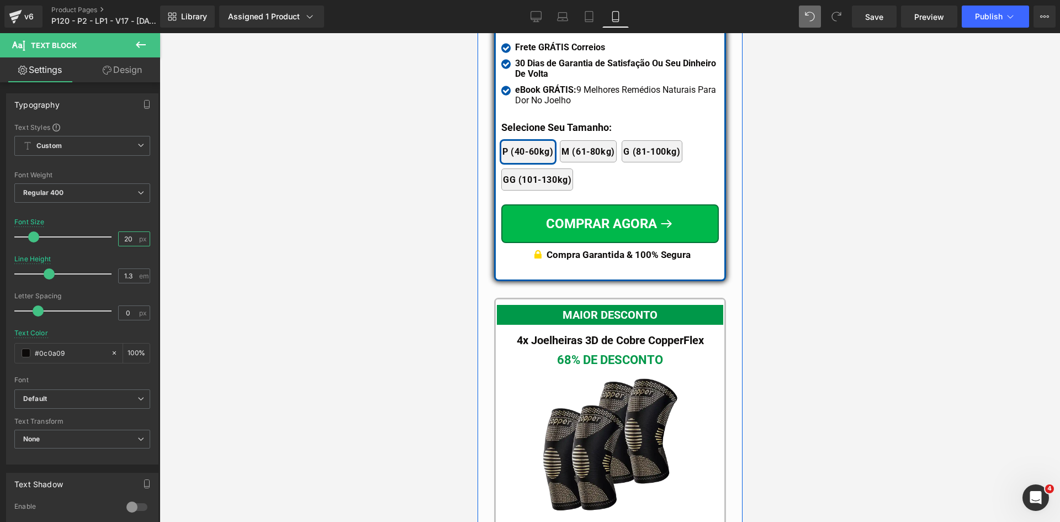
scroll to position [10216, 0]
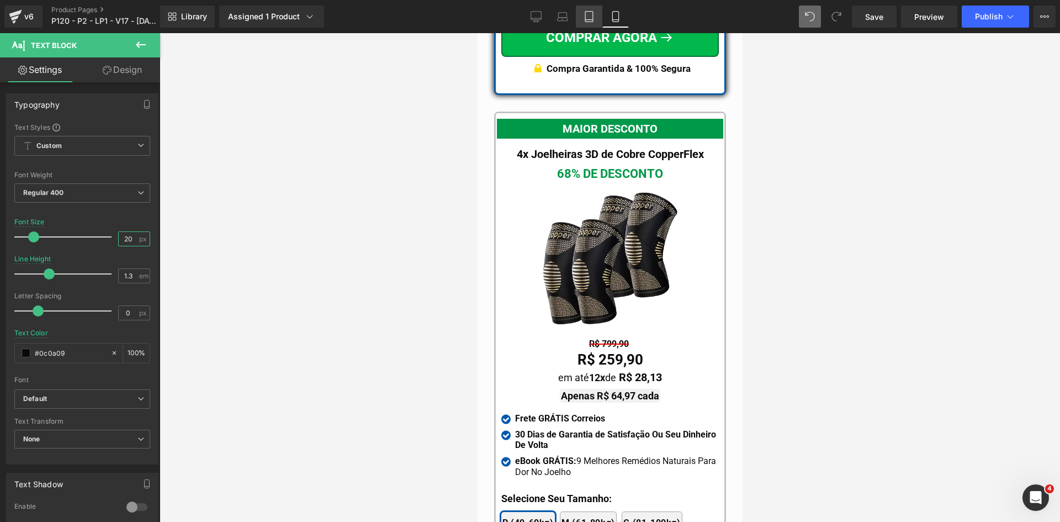
type input "20"
drag, startPoint x: 586, startPoint y: 18, endPoint x: 162, endPoint y: 47, distance: 425.0
click at [586, 18] on icon at bounding box center [589, 16] width 11 height 11
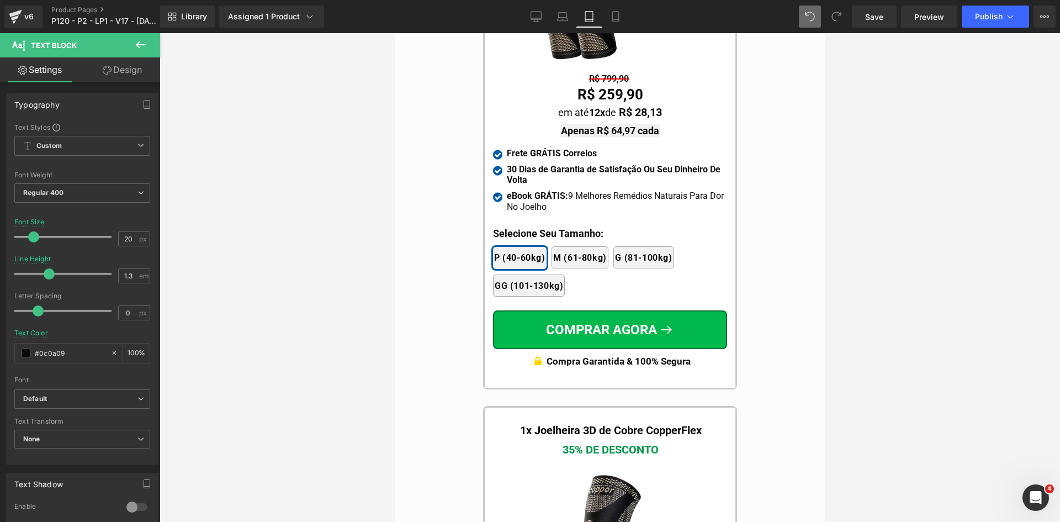
scroll to position [9301, 0]
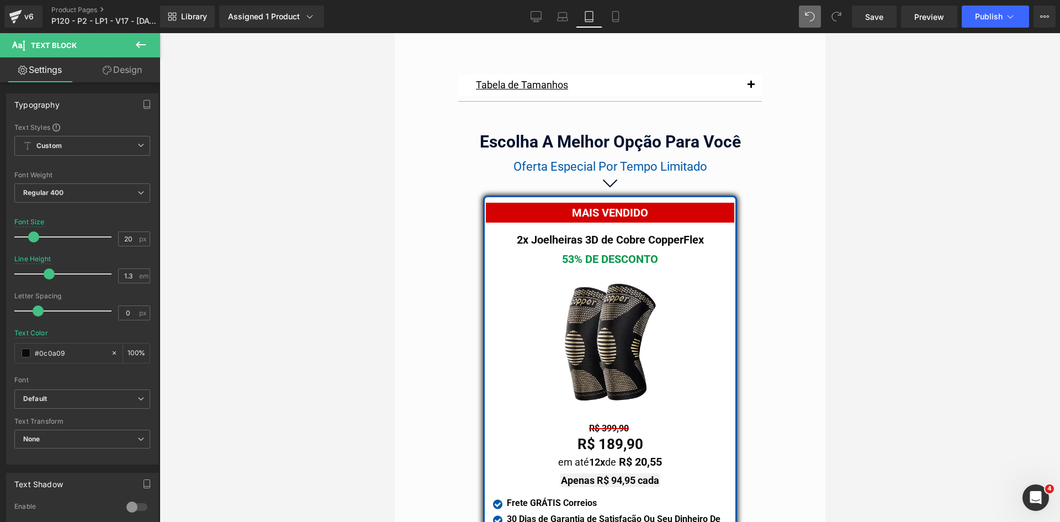
click at [598, 252] on div "53% DE DESCONTO Text Block" at bounding box center [609, 258] width 234 height 13
click at [123, 237] on input "20" at bounding box center [128, 239] width 19 height 14
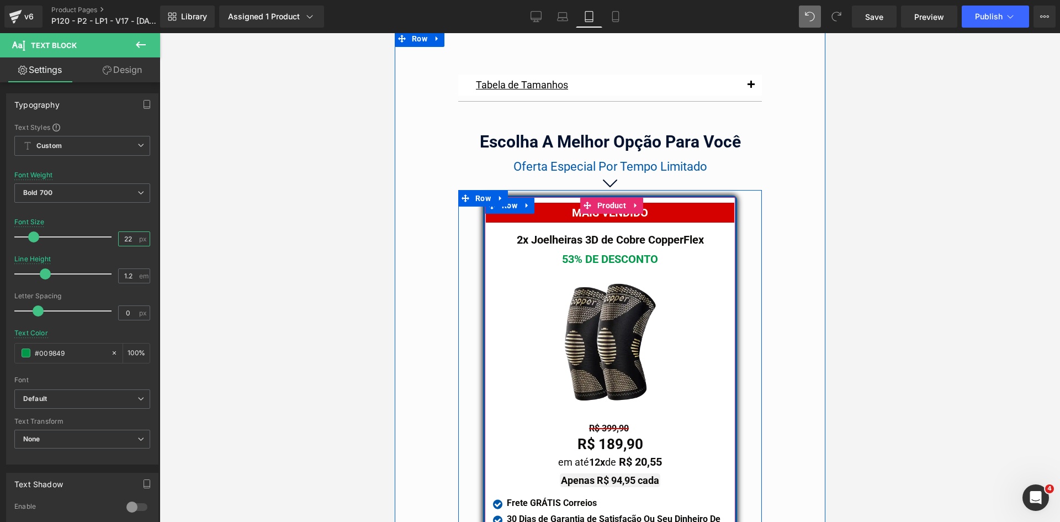
type input "22"
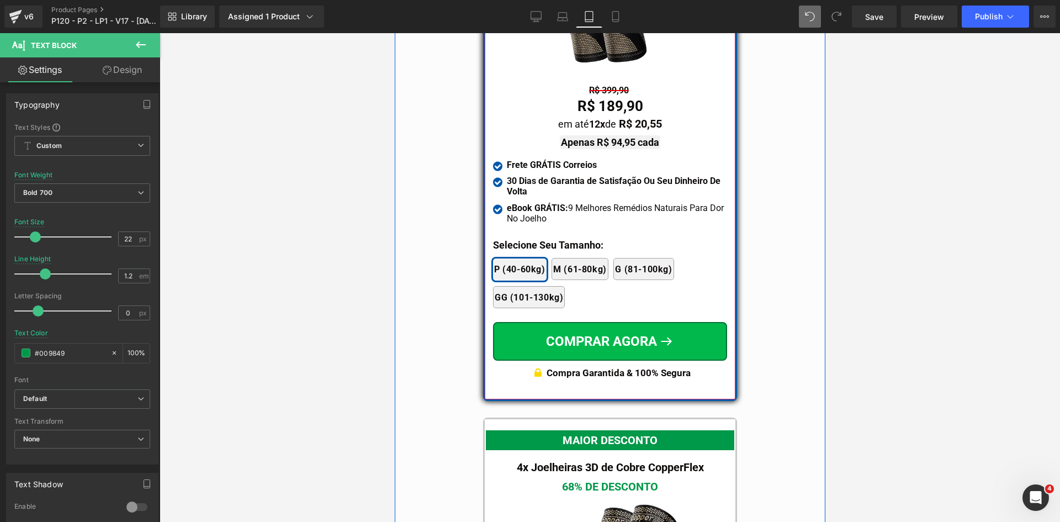
scroll to position [9798, 0]
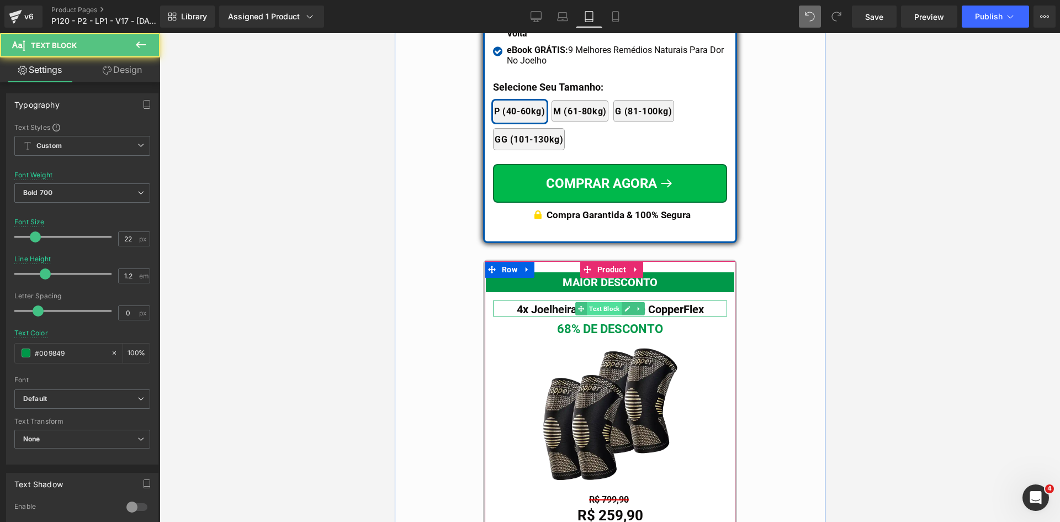
click at [587, 302] on span "Text Block" at bounding box center [603, 308] width 35 height 13
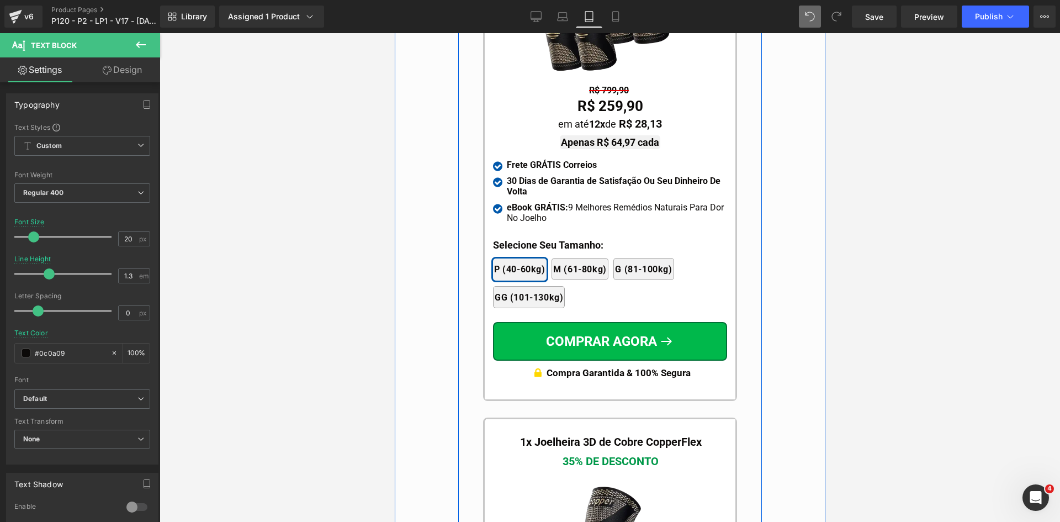
scroll to position [10295, 0]
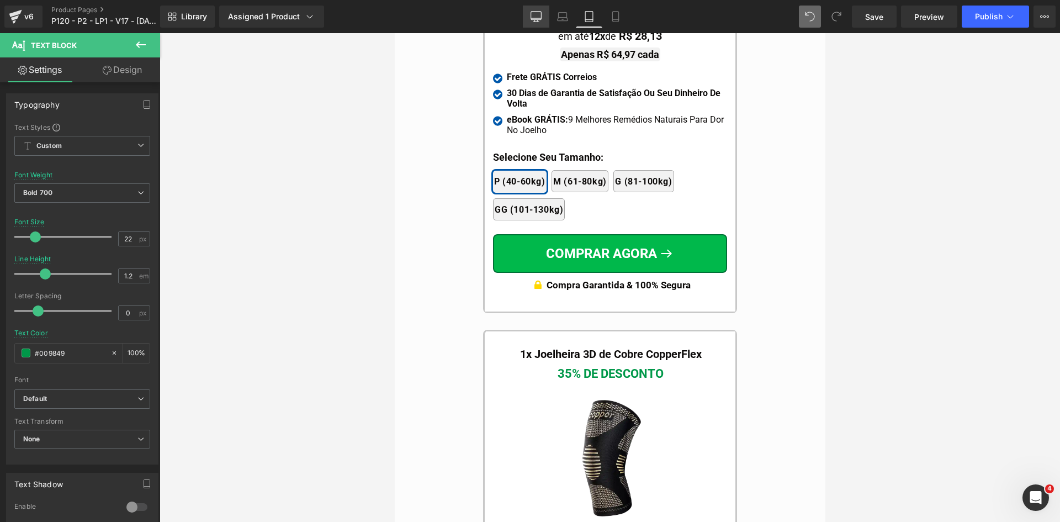
click at [532, 14] on icon at bounding box center [536, 16] width 10 height 8
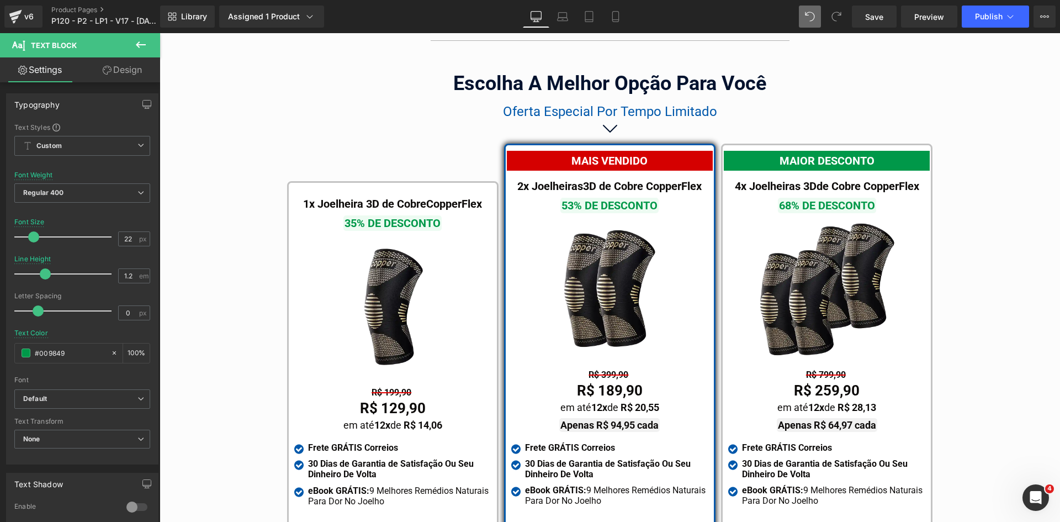
scroll to position [6427, 0]
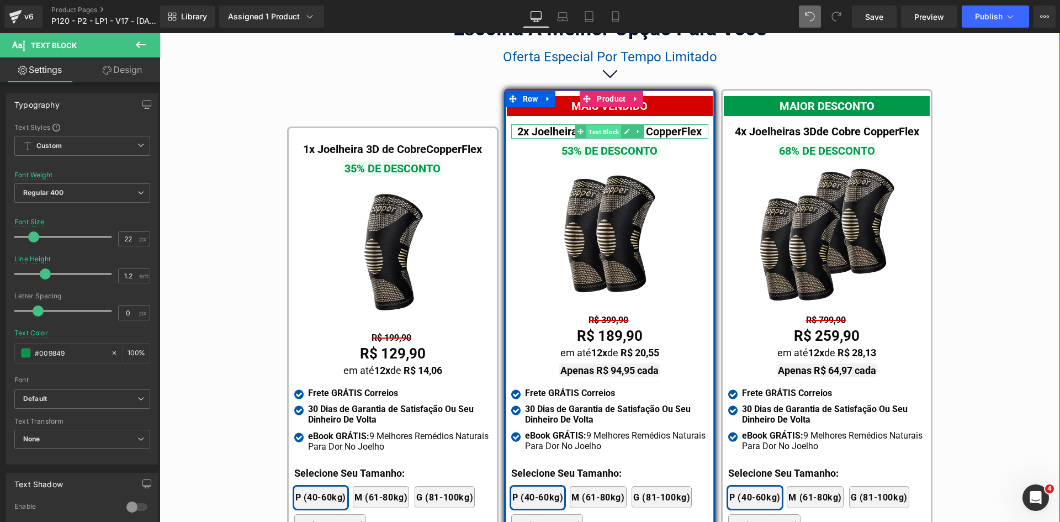
click at [605, 125] on span "Text Block" at bounding box center [603, 131] width 35 height 13
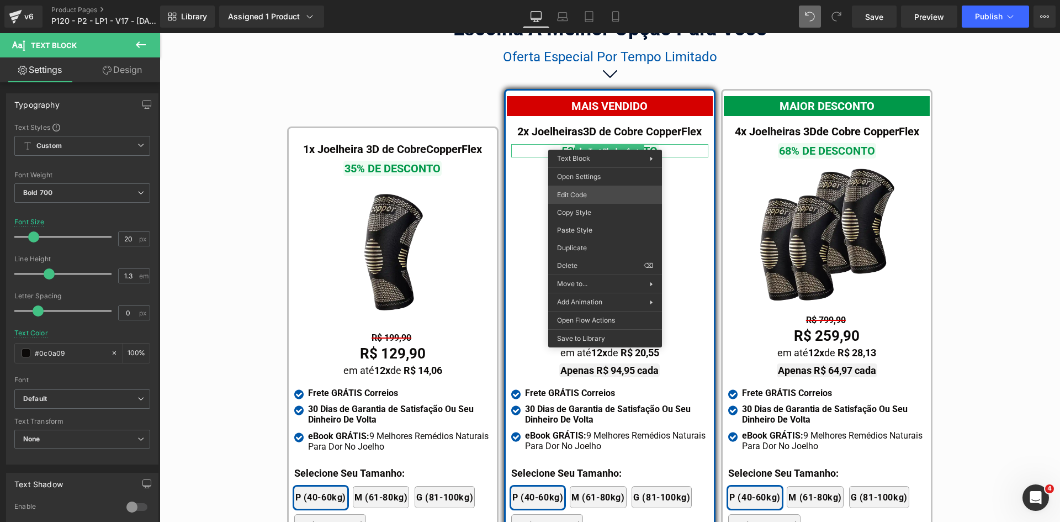
click at [585, 0] on div "Text Block You are previewing how the will restyle your page. You can not edit …" at bounding box center [530, 0] width 1060 height 0
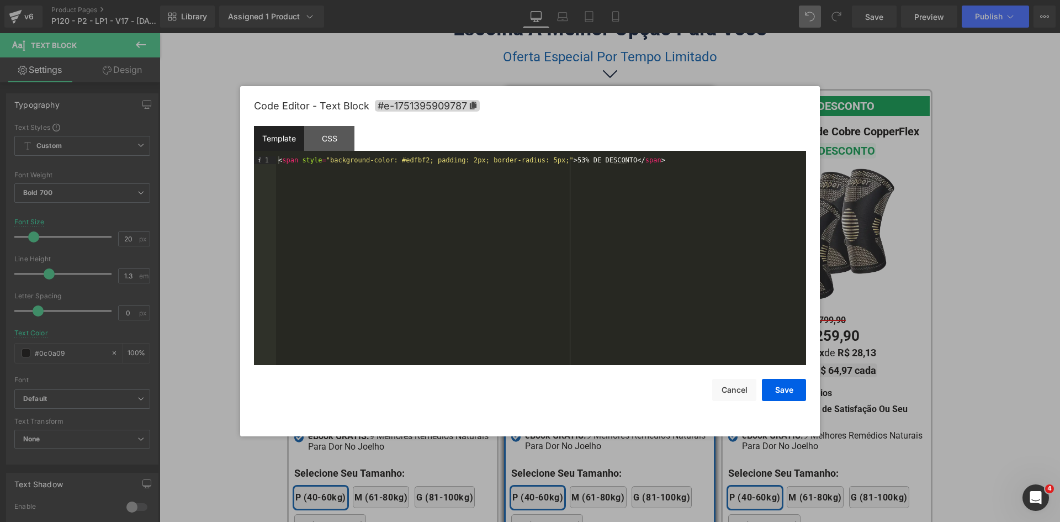
click at [588, 158] on div "< span style = "background-color: #edfbf2; padding: 2px; border-radius: 5px;" >…" at bounding box center [541, 268] width 530 height 224
click at [605, 159] on div "< span style = "background-color: #edfbf2; padding: 2px; border-radius: 5px;" >…" at bounding box center [541, 260] width 530 height 209
drag, startPoint x: 605, startPoint y: 158, endPoint x: 551, endPoint y: 156, distance: 53.6
click at [551, 156] on div "< span style = "background-color: #edfbf2; padding: 2px; border-radius: 5px;" >…" at bounding box center [541, 268] width 530 height 224
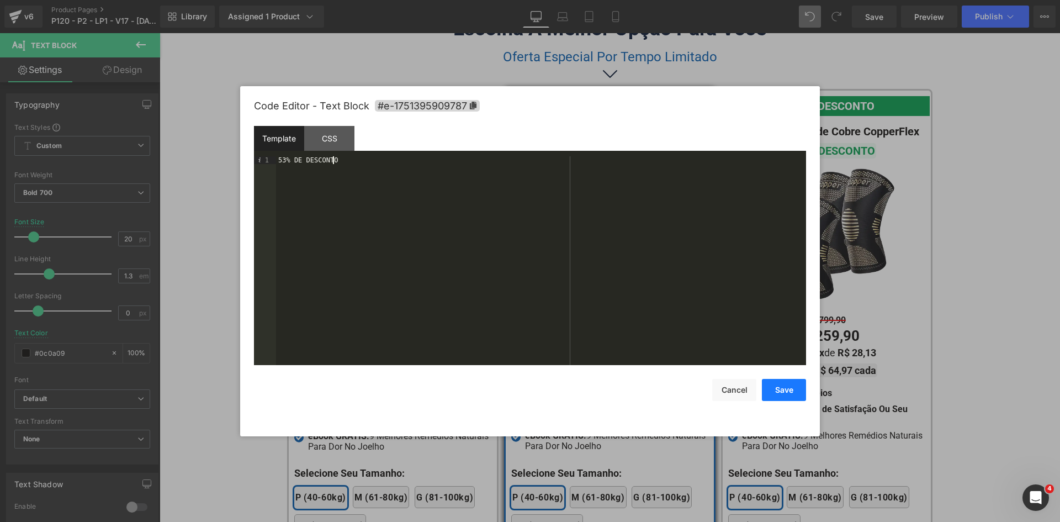
click at [777, 383] on button "Save" at bounding box center [784, 390] width 44 height 22
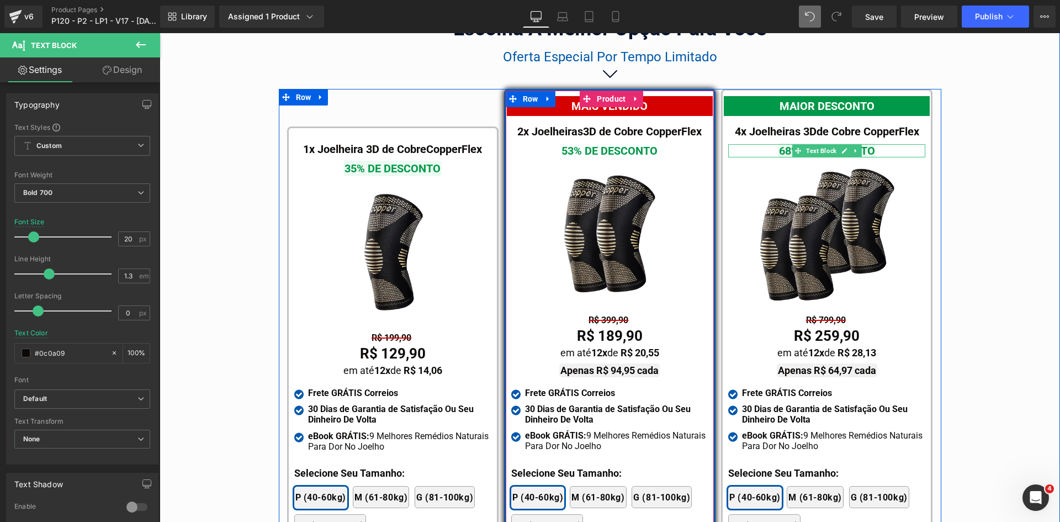
click at [606, 144] on span "Text Block" at bounding box center [603, 150] width 35 height 13
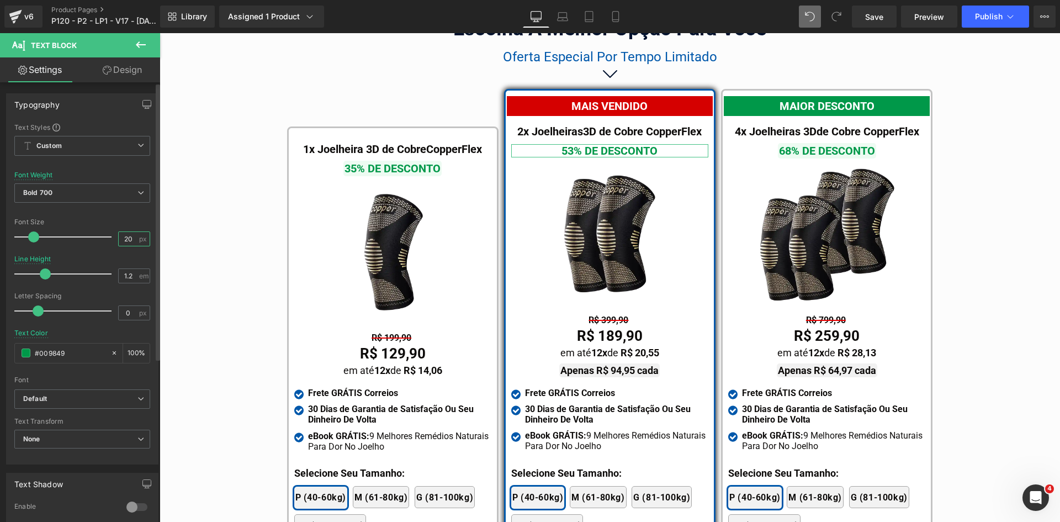
click at [128, 240] on input "20" at bounding box center [128, 239] width 19 height 14
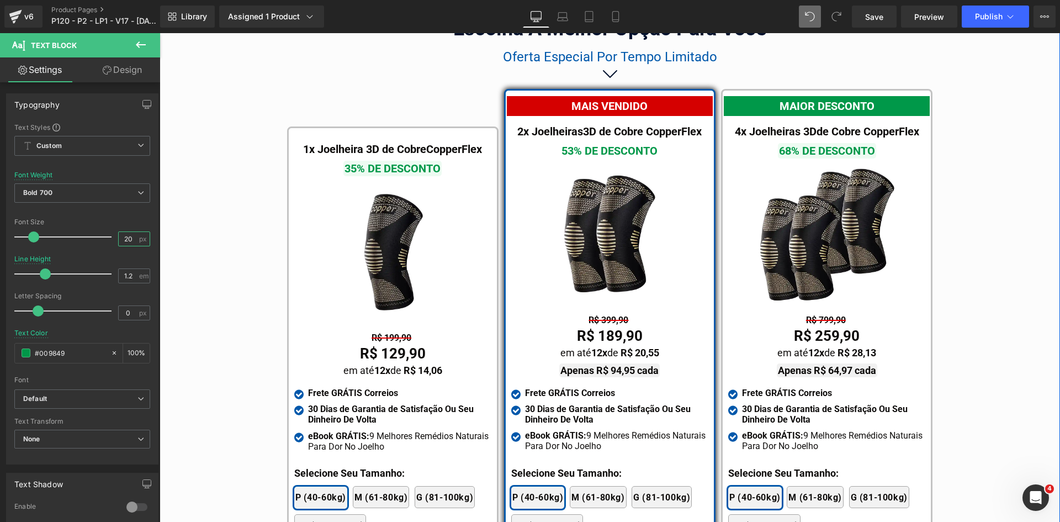
type input "22"
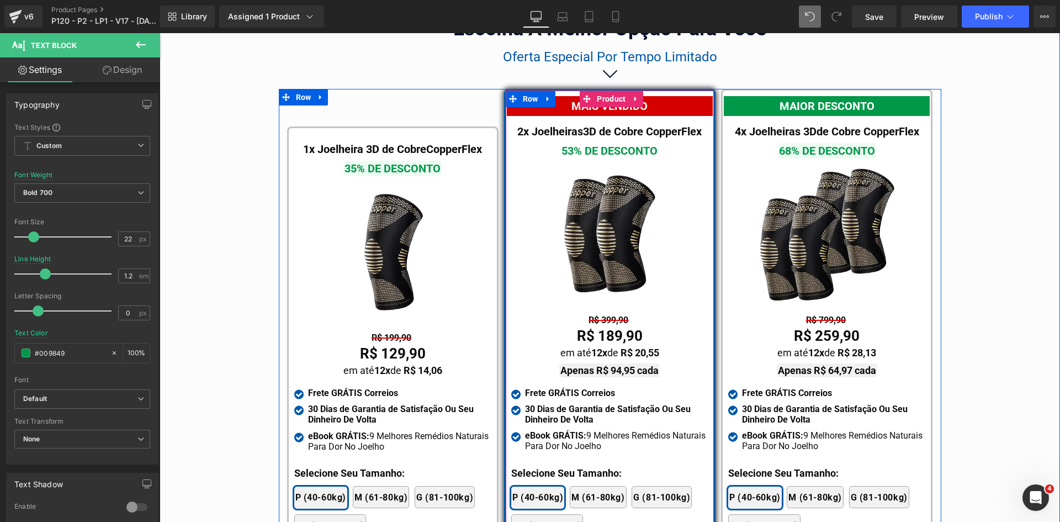
click at [607, 127] on div "MAIS VENDIDO Text Block 2x Joelheiras 3D de Cobre CopperFlex Text Block 53% DE …" at bounding box center [609, 354] width 197 height 516
click at [603, 124] on div "2x Joelheiras 3D de Cobre CopperFlex Text Block" at bounding box center [609, 131] width 197 height 14
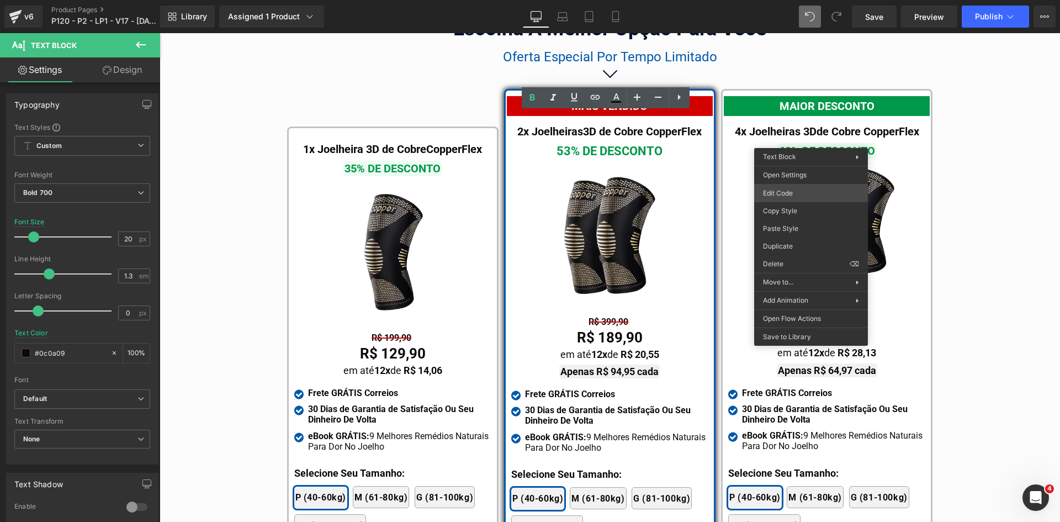
click at [788, 0] on div "Text Block You are previewing how the will restyle your page. You can not edit …" at bounding box center [530, 0] width 1060 height 0
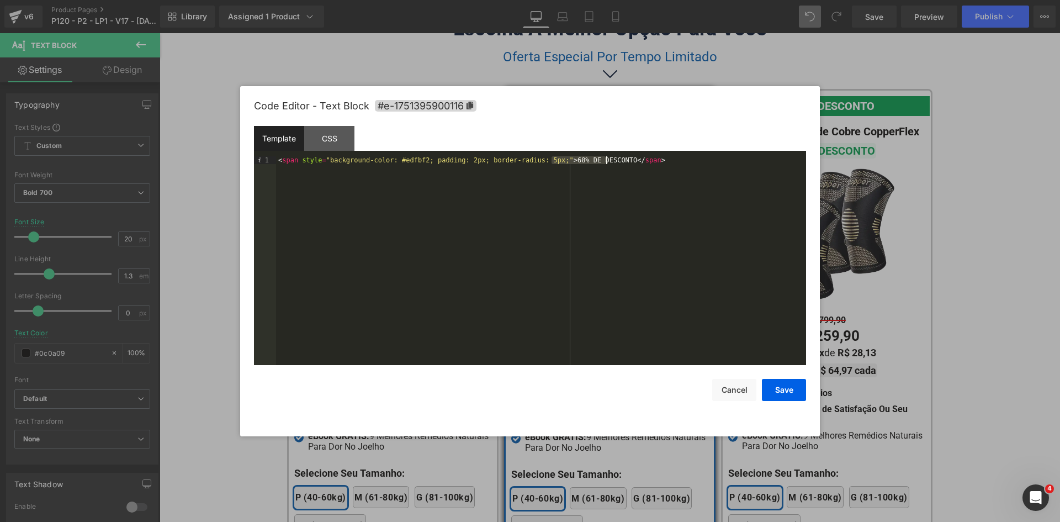
drag, startPoint x: 552, startPoint y: 157, endPoint x: 606, endPoint y: 158, distance: 53.6
click at [606, 158] on div "< span style = "background-color: #edfbf2; padding: 2px; border-radius: 5px;" >…" at bounding box center [541, 268] width 530 height 224
click at [791, 388] on button "Save" at bounding box center [784, 390] width 44 height 22
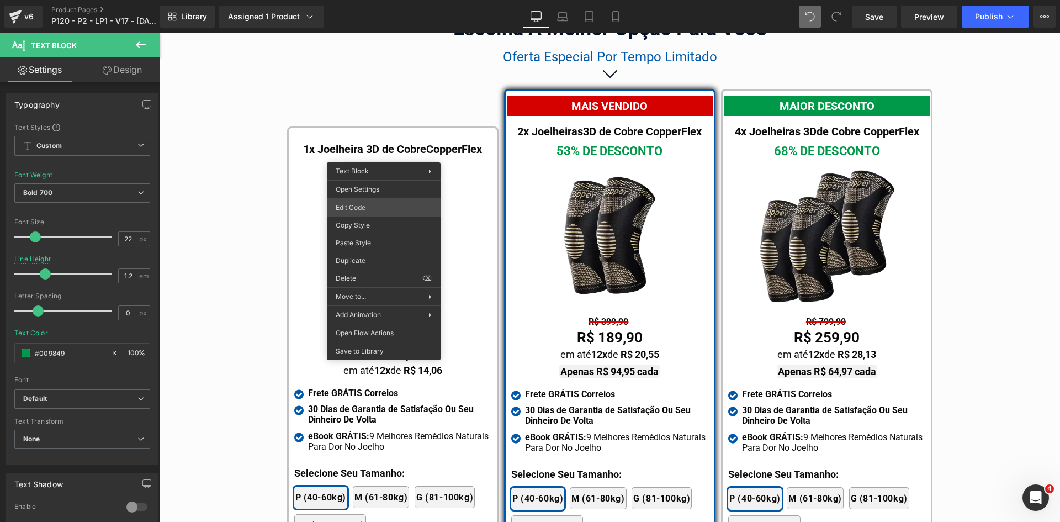
click at [367, 0] on div "Text Block You are previewing how the will restyle your page. You can not edit …" at bounding box center [530, 0] width 1060 height 0
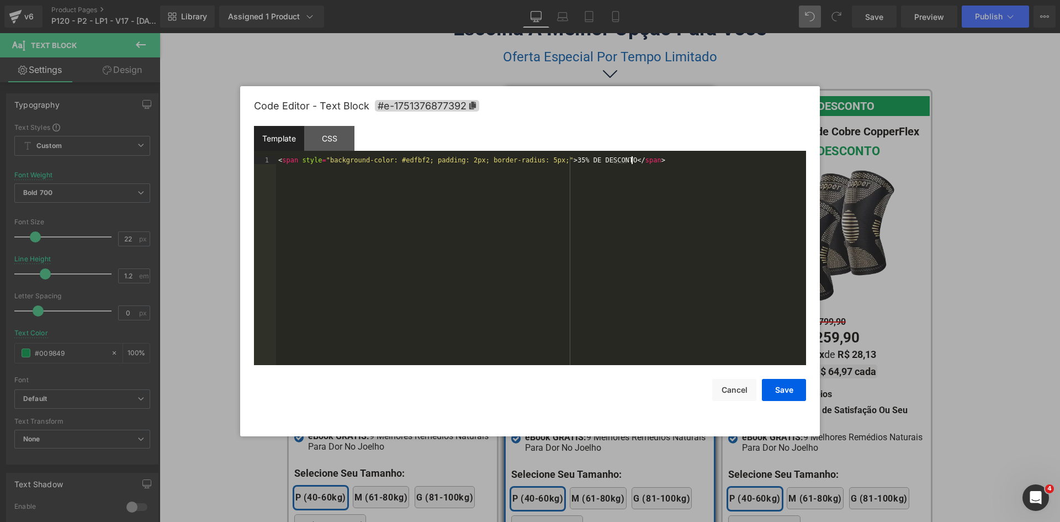
click at [583, 191] on div "< span style = "background-color: #edfbf2; padding: 2px; border-radius: 5px;" >…" at bounding box center [541, 268] width 530 height 224
click at [284, 160] on div "68% DE DESCONTO" at bounding box center [541, 268] width 530 height 224
click at [779, 394] on button "Save" at bounding box center [784, 390] width 44 height 22
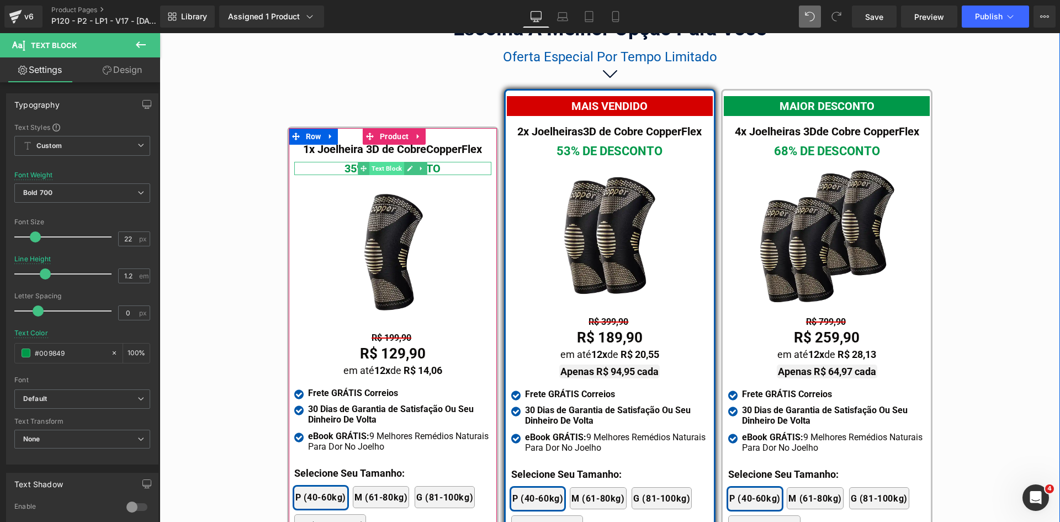
click at [380, 162] on span "Text Block" at bounding box center [386, 168] width 35 height 13
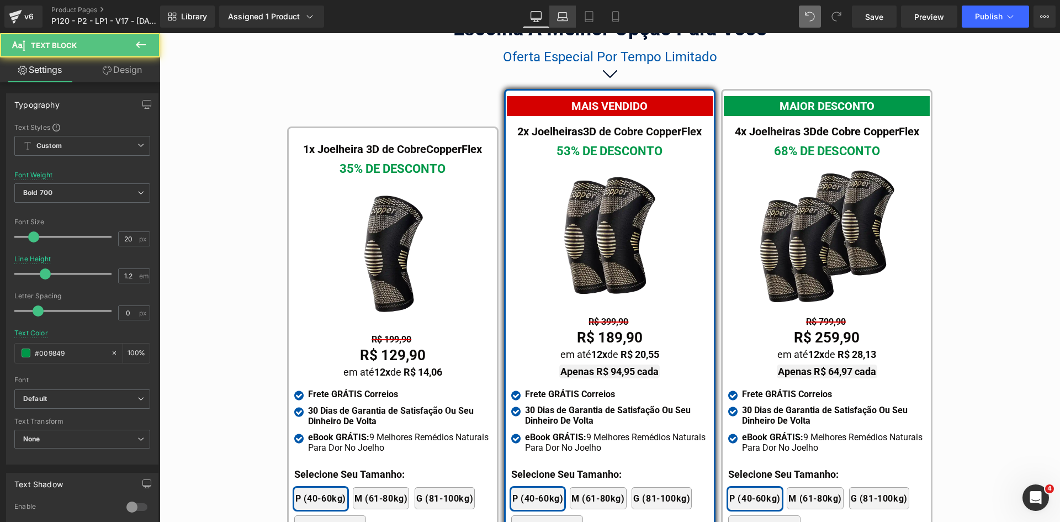
click at [564, 23] on link "Laptop" at bounding box center [562, 17] width 26 height 22
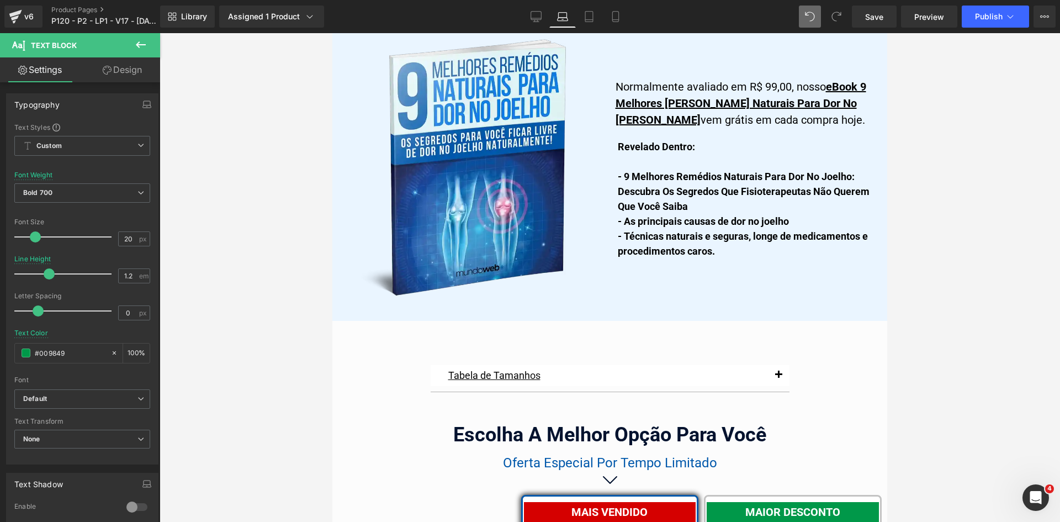
scroll to position [6840, 0]
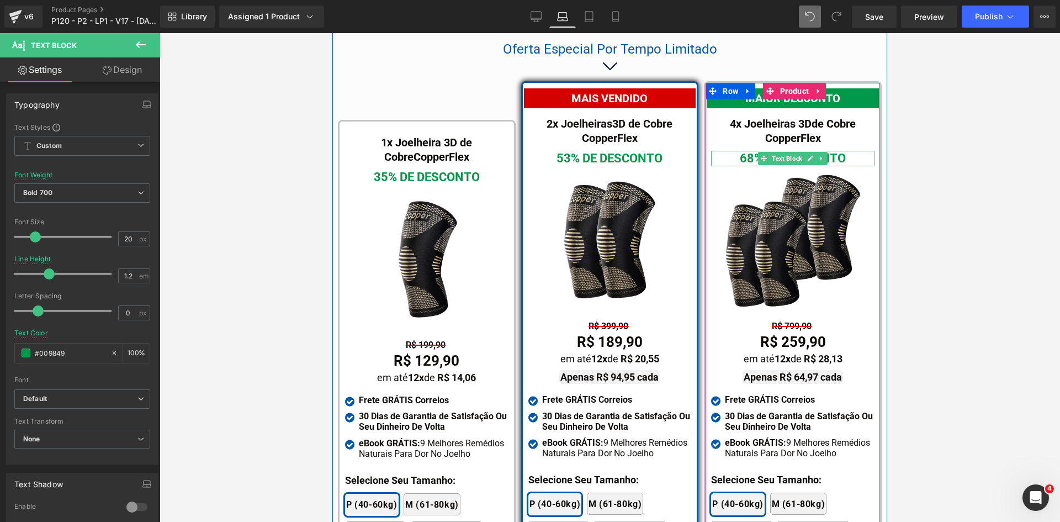
drag, startPoint x: 788, startPoint y: 140, endPoint x: 779, endPoint y: 112, distance: 30.0
click at [787, 152] on span "Text Block" at bounding box center [787, 158] width 35 height 13
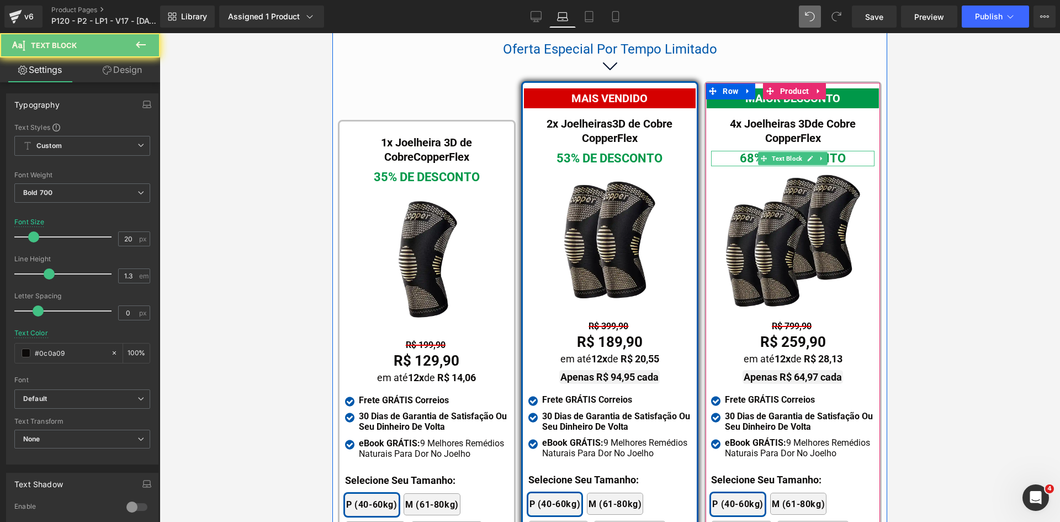
click at [779, 116] on div "4x Joelheiras 3D de Cobre CopperFlex Text Block" at bounding box center [792, 130] width 163 height 29
click at [779, 117] on span "de Cobre CopperFlex" at bounding box center [810, 131] width 91 height 28
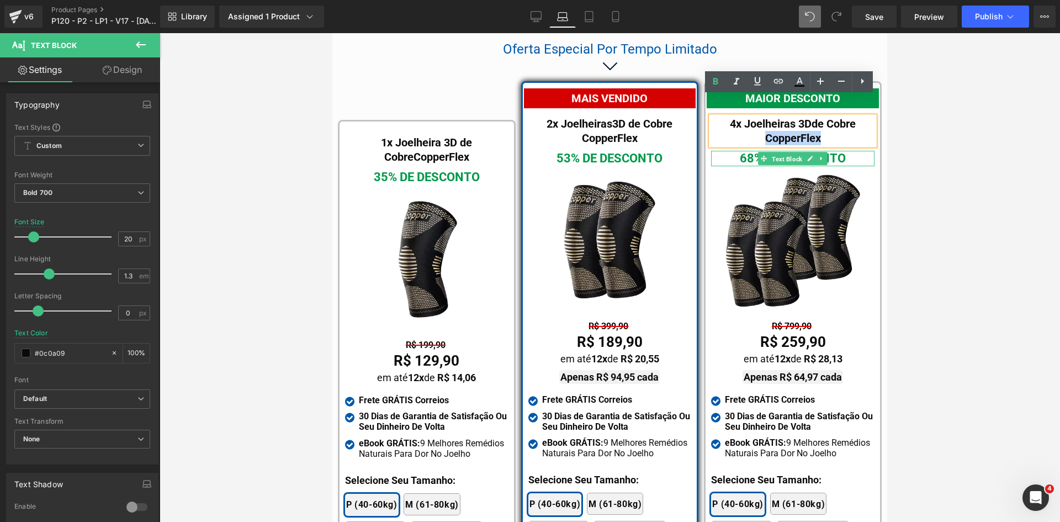
click at [781, 152] on span "Text Block" at bounding box center [787, 158] width 35 height 13
click at [539, 19] on icon at bounding box center [536, 16] width 11 height 11
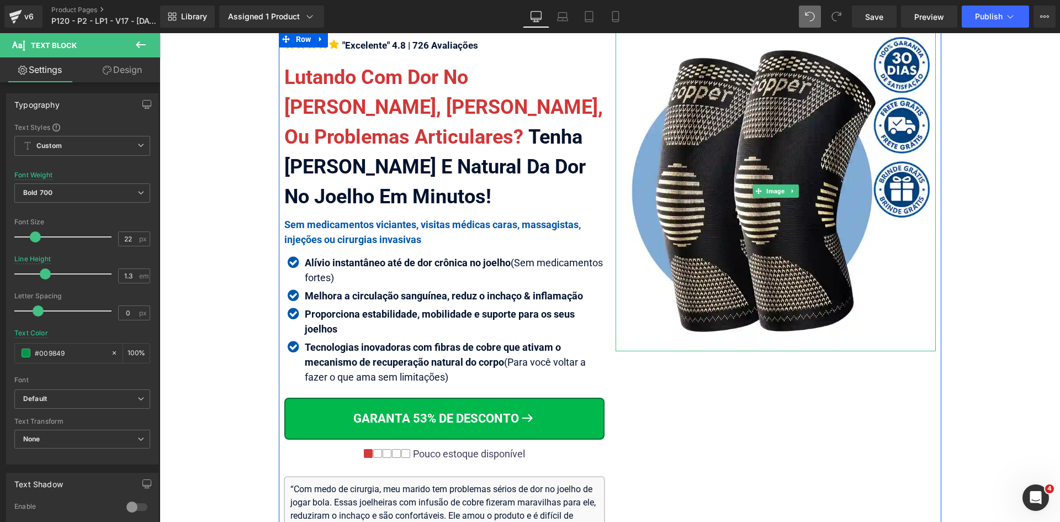
scroll to position [25, 0]
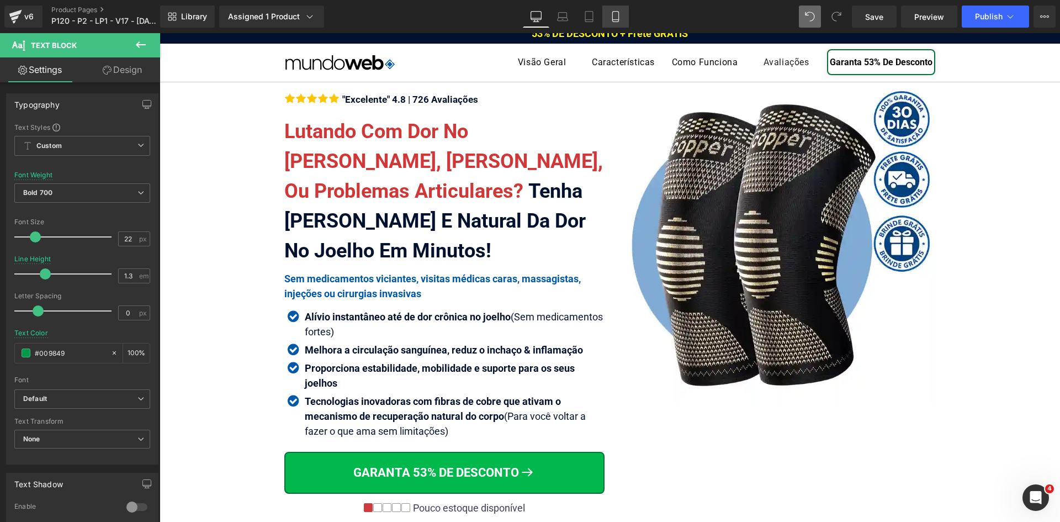
click at [618, 15] on icon at bounding box center [615, 16] width 11 height 11
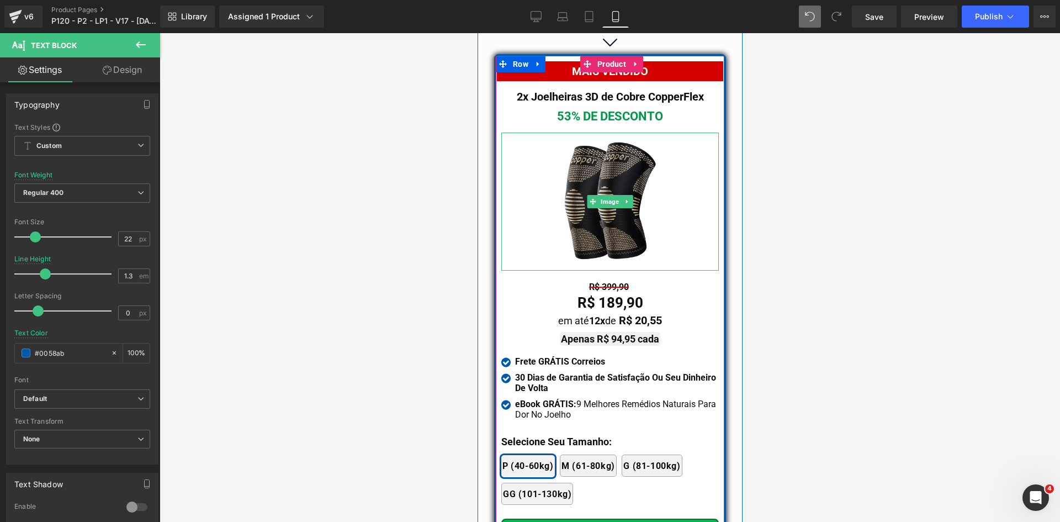
scroll to position [9978, 0]
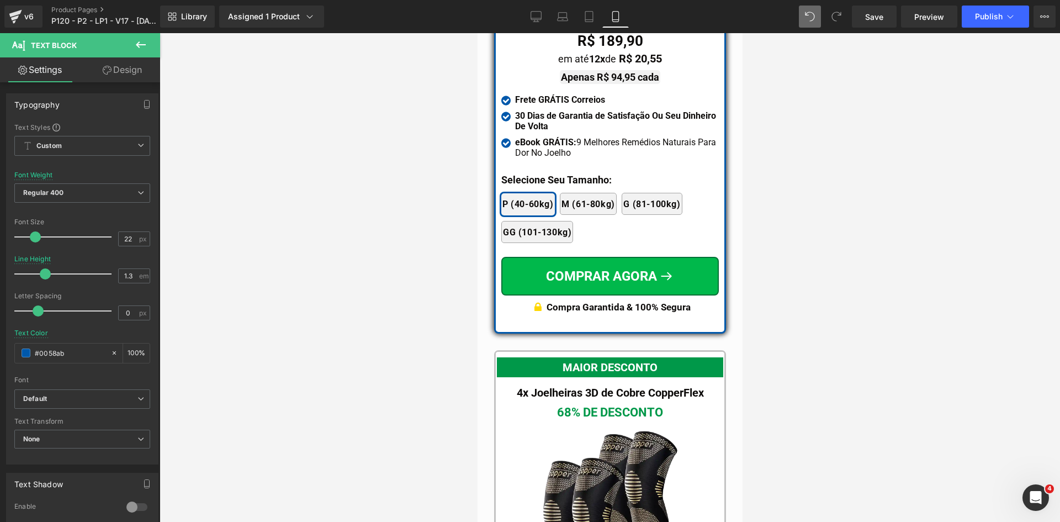
click at [989, 29] on div "Library Assigned 1 Product Product Preview Joelheira 3D de Cobre CopperFlex Man…" at bounding box center [610, 16] width 900 height 33
click at [986, 21] on button "Publish" at bounding box center [995, 17] width 67 height 22
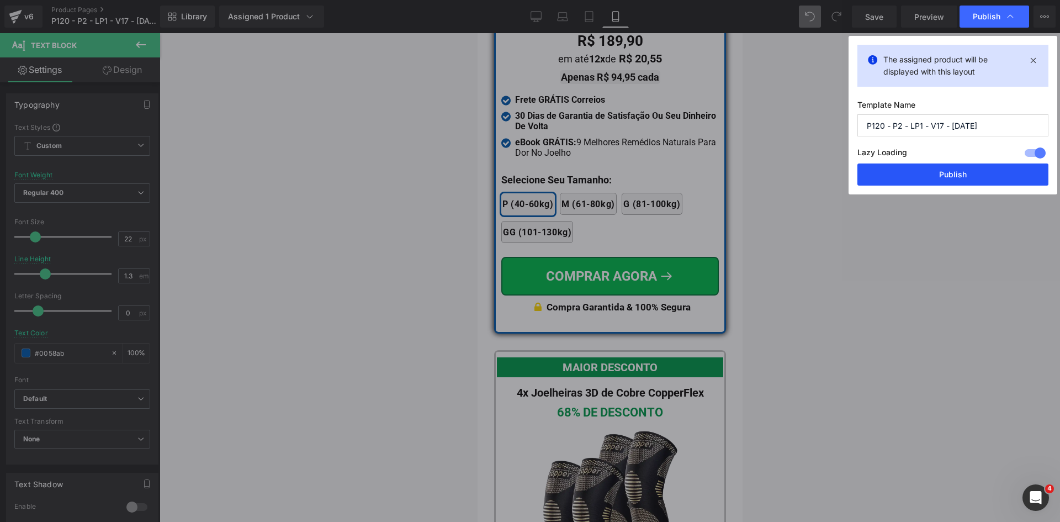
click at [962, 172] on button "Publish" at bounding box center [952, 174] width 191 height 22
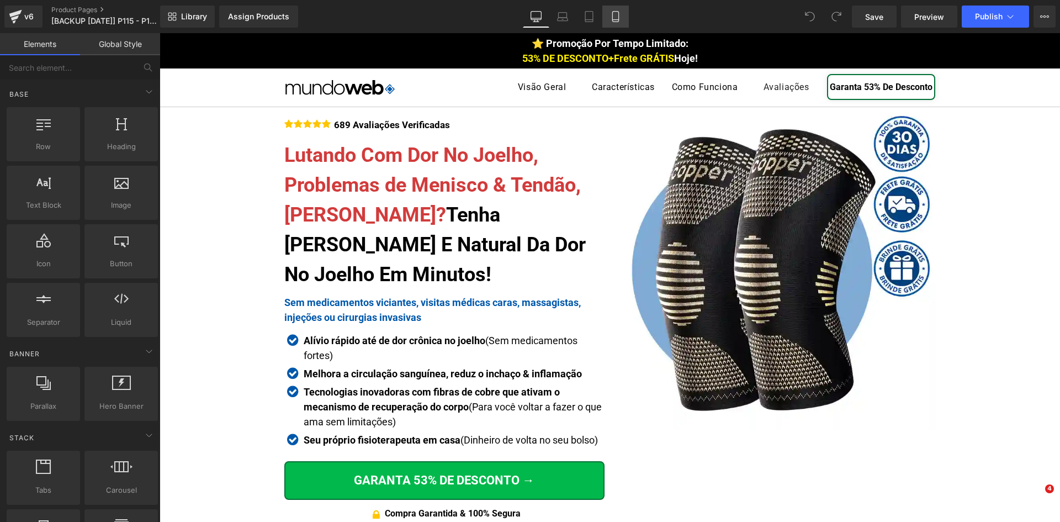
click at [618, 14] on icon at bounding box center [615, 17] width 6 height 10
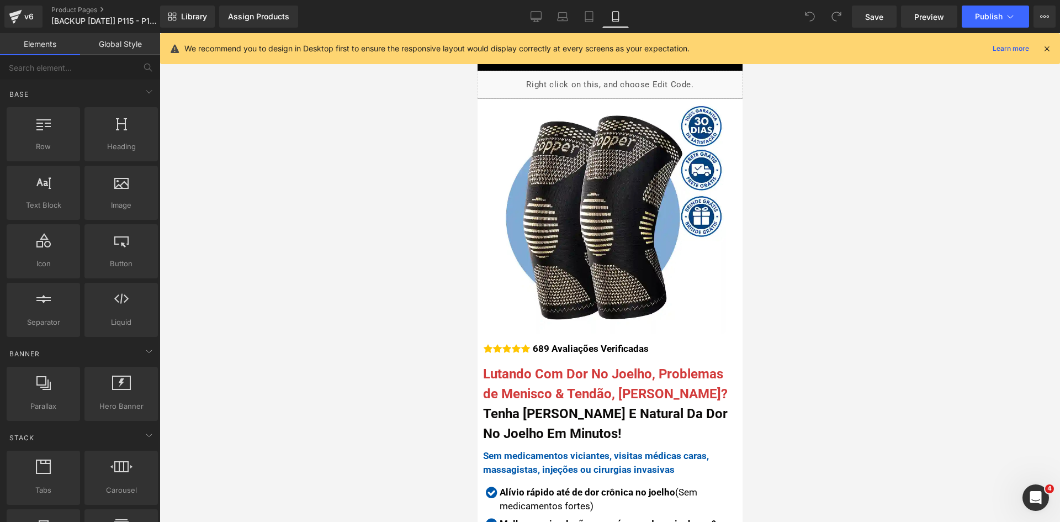
click at [1047, 50] on icon at bounding box center [1047, 49] width 10 height 10
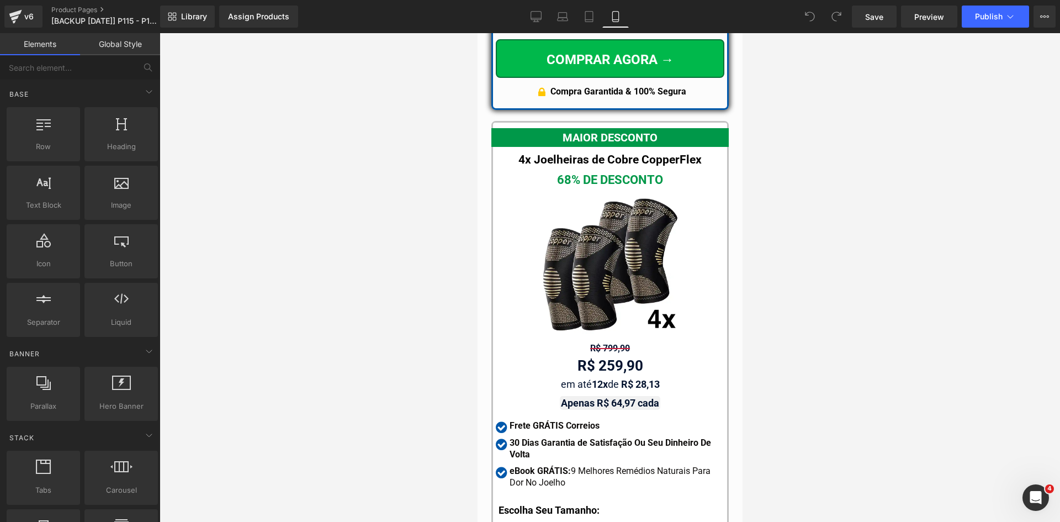
scroll to position [10176, 0]
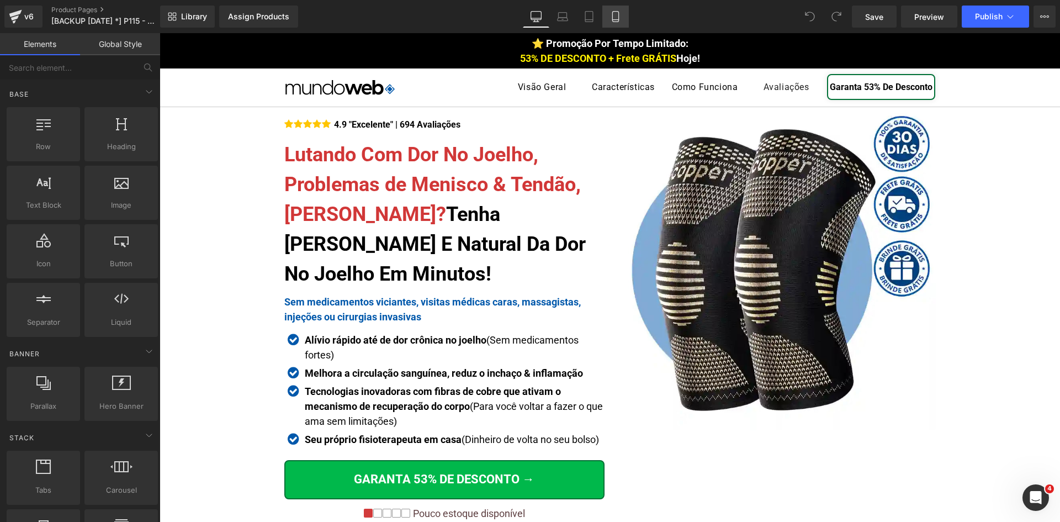
click at [614, 20] on icon at bounding box center [615, 20] width 6 height 0
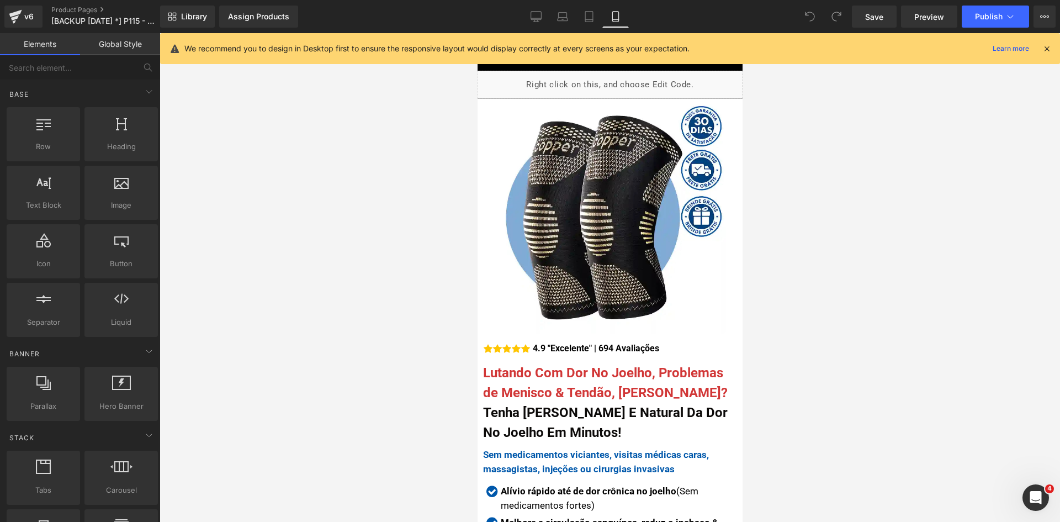
click at [1046, 48] on icon at bounding box center [1047, 49] width 10 height 10
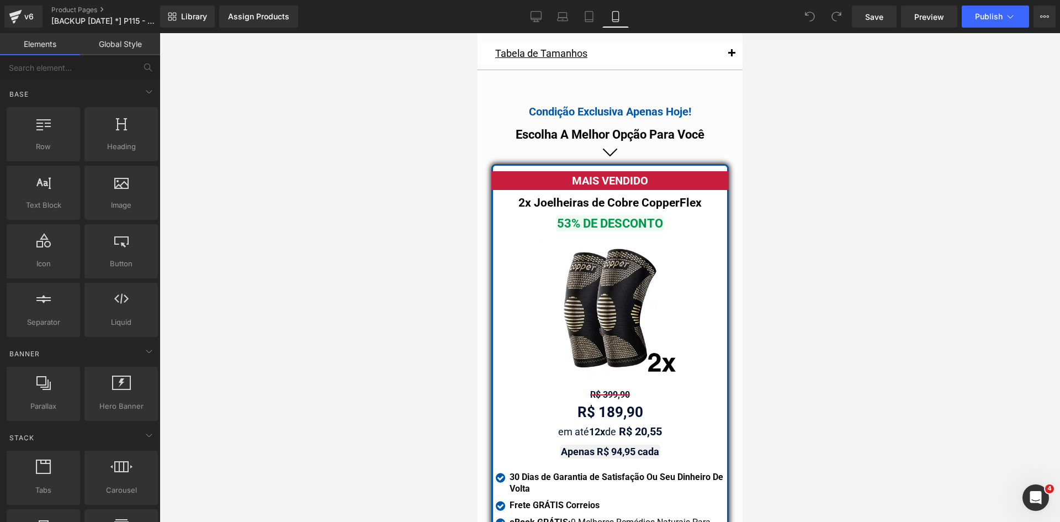
scroll to position [9740, 0]
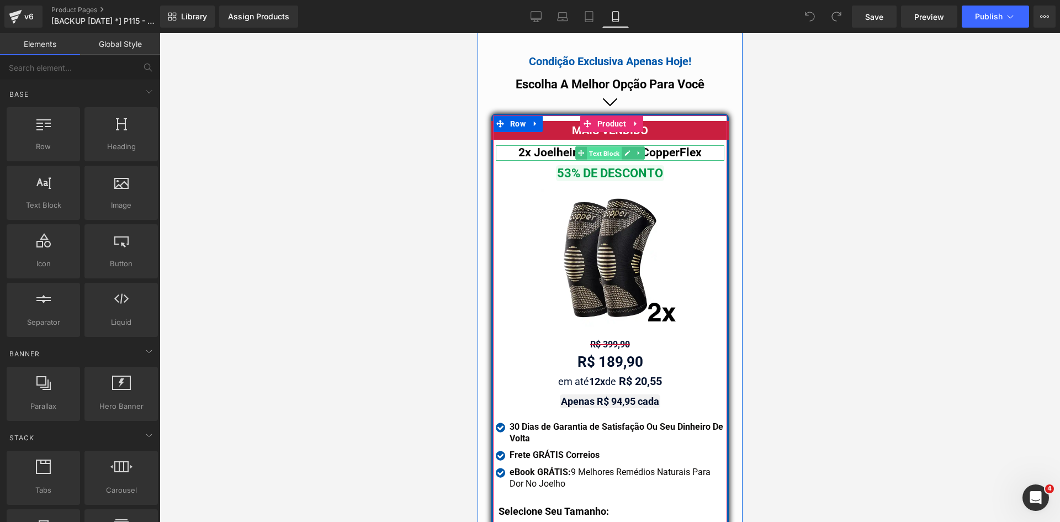
click at [586, 147] on span "Text Block" at bounding box center [603, 153] width 35 height 13
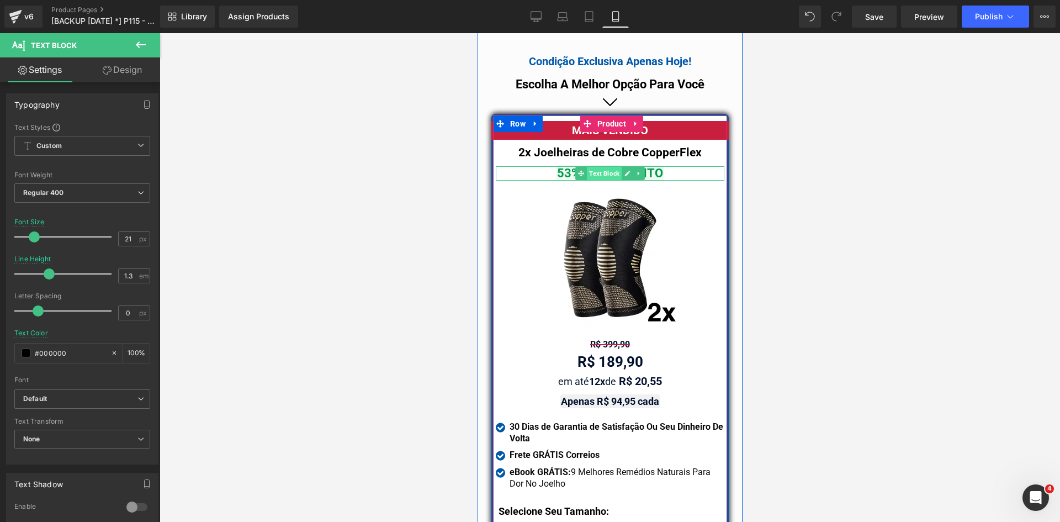
click at [601, 167] on span "Text Block" at bounding box center [603, 173] width 35 height 13
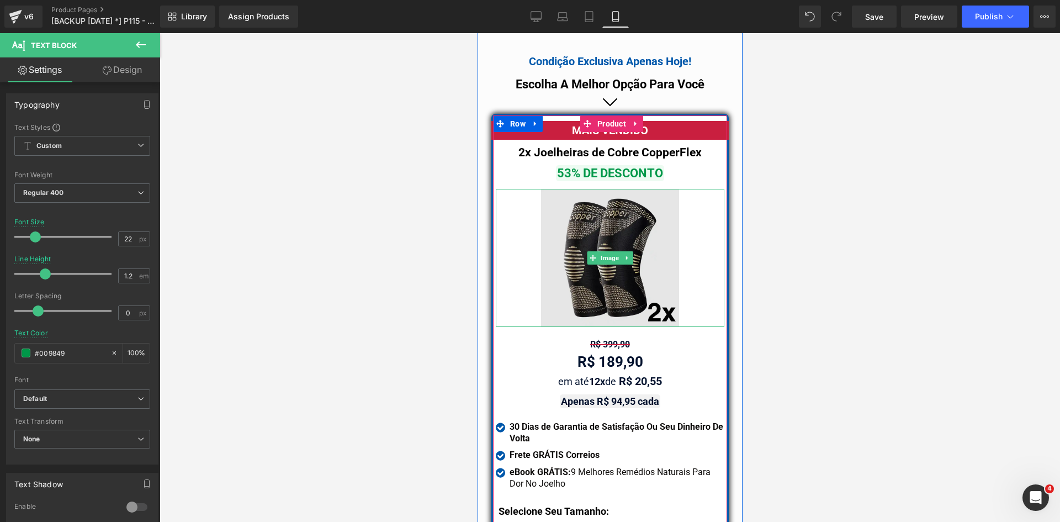
scroll to position [10072, 0]
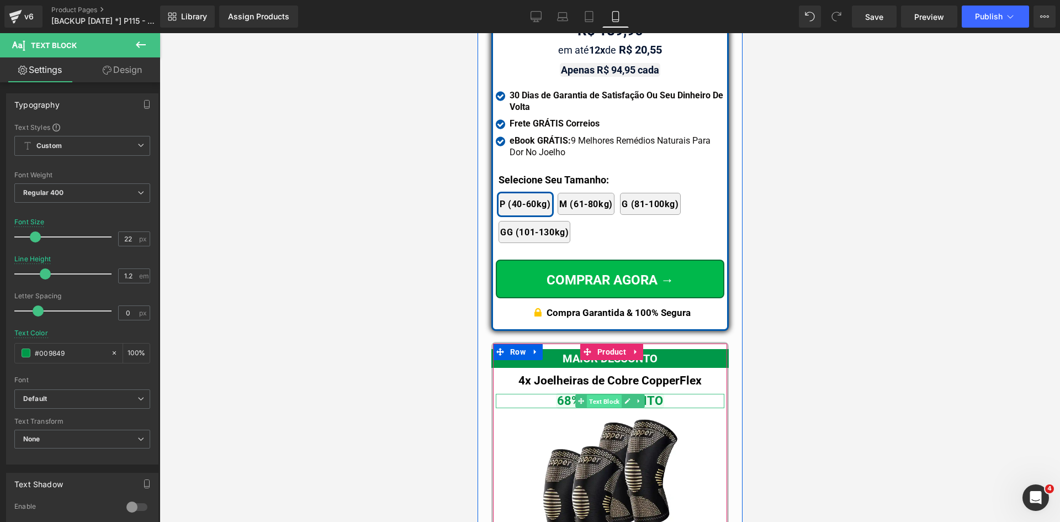
click at [603, 395] on span "Text Block" at bounding box center [603, 401] width 35 height 13
click at [598, 374] on span "Text Block" at bounding box center [603, 380] width 35 height 13
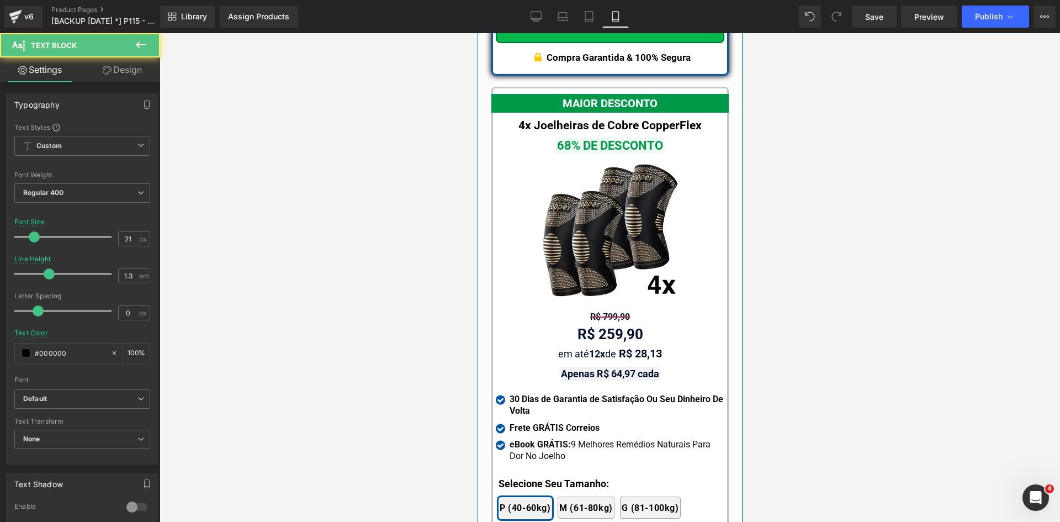
scroll to position [10348, 0]
